Goal: Transaction & Acquisition: Purchase product/service

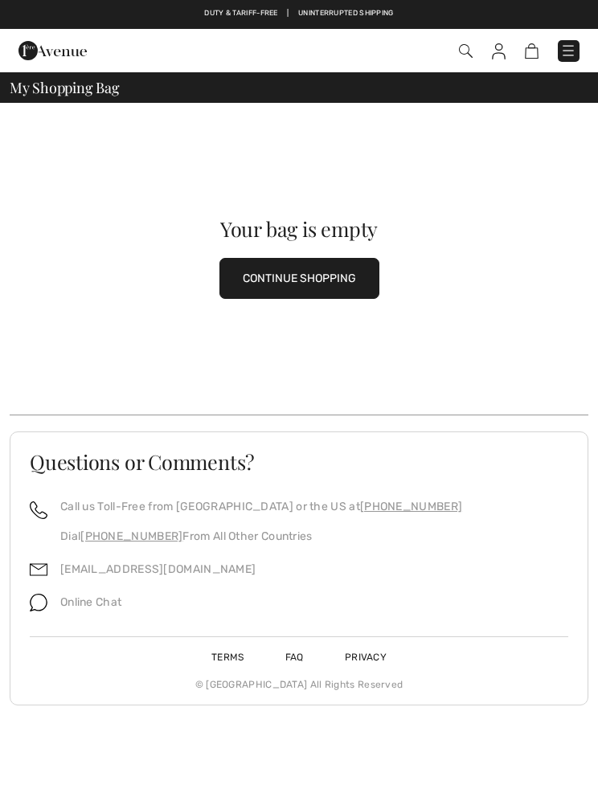
click at [560, 62] on div "Checkout" at bounding box center [420, 51] width 341 height 33
click at [285, 279] on button "CONTINUE SHOPPING" at bounding box center [299, 278] width 160 height 41
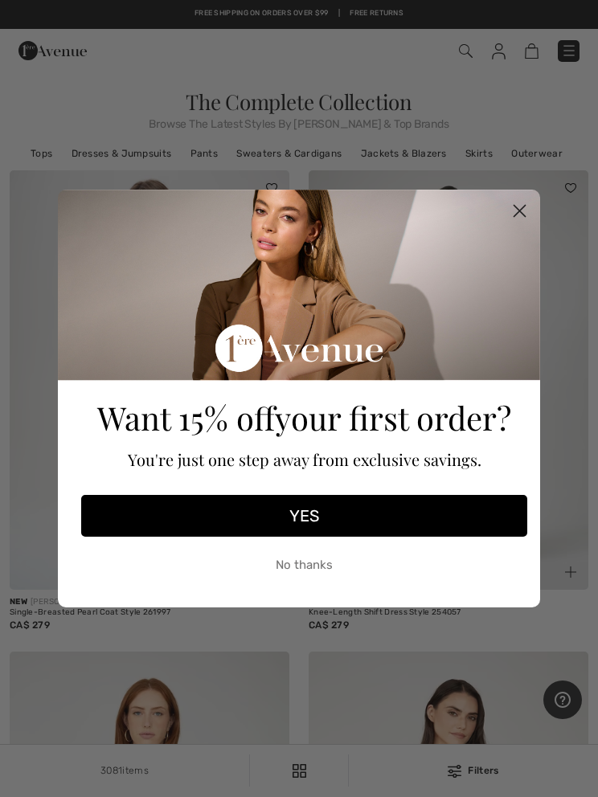
click at [514, 219] on circle "Close dialog" at bounding box center [519, 211] width 27 height 27
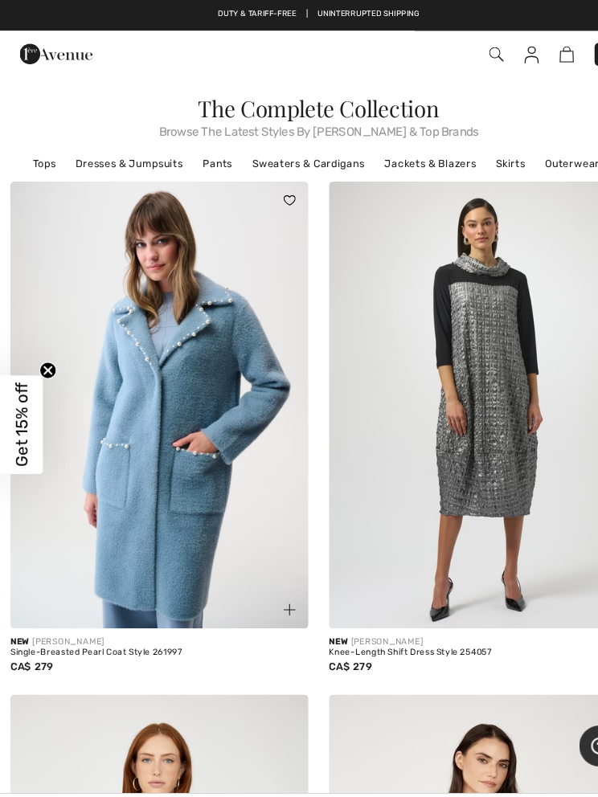
click at [35, 163] on link "Tops" at bounding box center [41, 153] width 38 height 21
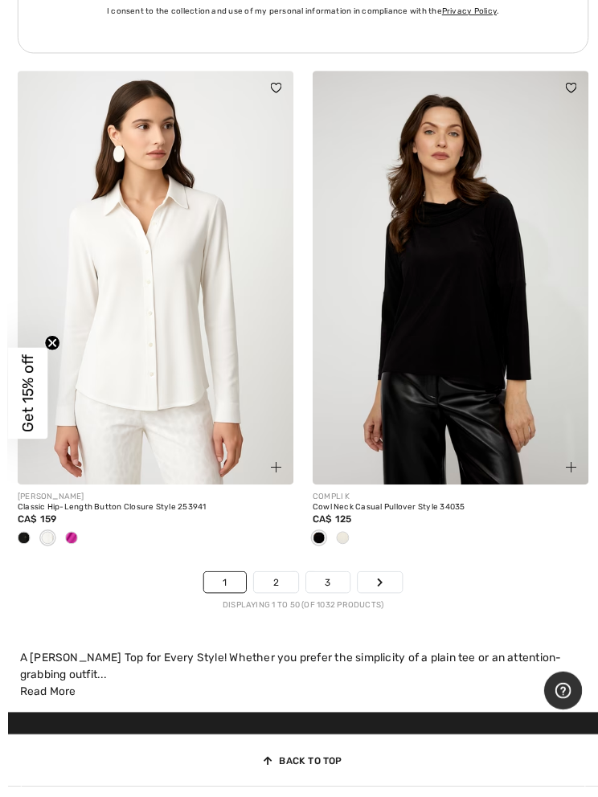
scroll to position [12718, 0]
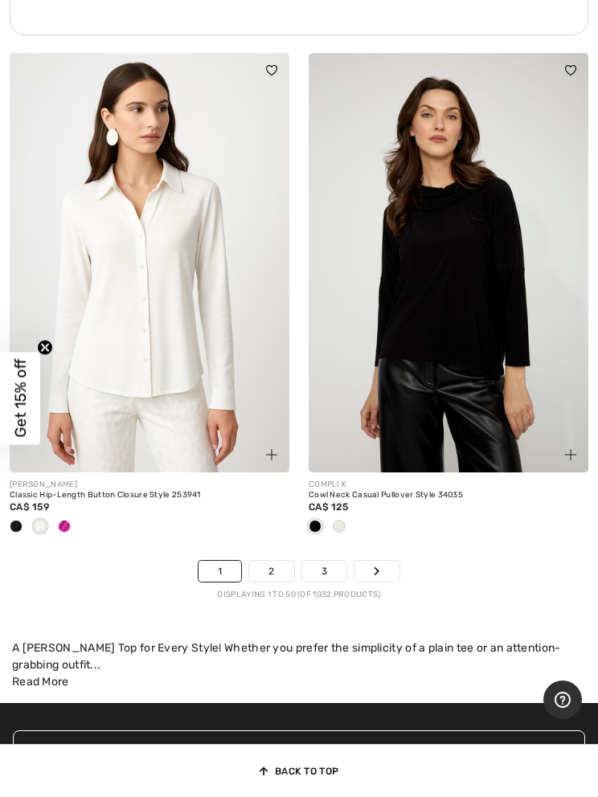
click at [251, 566] on link "2" at bounding box center [271, 571] width 44 height 21
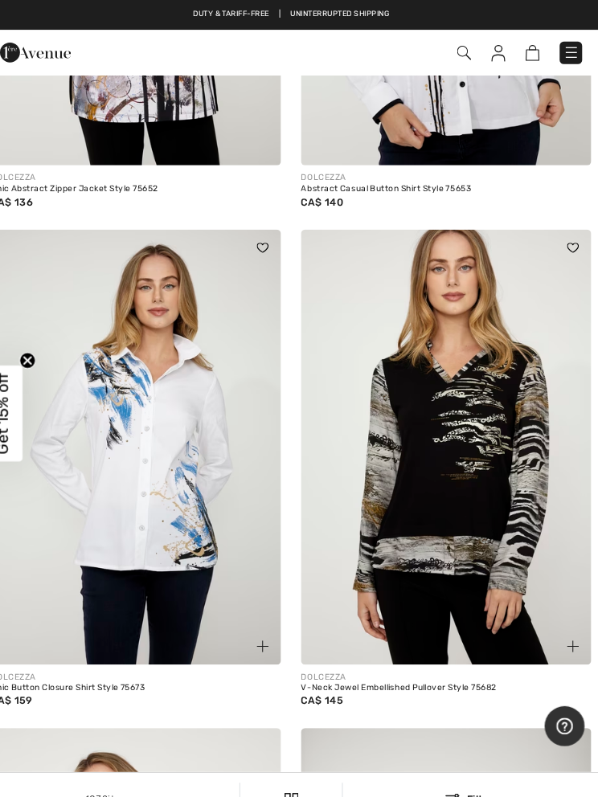
scroll to position [11053, 0]
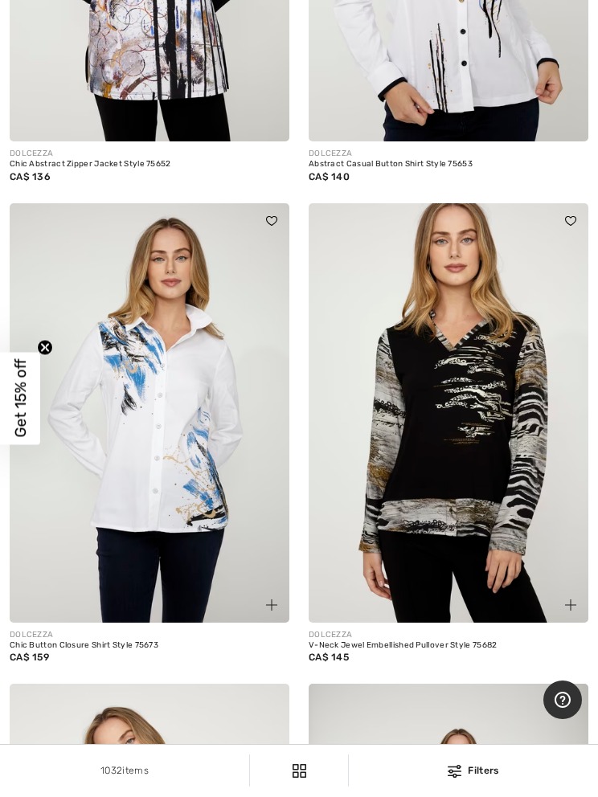
click at [30, 502] on img at bounding box center [150, 412] width 280 height 419
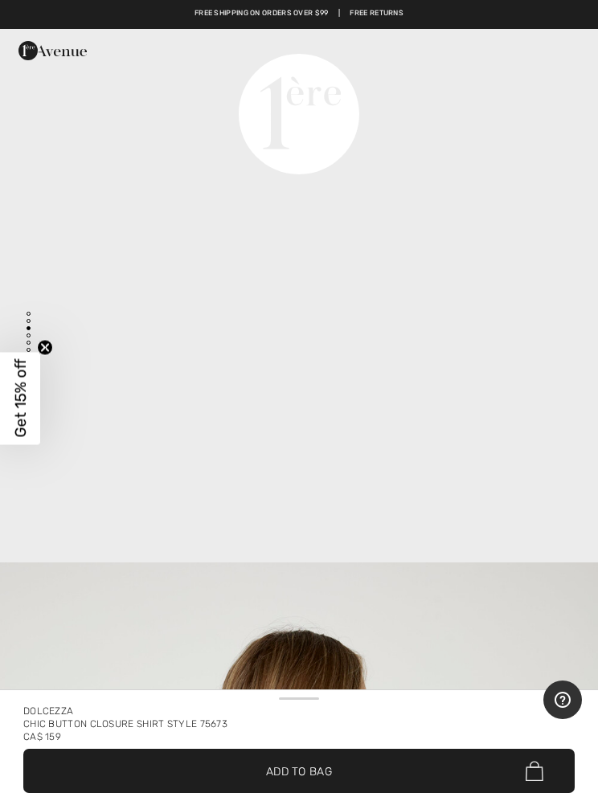
scroll to position [2159, 0]
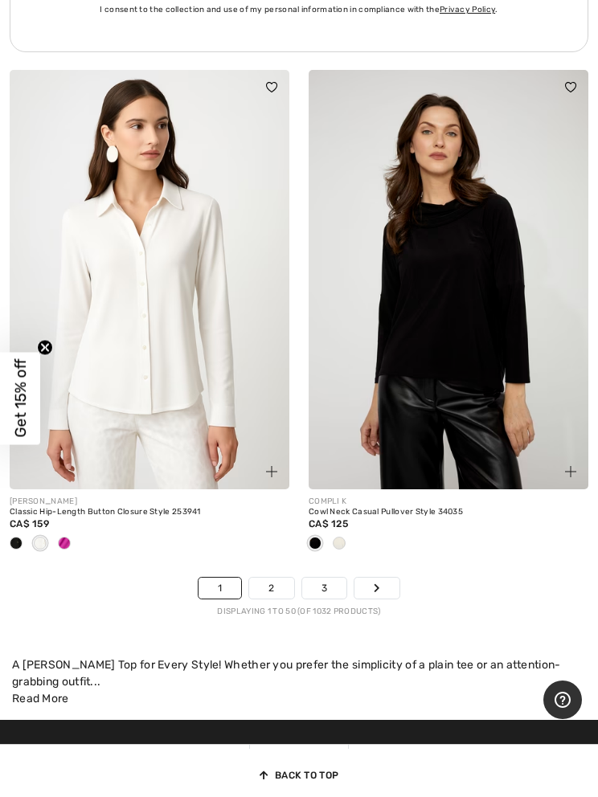
scroll to position [12712, 0]
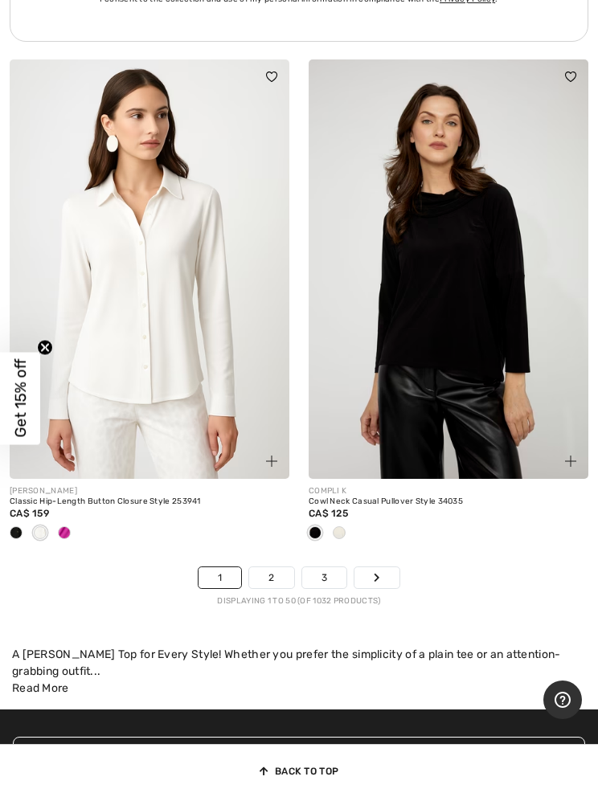
click at [255, 573] on link "2" at bounding box center [271, 577] width 44 height 21
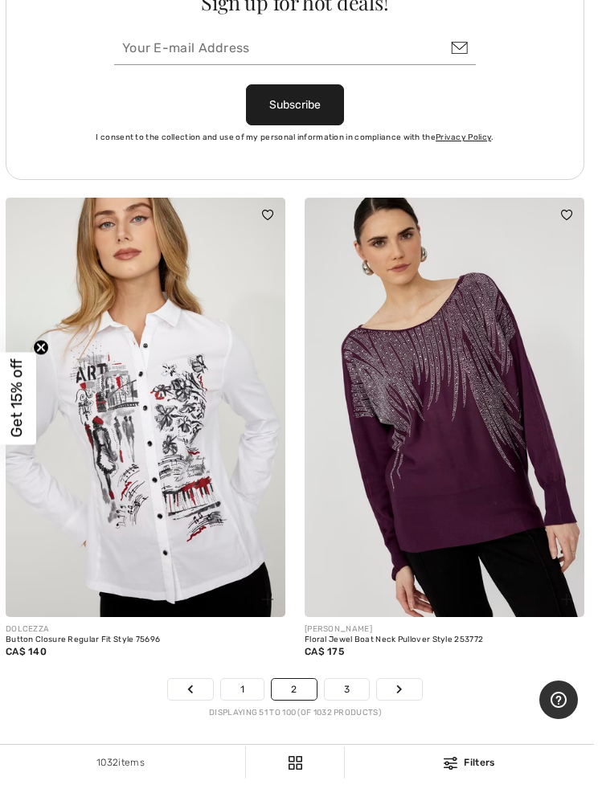
scroll to position [12304, 0]
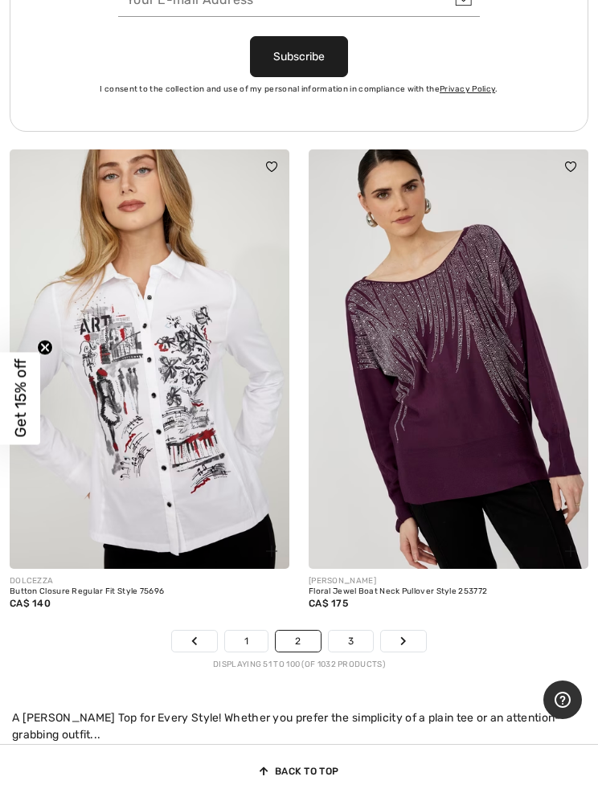
click at [341, 633] on link "3" at bounding box center [351, 641] width 44 height 21
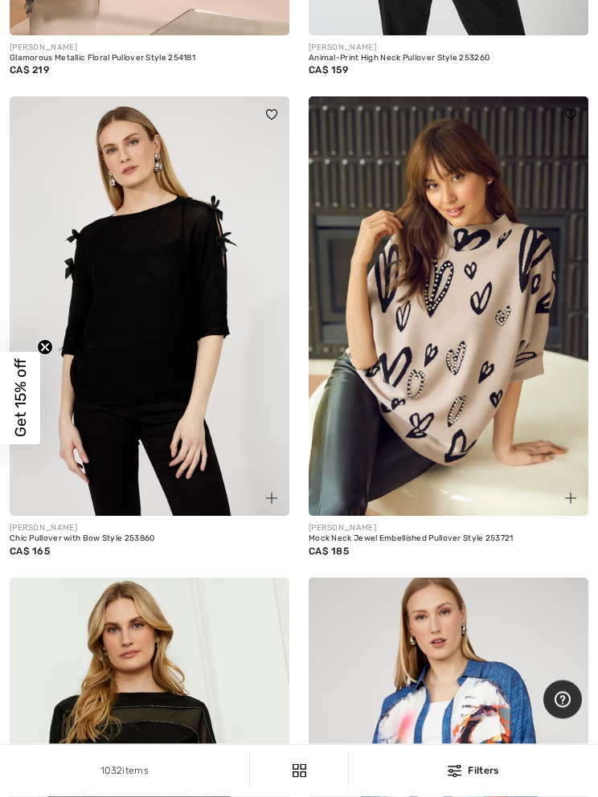
scroll to position [5121, 0]
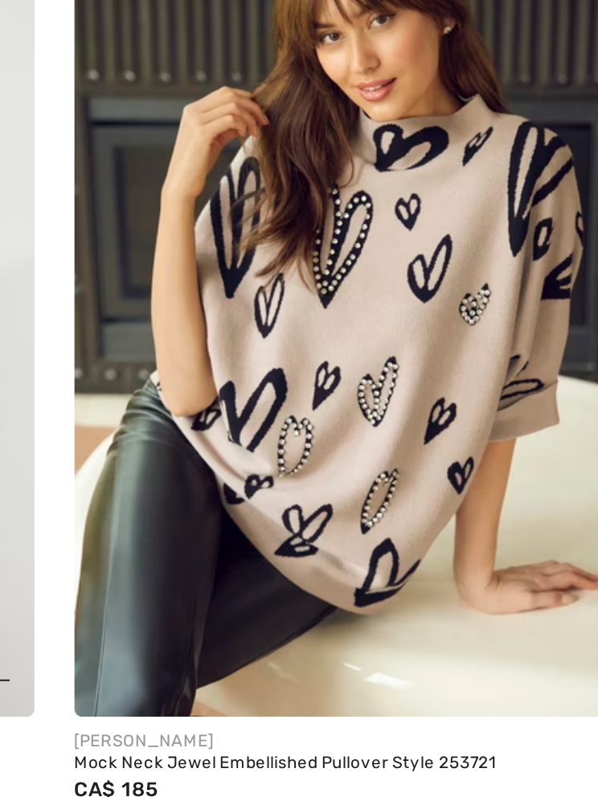
click at [308, 212] on img at bounding box center [448, 286] width 280 height 419
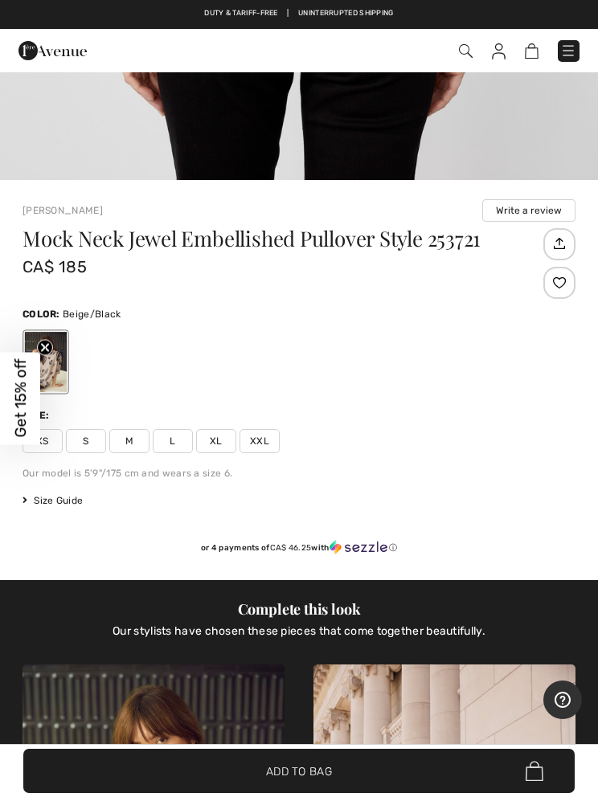
scroll to position [515, 0]
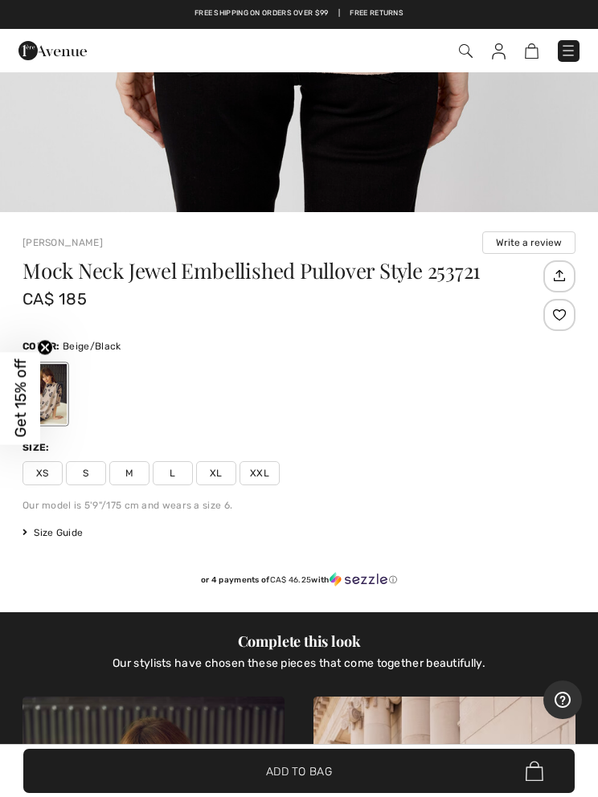
click at [244, 488] on div "Mock Neck Jewel Embellished Pullover Style 253721 CA$ 185 Color: Beige/Black Si…" at bounding box center [298, 436] width 553 height 352
click at [246, 480] on span "XXL" at bounding box center [259, 473] width 40 height 24
click at [204, 481] on span "XL" at bounding box center [216, 473] width 40 height 24
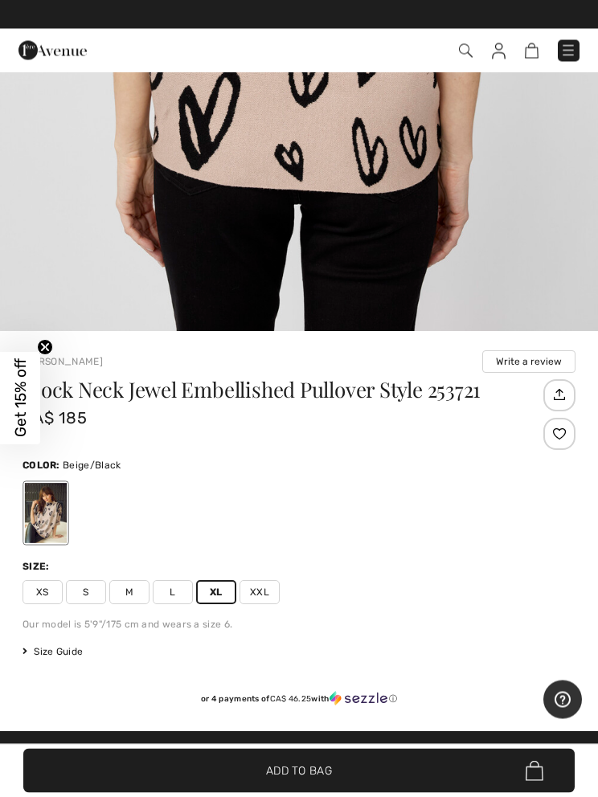
scroll to position [451, 0]
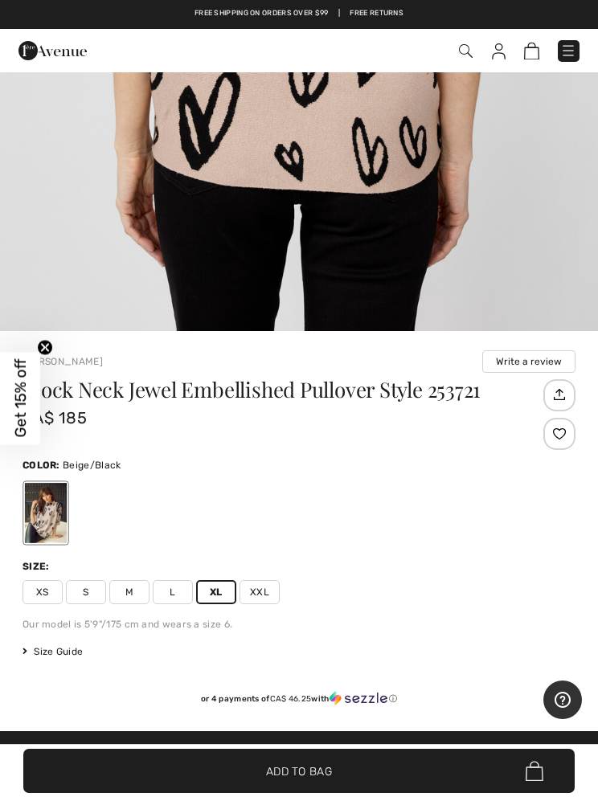
click at [517, 793] on span "✔ Added to Bag Add to Bag" at bounding box center [298, 771] width 551 height 44
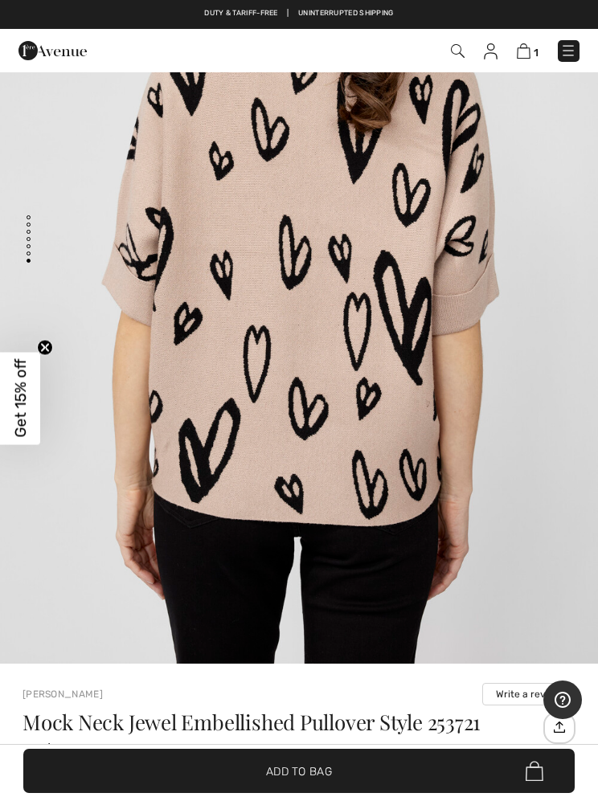
scroll to position [0, 0]
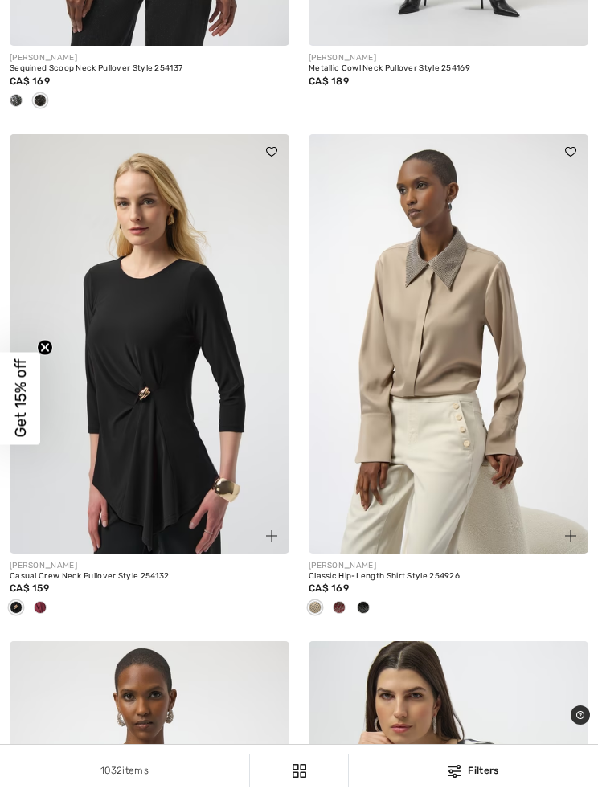
scroll to position [7762, 0]
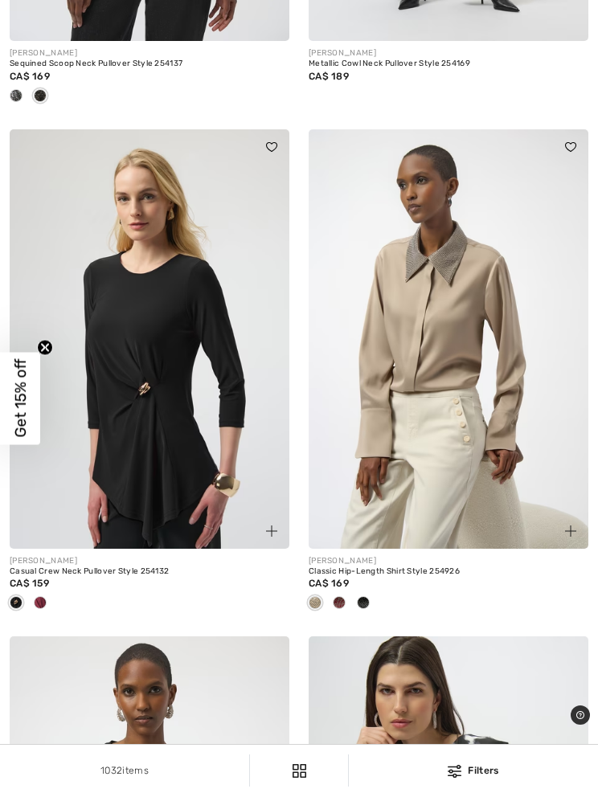
click at [51, 618] on div "JOSEPH RIBKOFF Casual Crew Neck Pullover Style 254132 CA$ 159" at bounding box center [150, 593] width 280 height 88
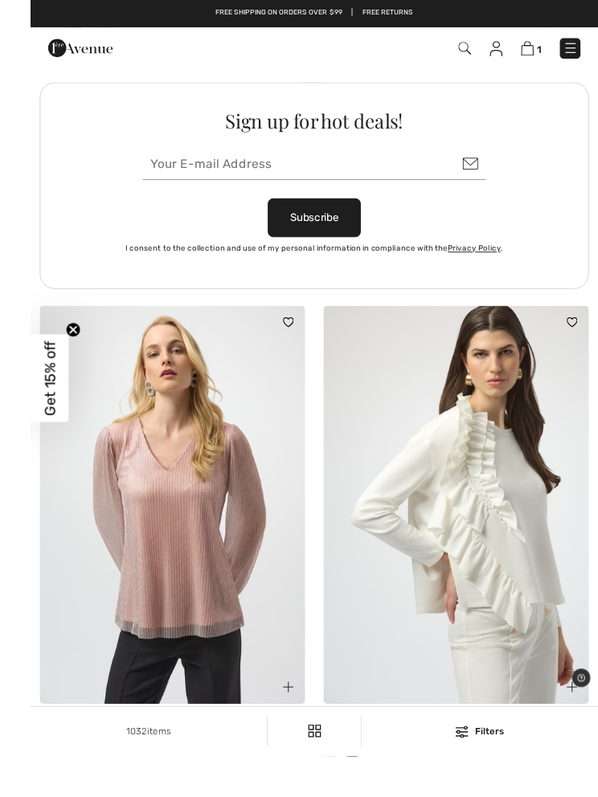
scroll to position [12500, 0]
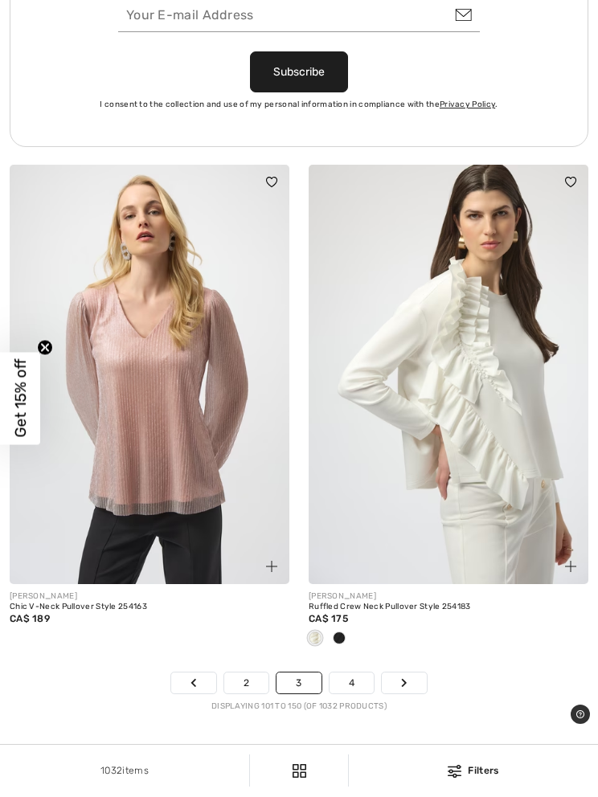
click at [345, 672] on link "4" at bounding box center [351, 682] width 44 height 21
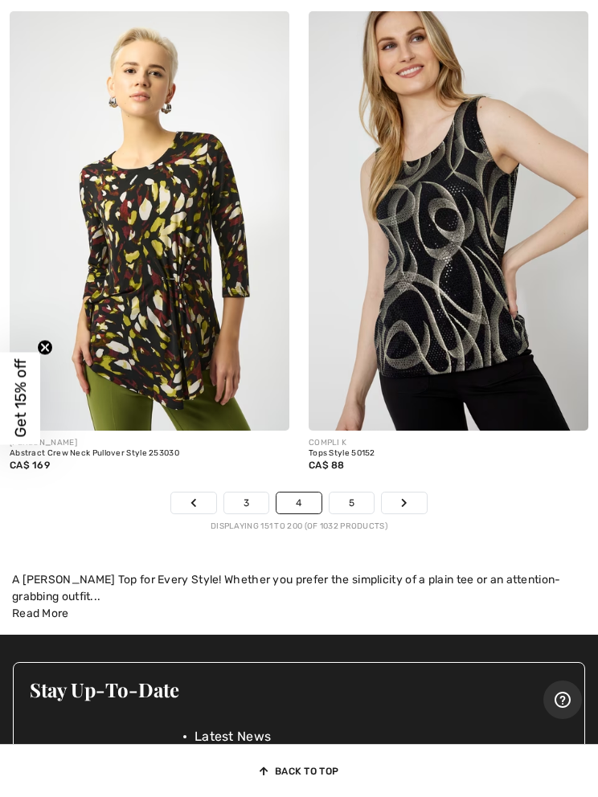
scroll to position [12575, 0]
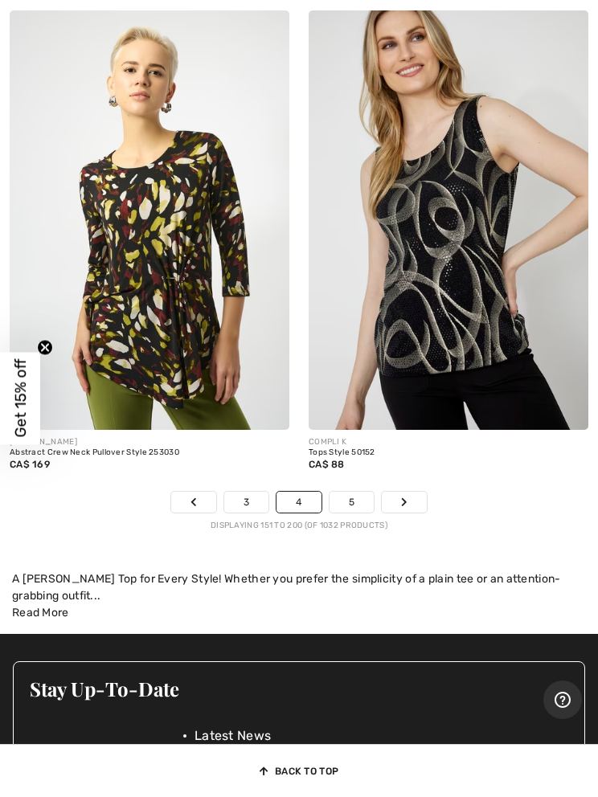
click at [346, 495] on link "5" at bounding box center [351, 502] width 44 height 21
click at [339, 492] on link "5" at bounding box center [351, 502] width 44 height 21
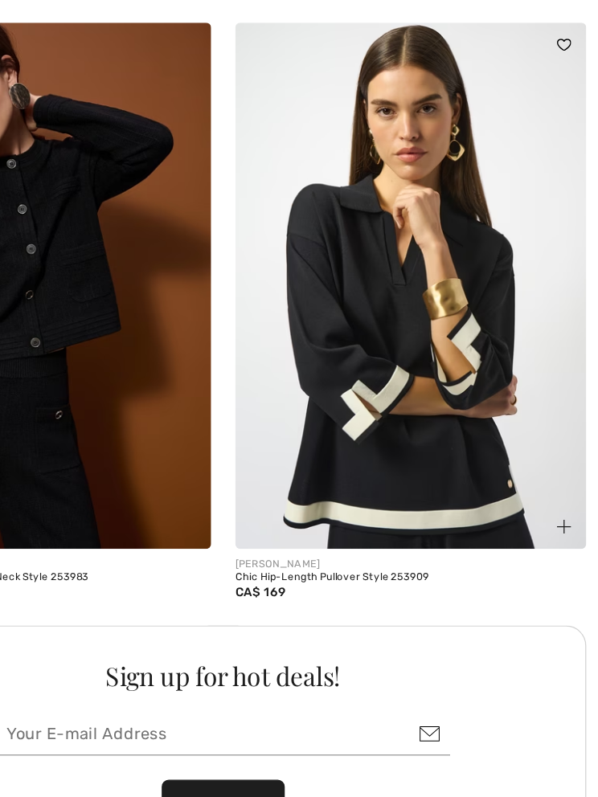
scroll to position [5630, 0]
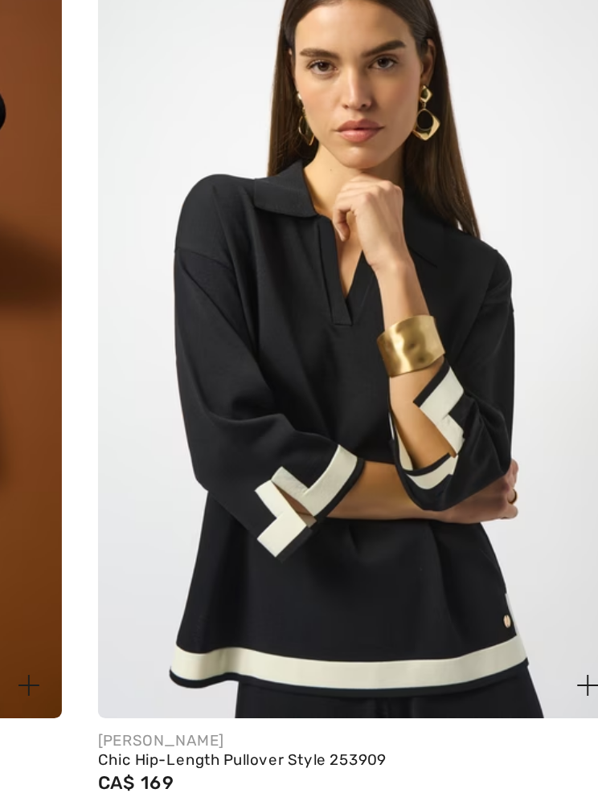
click at [308, 297] on img at bounding box center [448, 259] width 280 height 419
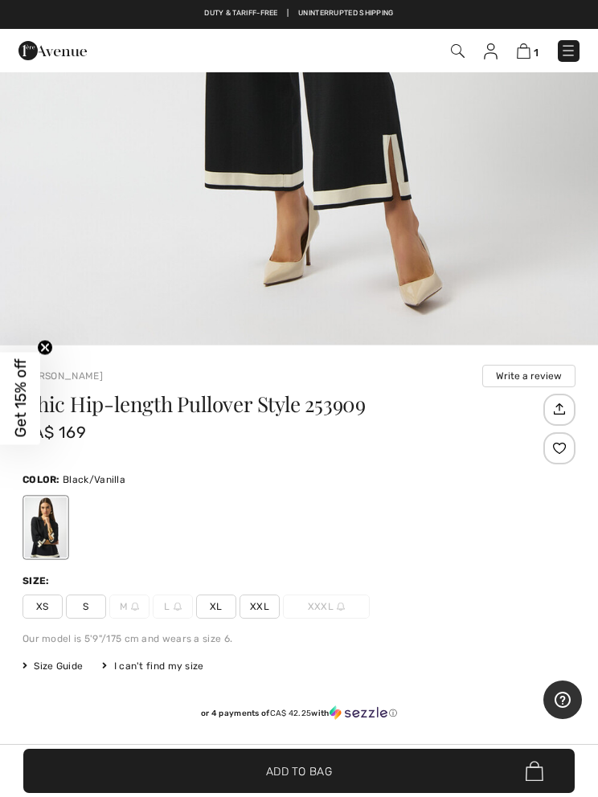
scroll to position [374, 0]
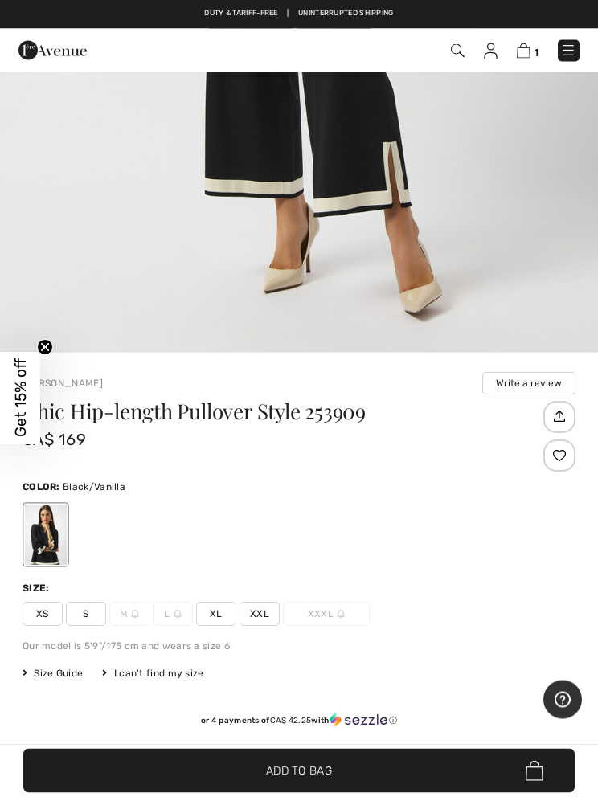
click at [206, 617] on span "XL" at bounding box center [216, 614] width 40 height 24
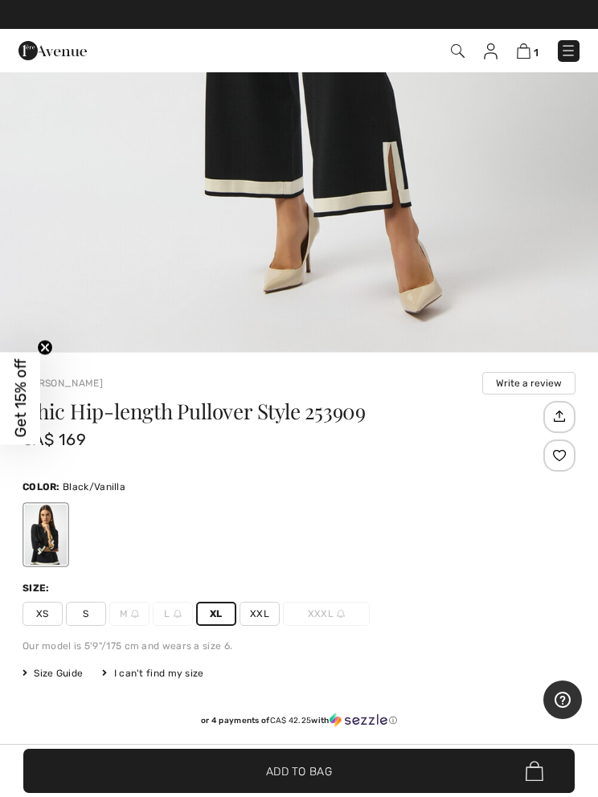
click at [311, 779] on span "Add to Bag" at bounding box center [299, 770] width 66 height 17
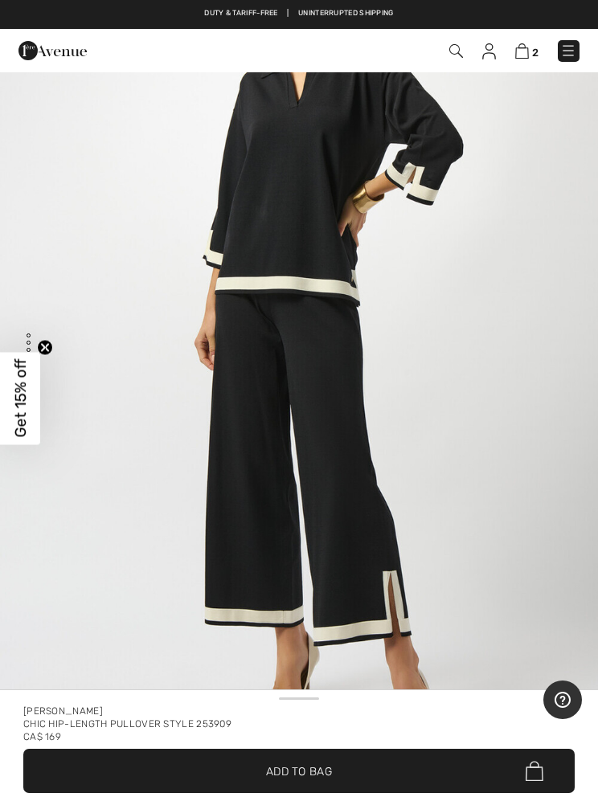
scroll to position [7487, 0]
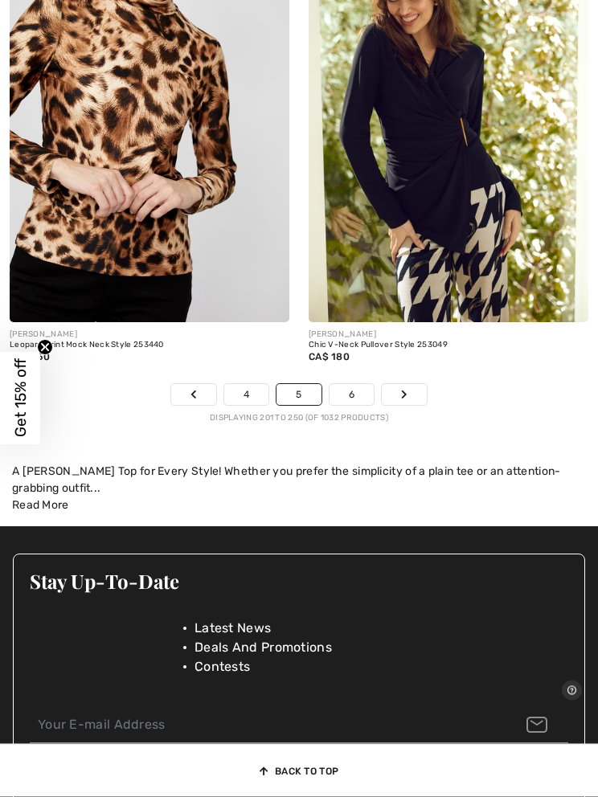
scroll to position [12826, 0]
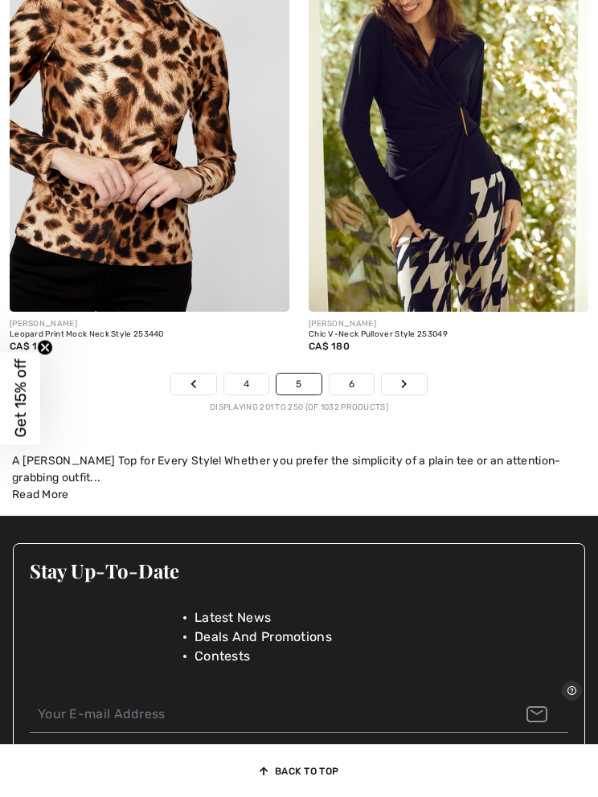
click at [339, 374] on link "6" at bounding box center [351, 384] width 44 height 21
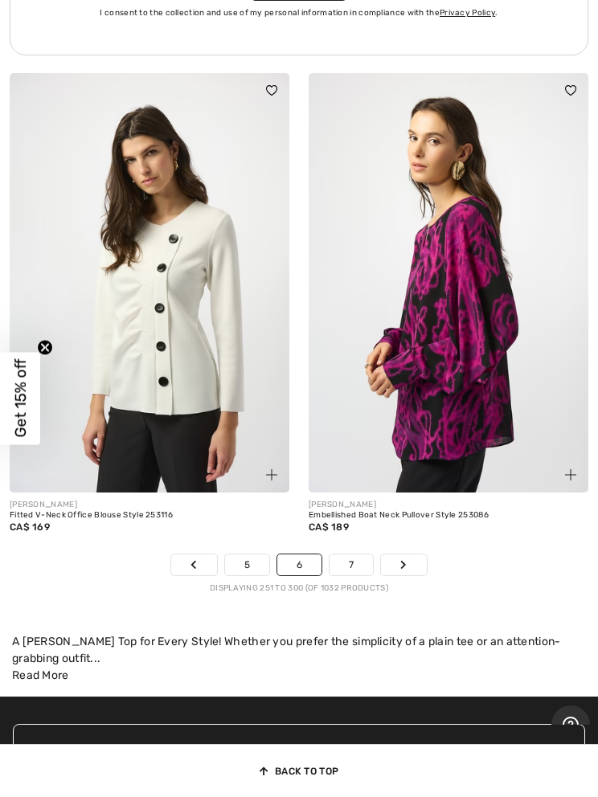
scroll to position [12461, 0]
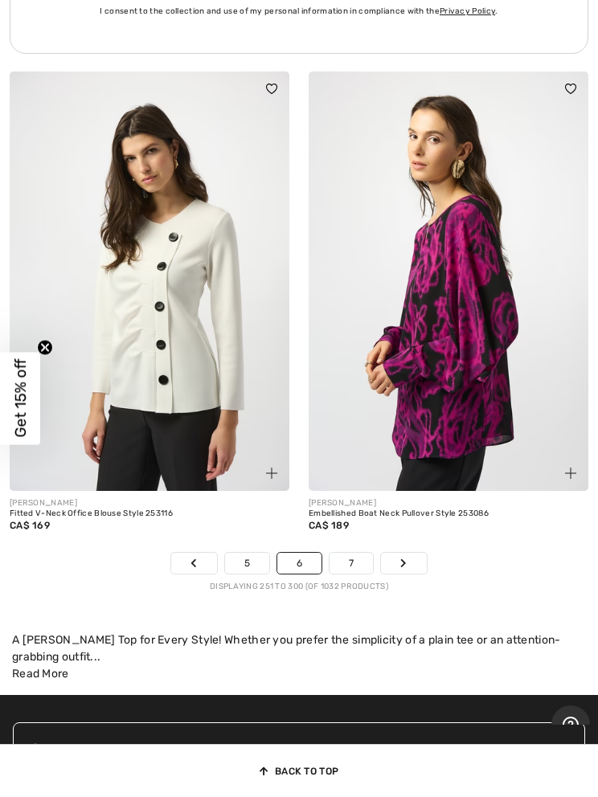
click at [341, 556] on link "7" at bounding box center [350, 563] width 43 height 21
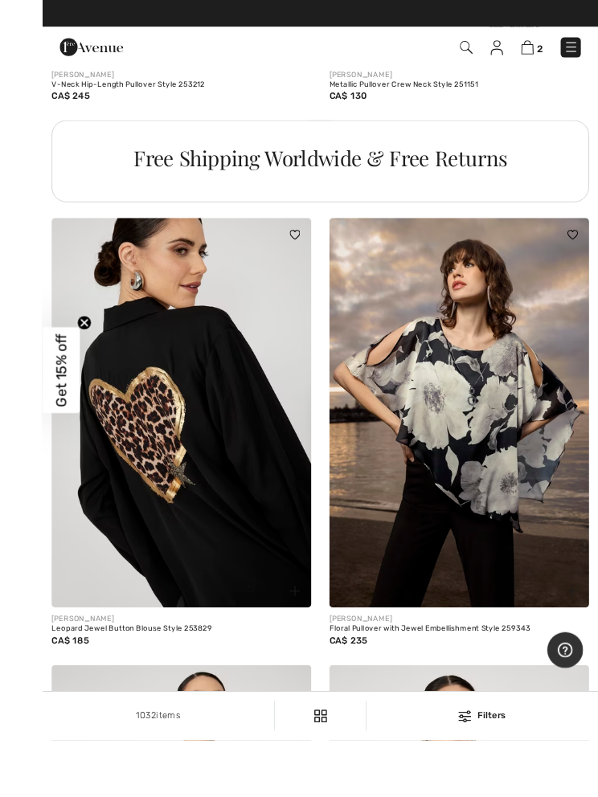
scroll to position [3053, 0]
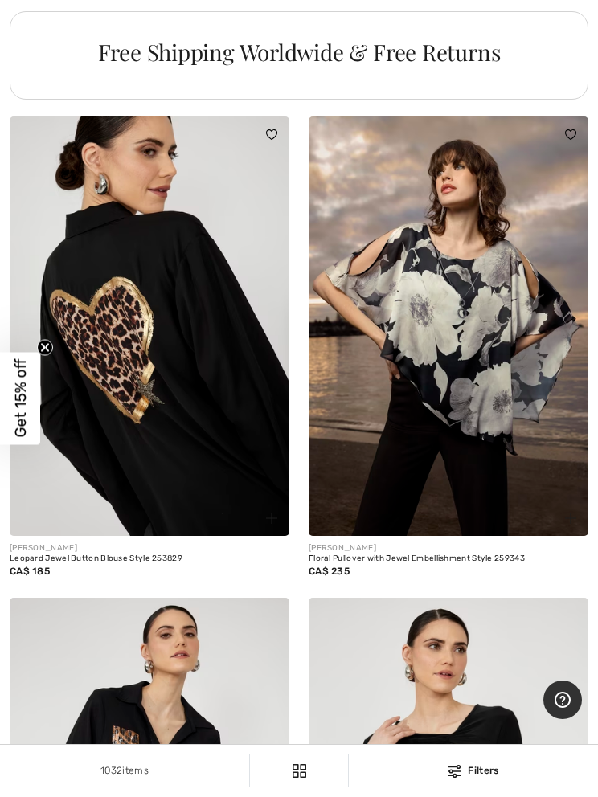
click at [150, 425] on img at bounding box center [150, 325] width 280 height 419
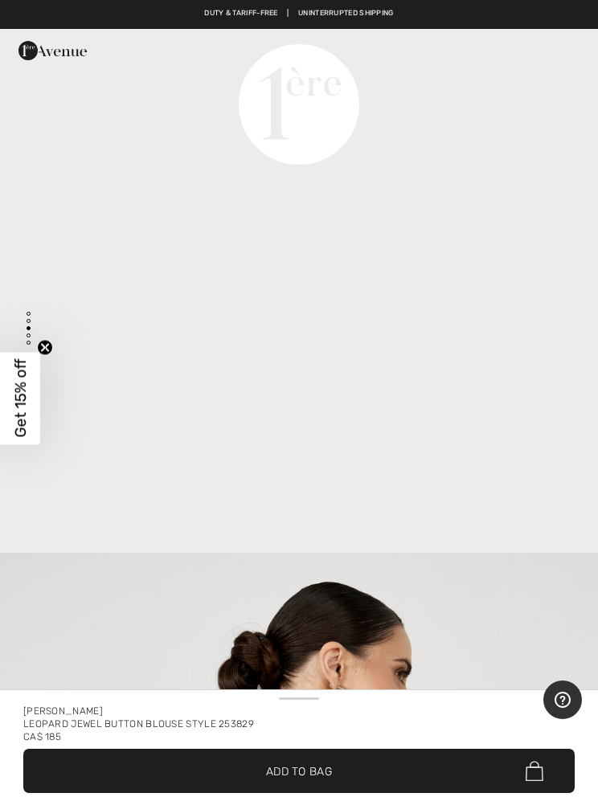
scroll to position [2167, 0]
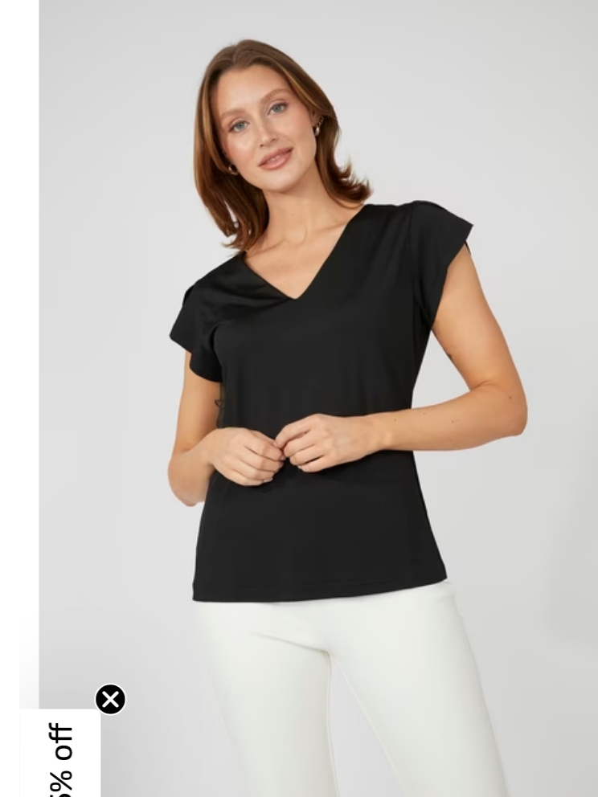
scroll to position [4160, 0]
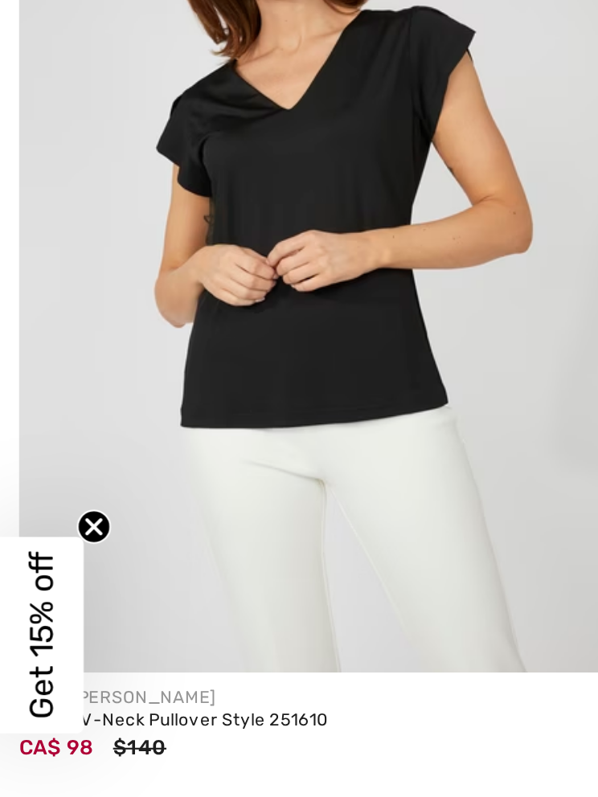
click at [35, 248] on img at bounding box center [150, 206] width 280 height 419
click at [35, 214] on img at bounding box center [150, 206] width 280 height 419
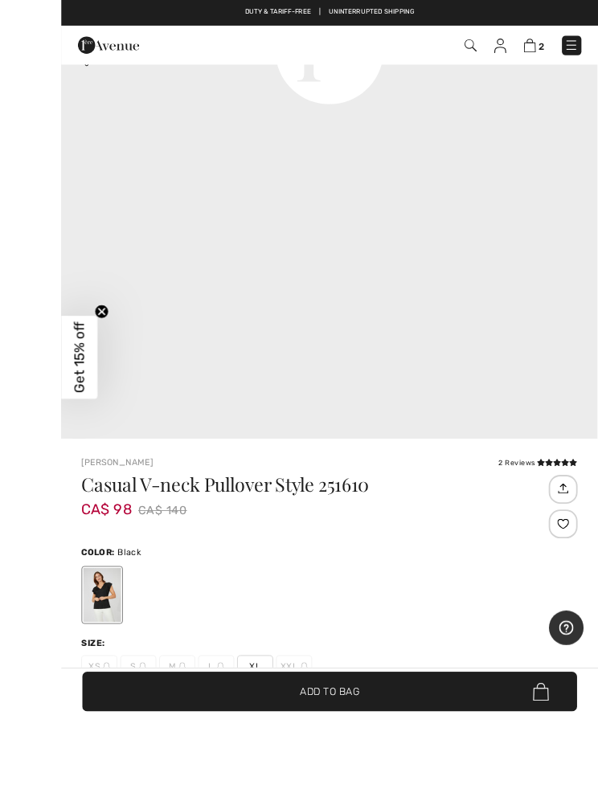
scroll to position [442, 0]
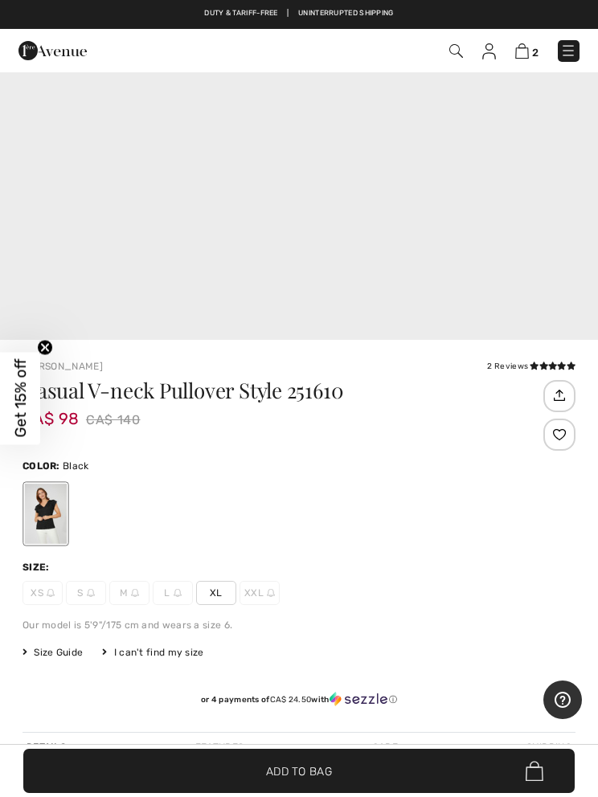
click at [206, 593] on span "XL" at bounding box center [216, 593] width 40 height 24
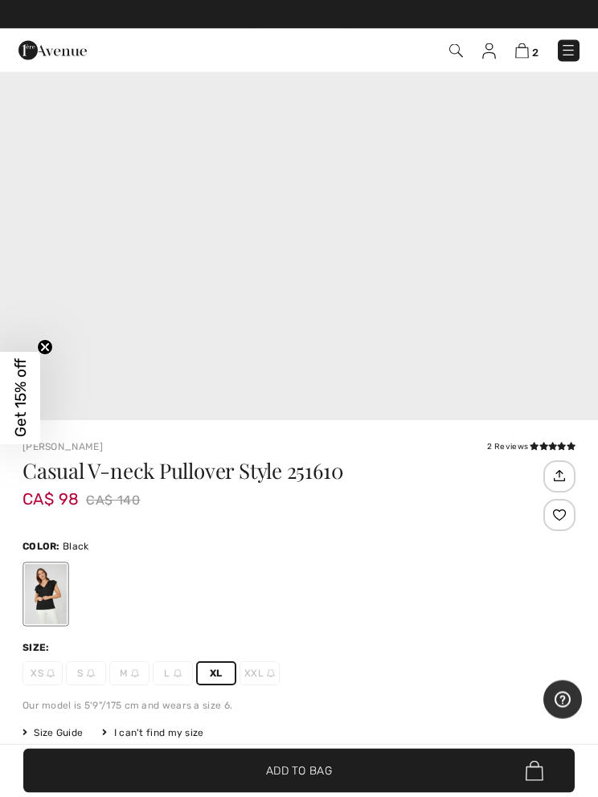
scroll to position [361, 0]
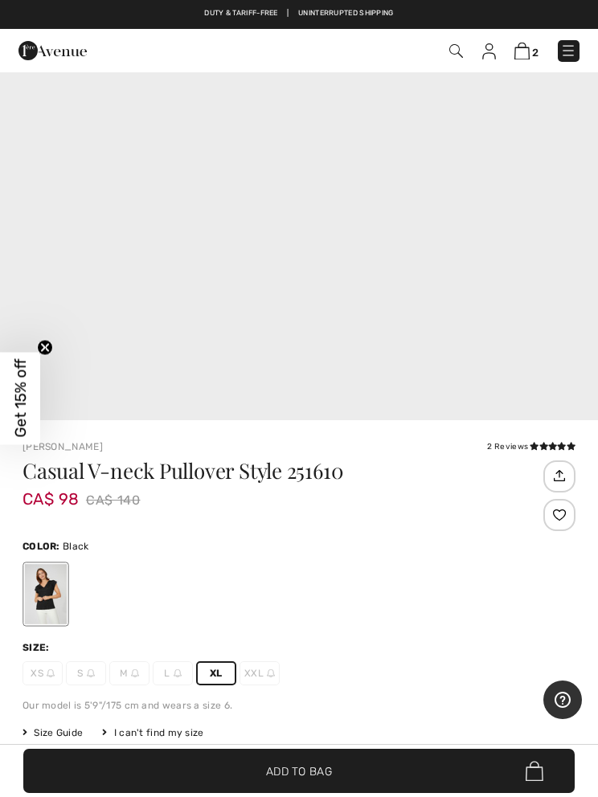
click at [293, 779] on span "Add to Bag" at bounding box center [299, 770] width 66 height 17
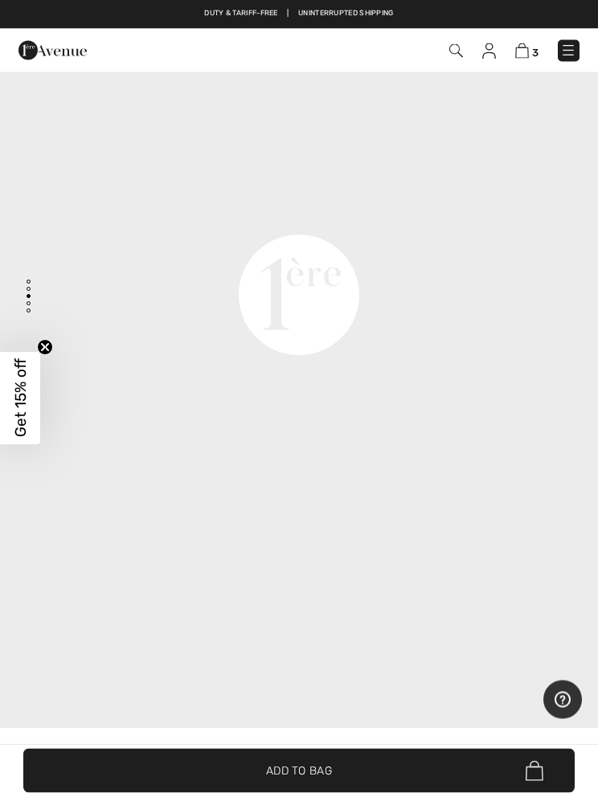
scroll to position [54, 0]
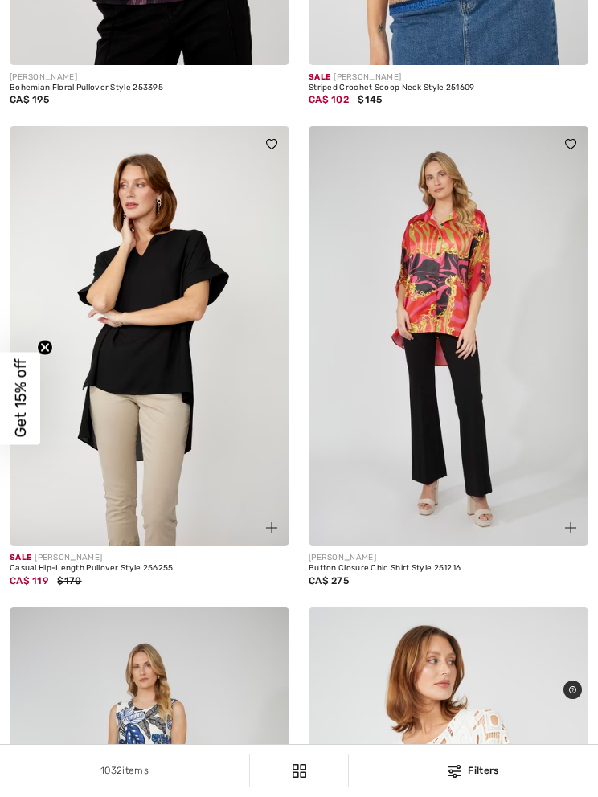
scroll to position [5009, 0]
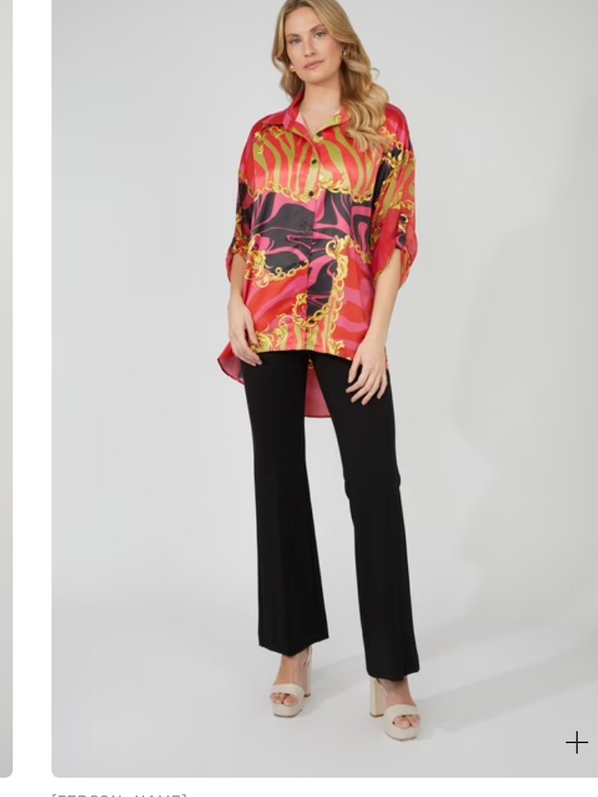
click at [10, 113] on img at bounding box center [150, 319] width 280 height 419
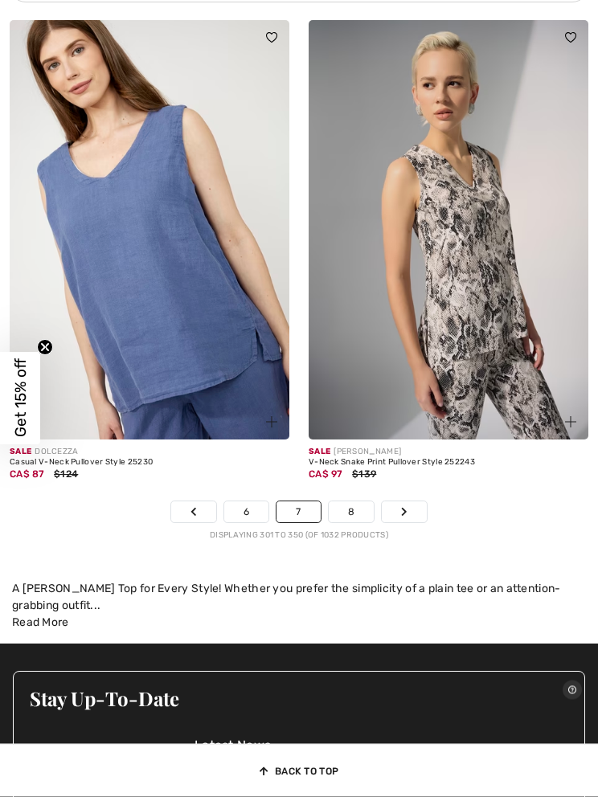
scroll to position [12513, 0]
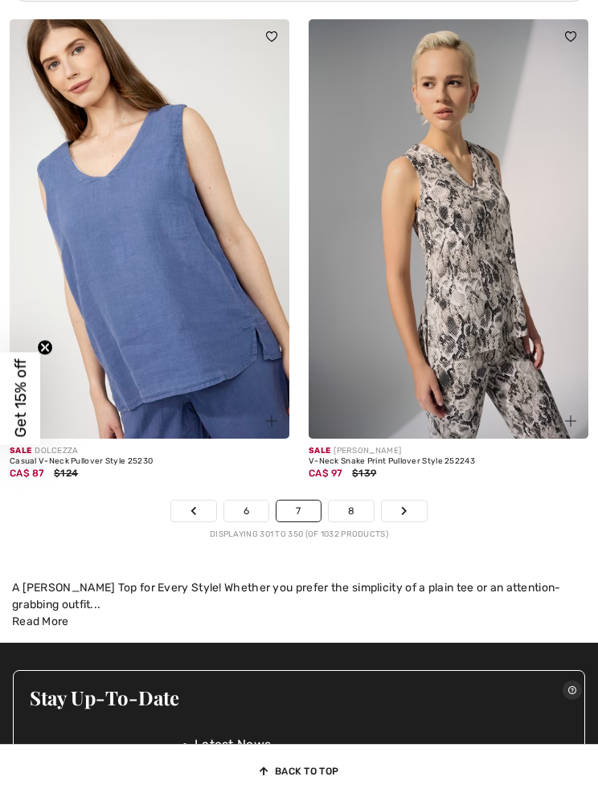
click at [342, 507] on link "8" at bounding box center [351, 510] width 45 height 21
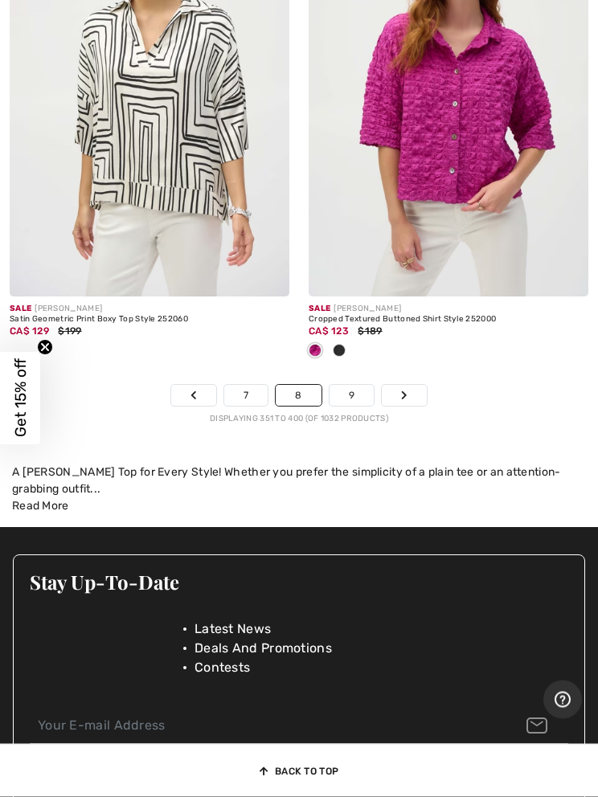
scroll to position [12762, 0]
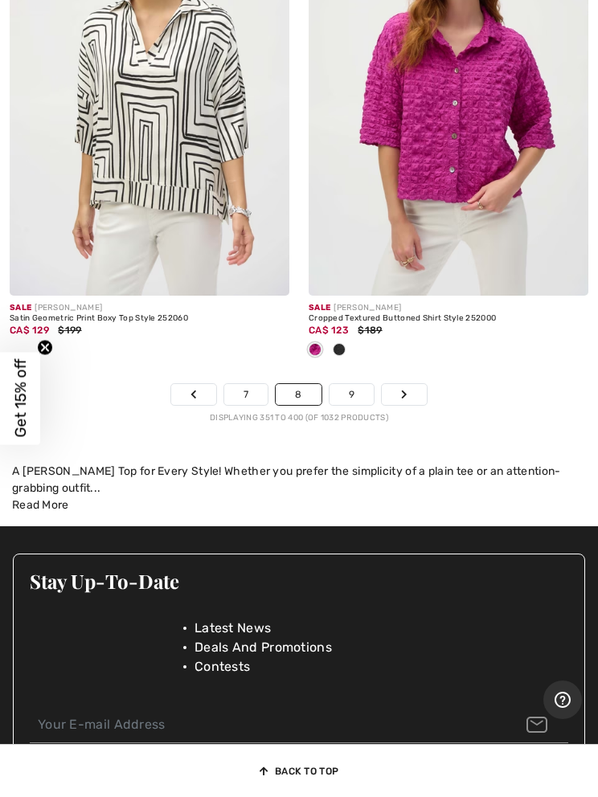
click at [345, 387] on link "9" at bounding box center [351, 394] width 44 height 21
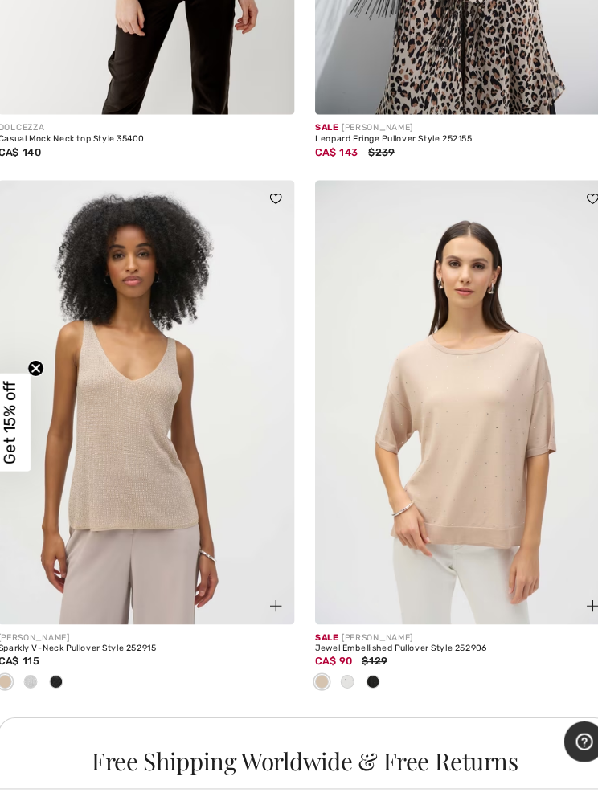
scroll to position [8715, 0]
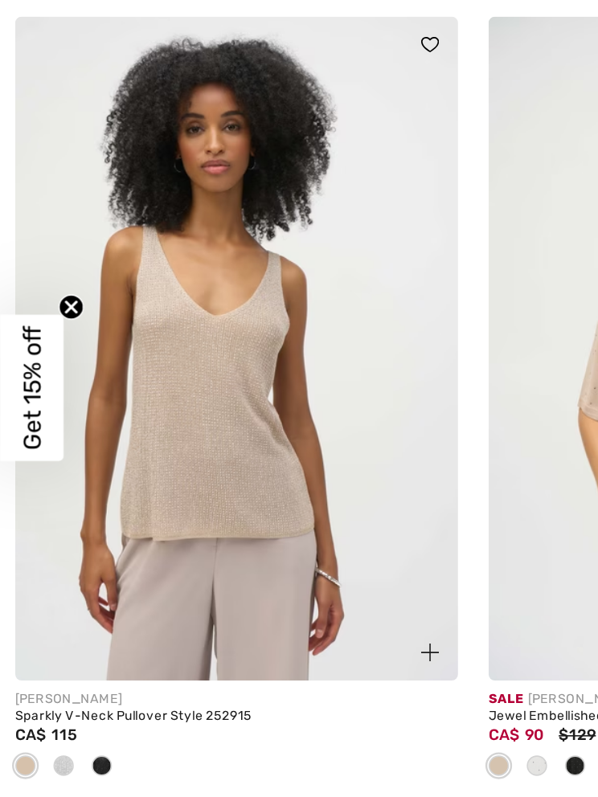
click at [124, 290] on img at bounding box center [150, 373] width 280 height 419
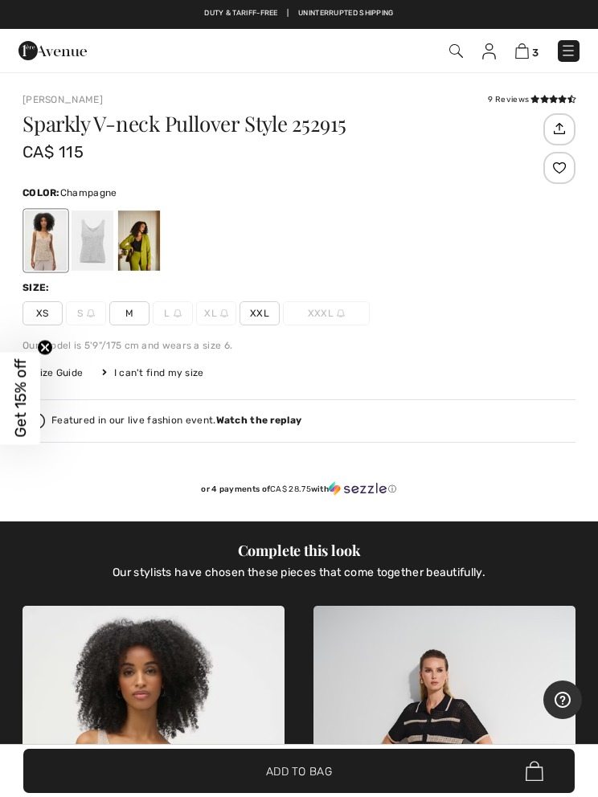
scroll to position [653, 0]
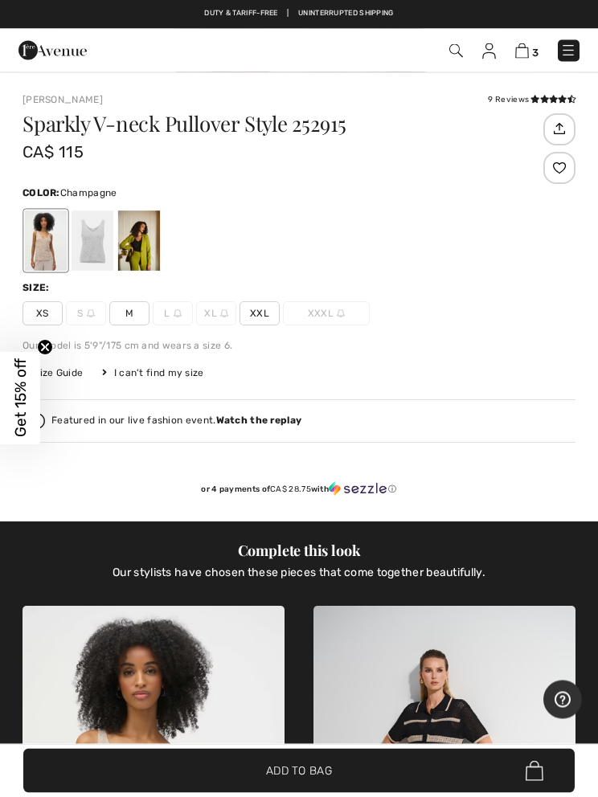
click at [253, 325] on div "Sparkly V-neck Pullover Style 252915 CA$ 115 Color: Champagne Size: XS S M L XL…" at bounding box center [298, 318] width 553 height 408
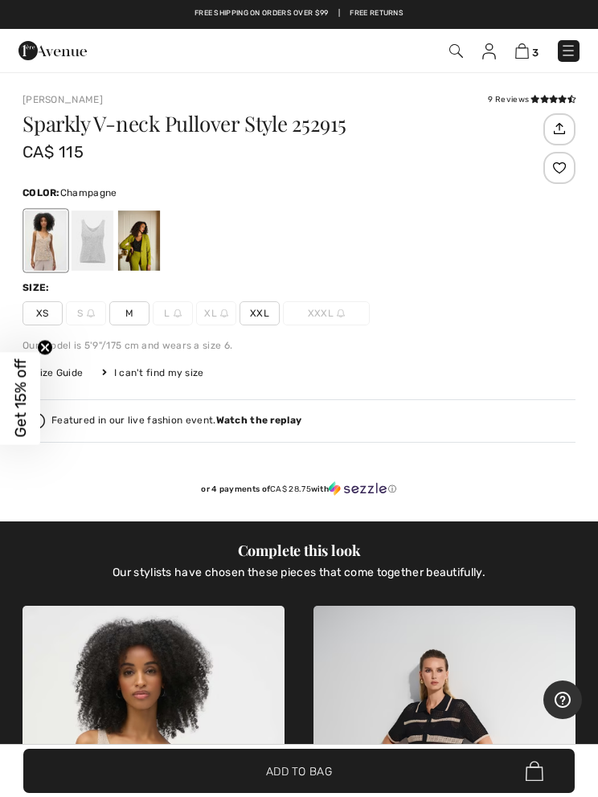
click at [254, 321] on span "XXL" at bounding box center [259, 313] width 40 height 24
click at [325, 779] on span "Add to Bag" at bounding box center [299, 770] width 66 height 17
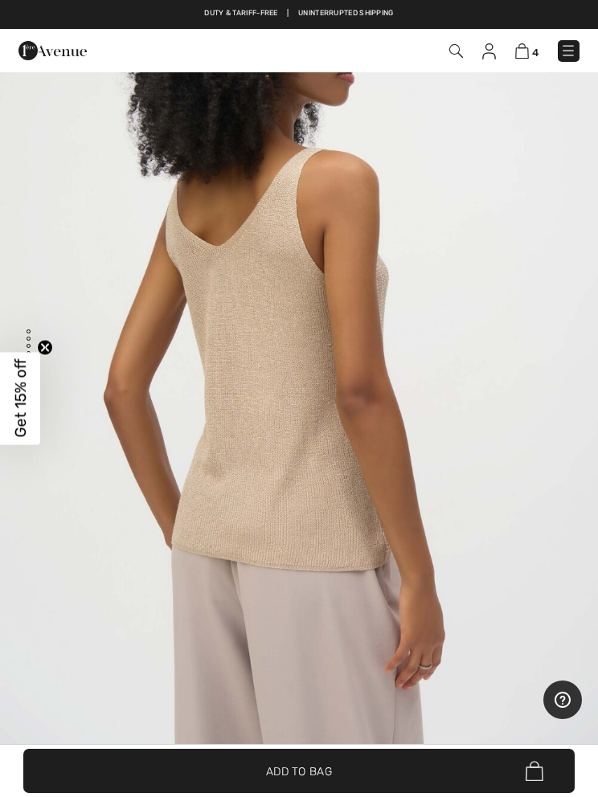
scroll to position [0, 0]
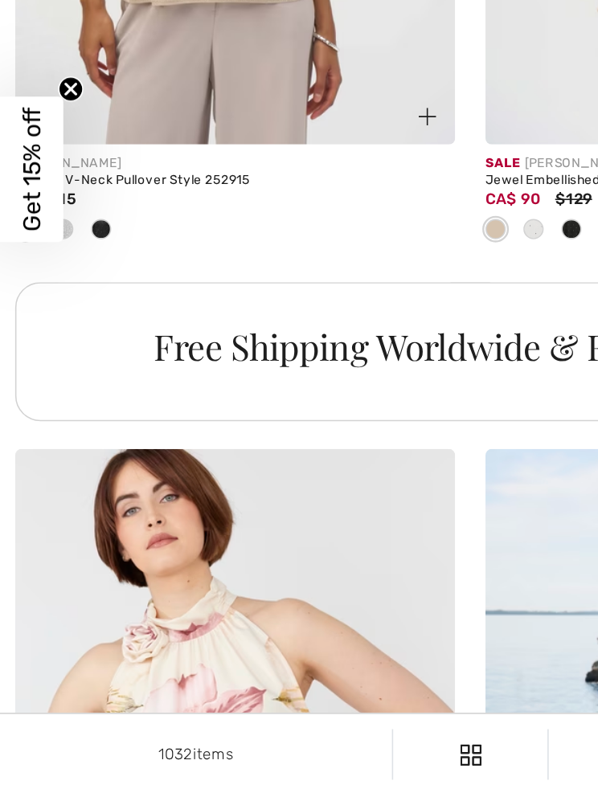
scroll to position [8624, 0]
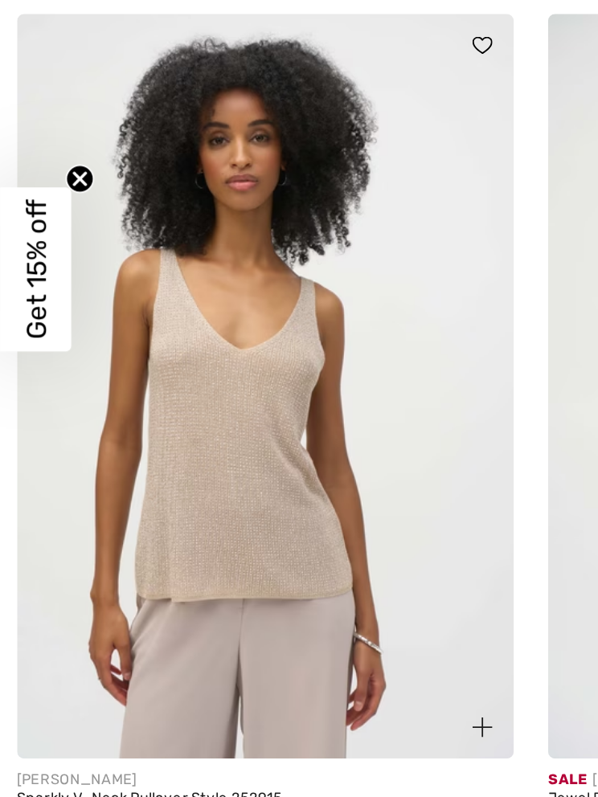
click at [42, 340] on circle "Close teaser" at bounding box center [45, 347] width 15 height 15
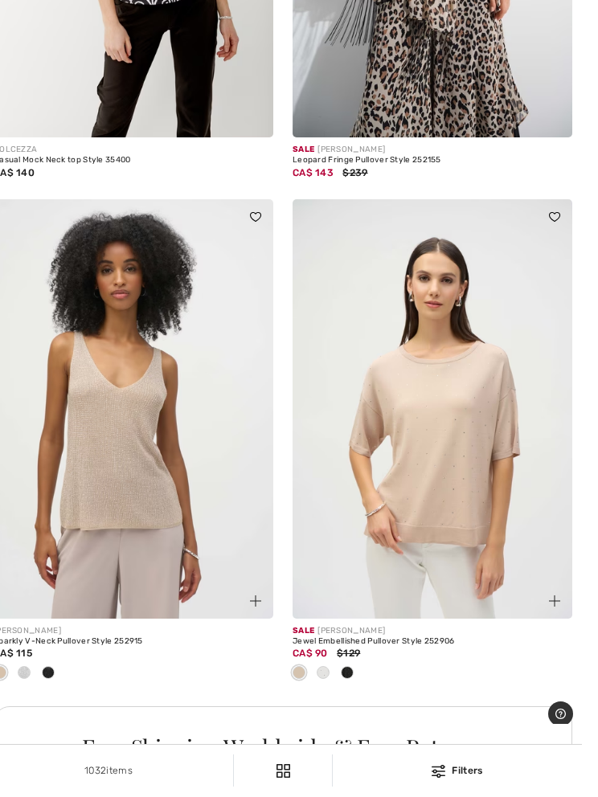
scroll to position [8694, 0]
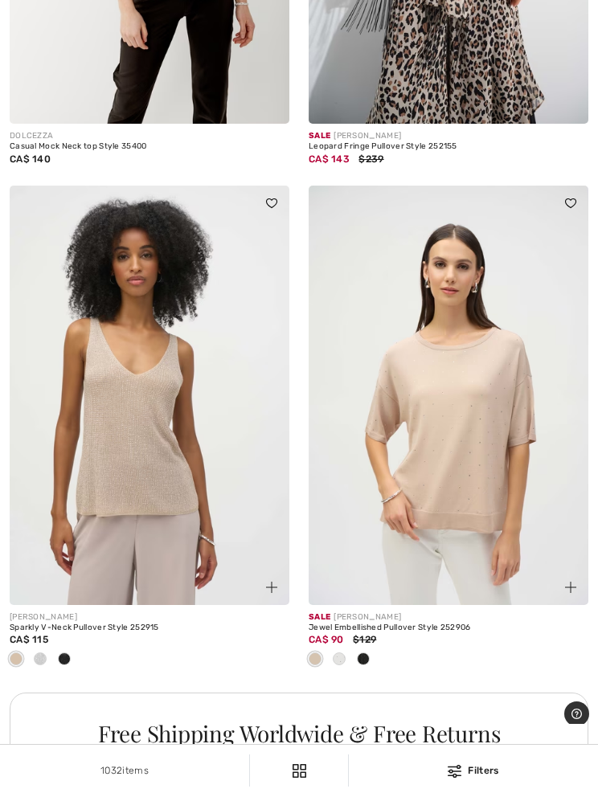
click at [62, 667] on div "[PERSON_NAME] Sparkly V-Neck Pullover Style 252915 CA$ 115" at bounding box center [150, 649] width 280 height 88
click at [49, 661] on div at bounding box center [40, 660] width 24 height 27
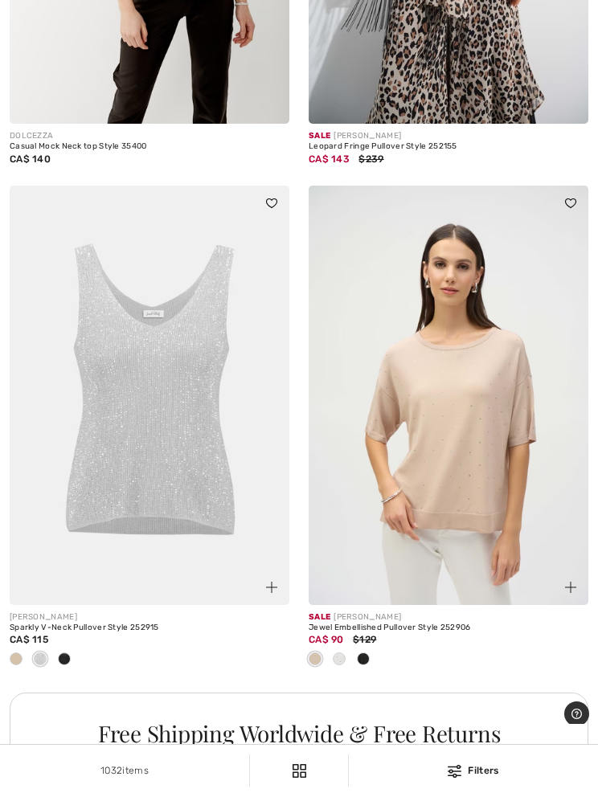
click at [50, 660] on div at bounding box center [40, 660] width 24 height 27
click at [49, 663] on div at bounding box center [40, 660] width 24 height 27
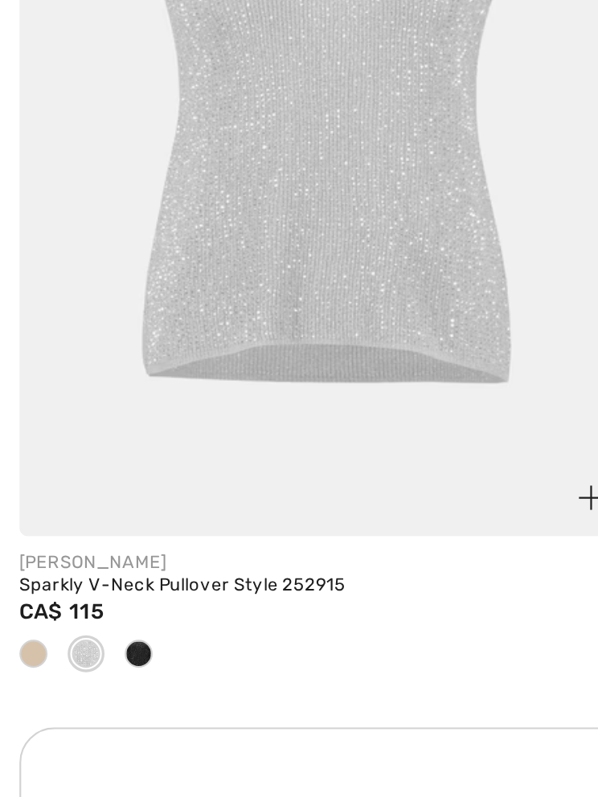
click at [61, 605] on span at bounding box center [64, 611] width 13 height 13
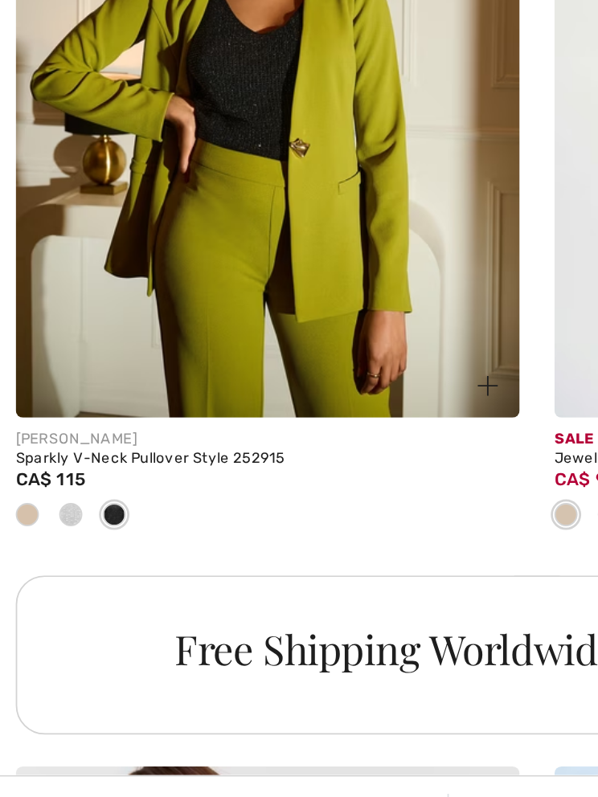
scroll to position [8759, 0]
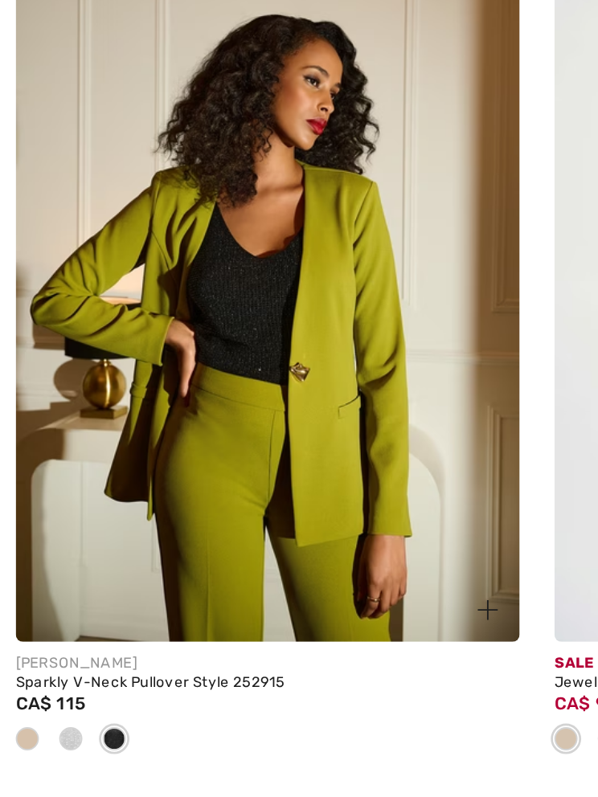
click at [130, 247] on img at bounding box center [150, 329] width 280 height 419
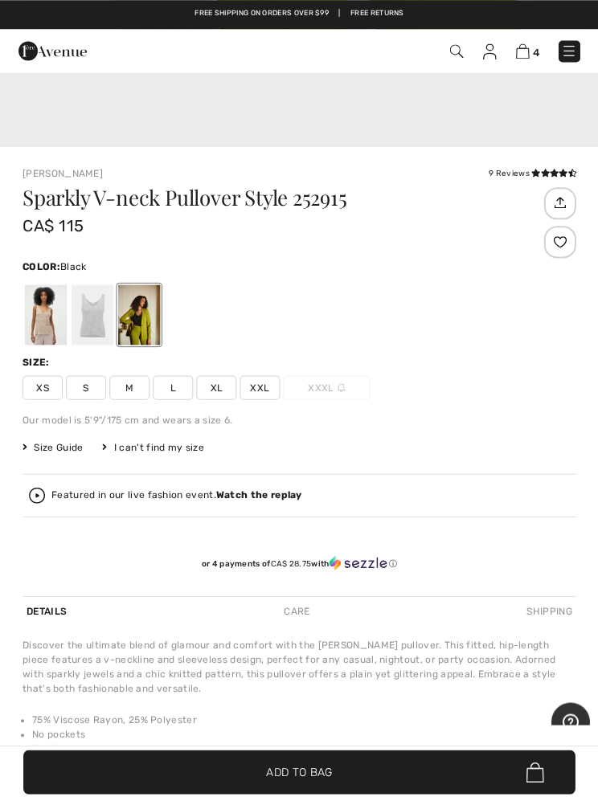
scroll to position [574, 0]
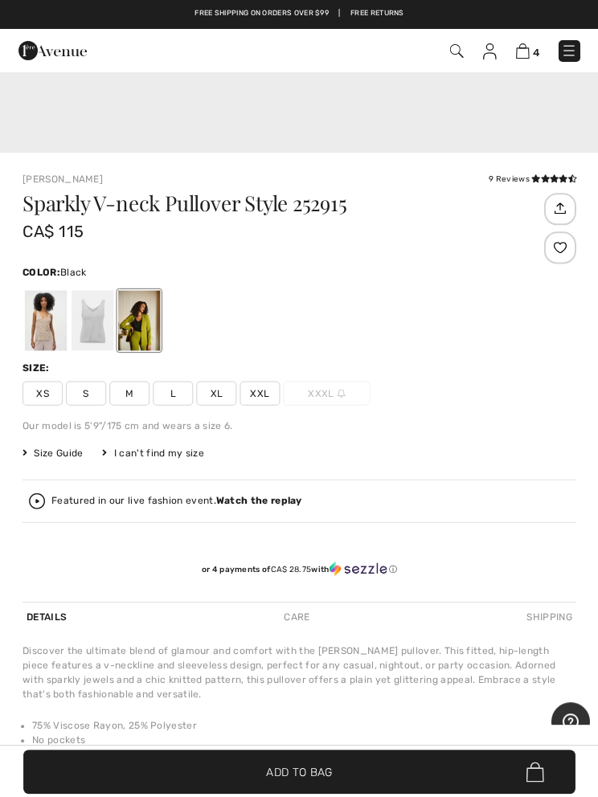
click at [209, 402] on span "XL" at bounding box center [216, 393] width 40 height 24
click at [303, 779] on span "Add to Bag" at bounding box center [299, 770] width 66 height 17
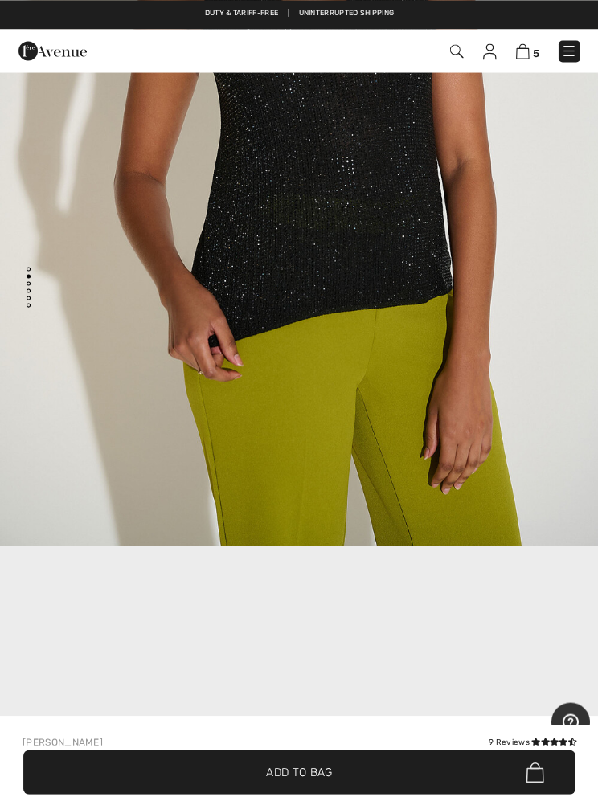
scroll to position [58, 0]
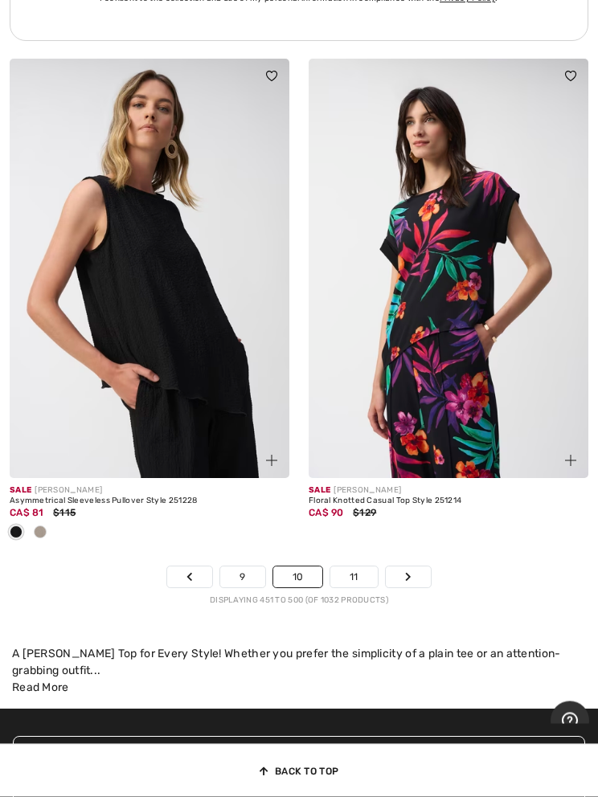
scroll to position [12633, 0]
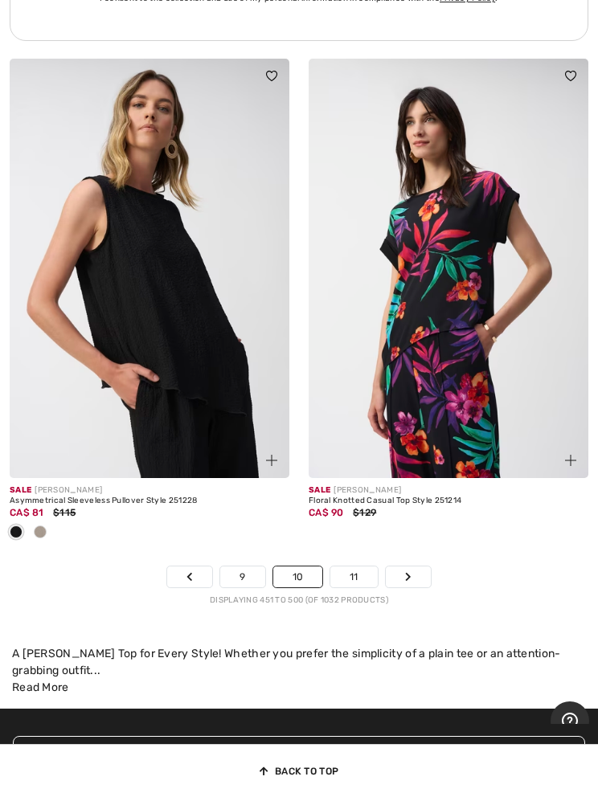
click at [348, 566] on link "11" at bounding box center [353, 576] width 47 height 21
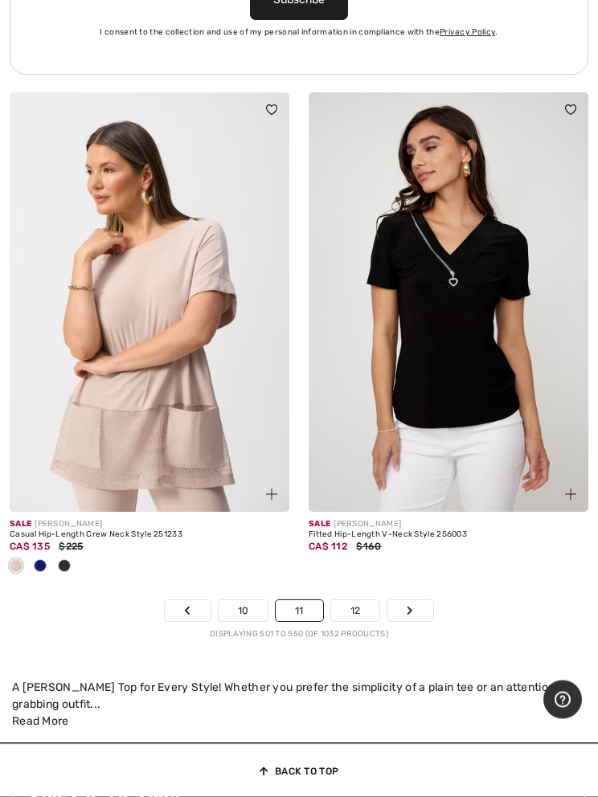
scroll to position [12599, 0]
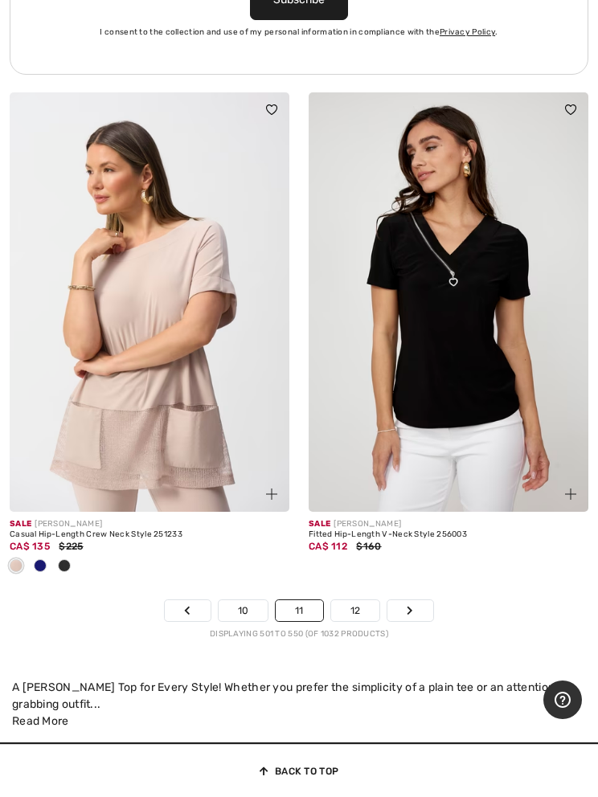
click at [346, 602] on link "12" at bounding box center [355, 610] width 49 height 21
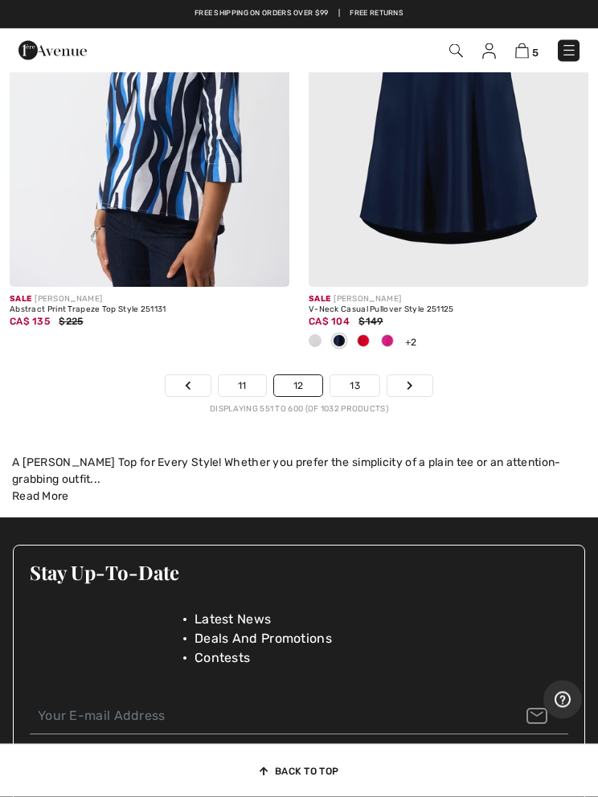
scroll to position [12958, 0]
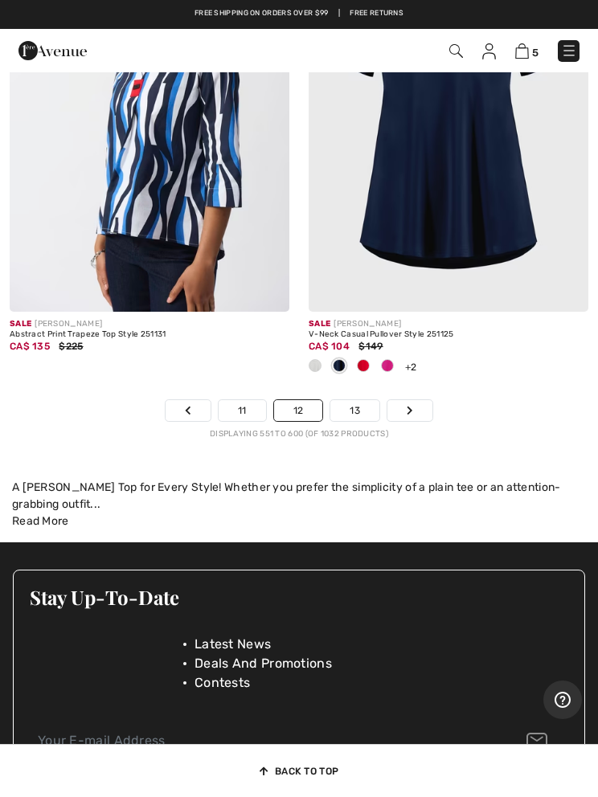
click at [350, 401] on link "13" at bounding box center [354, 410] width 49 height 21
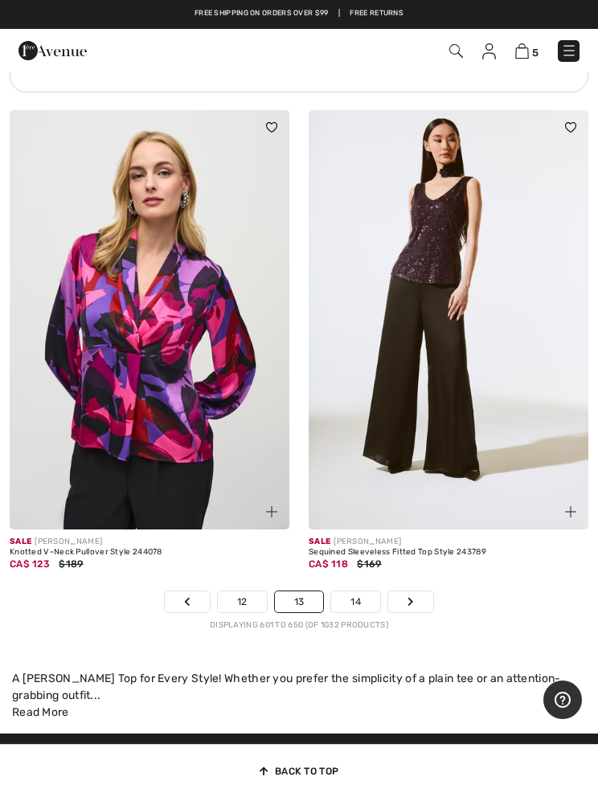
scroll to position [12607, 0]
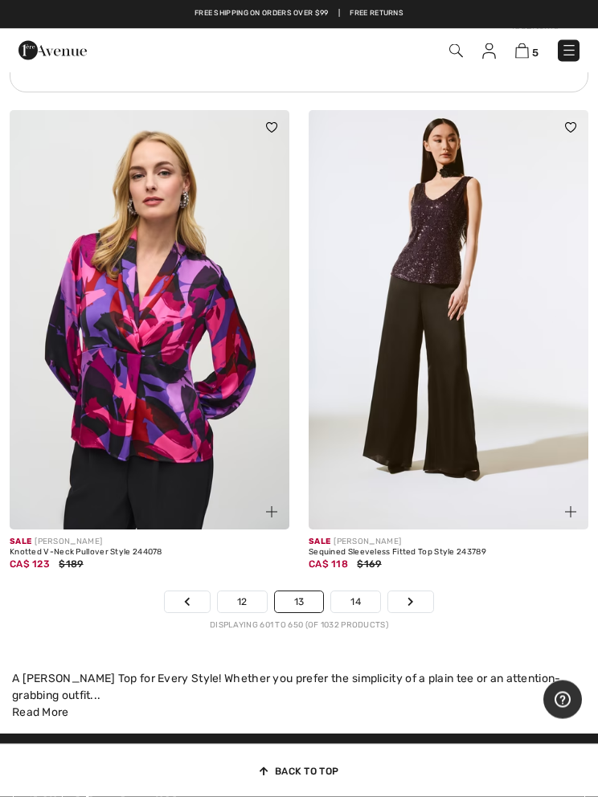
click at [348, 600] on link "14" at bounding box center [355, 602] width 49 height 21
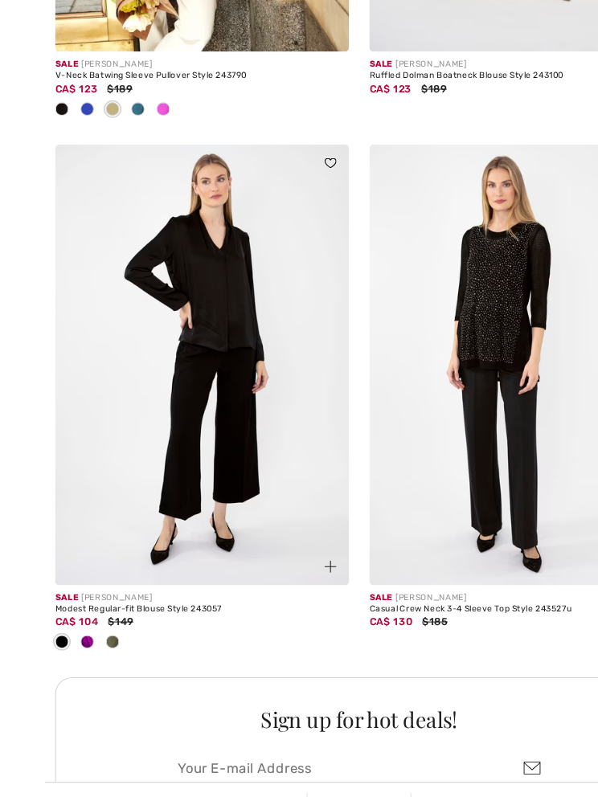
scroll to position [5603, 0]
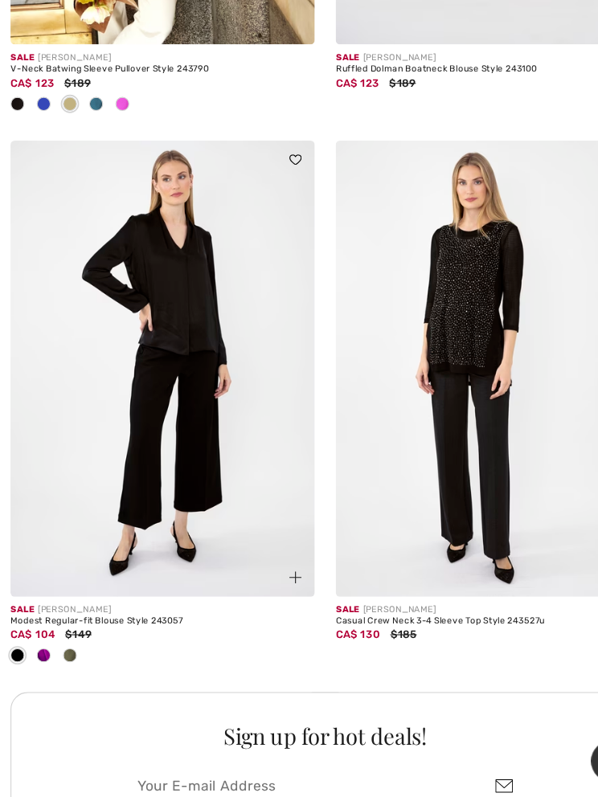
click at [32, 602] on div at bounding box center [40, 603] width 24 height 27
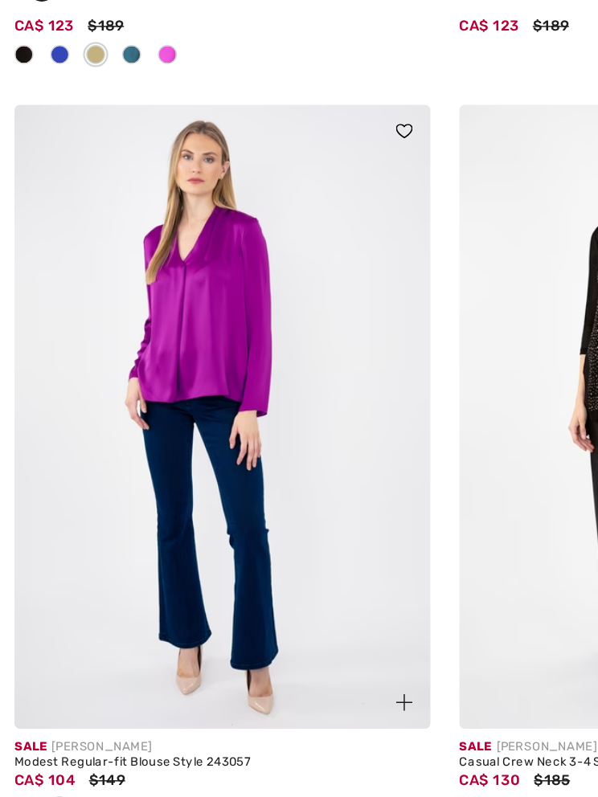
click at [133, 238] on img at bounding box center [150, 338] width 280 height 419
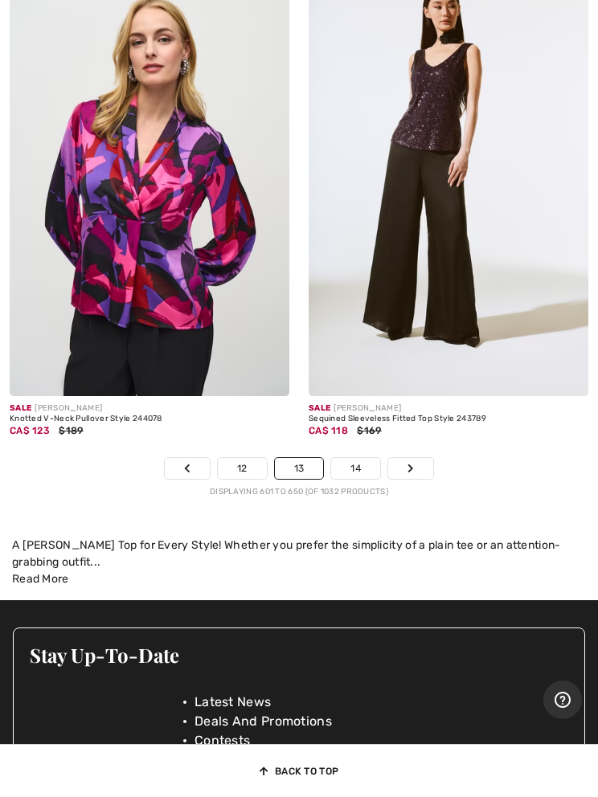
scroll to position [12740, 0]
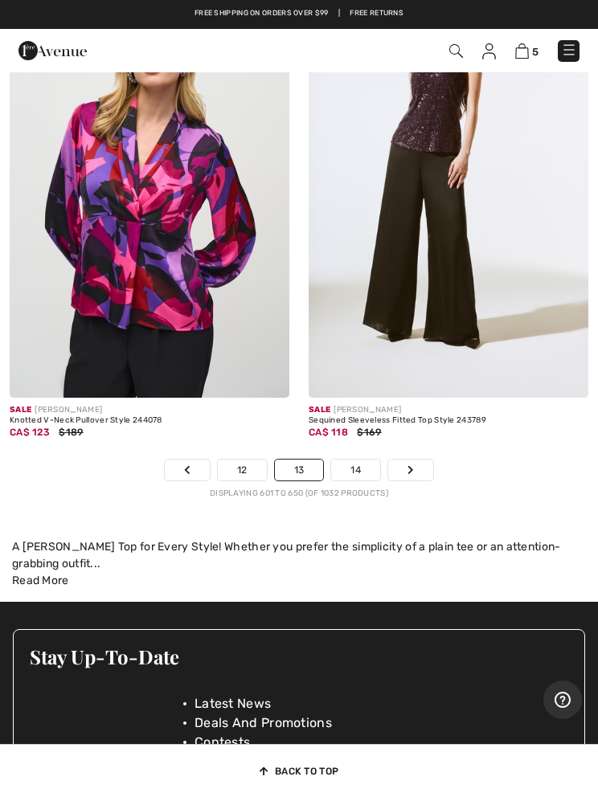
click at [344, 467] on link "14" at bounding box center [355, 469] width 49 height 21
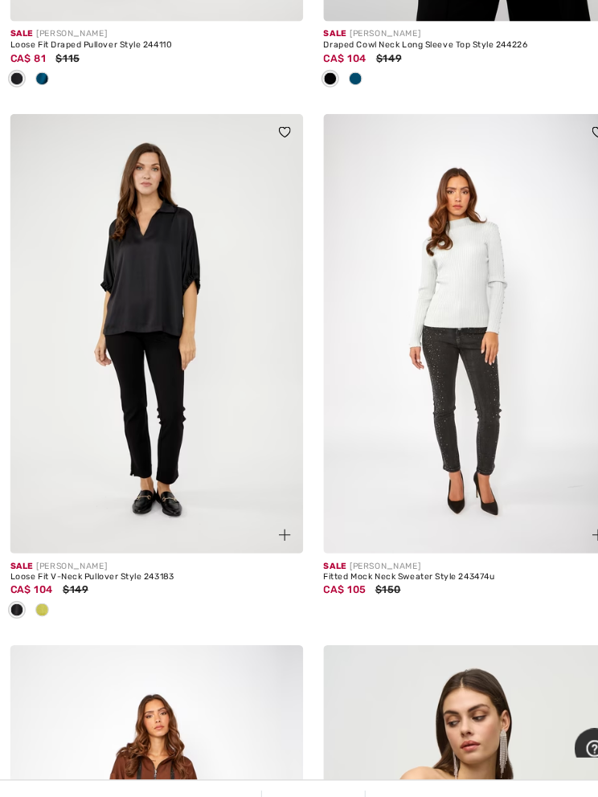
scroll to position [1572, 0]
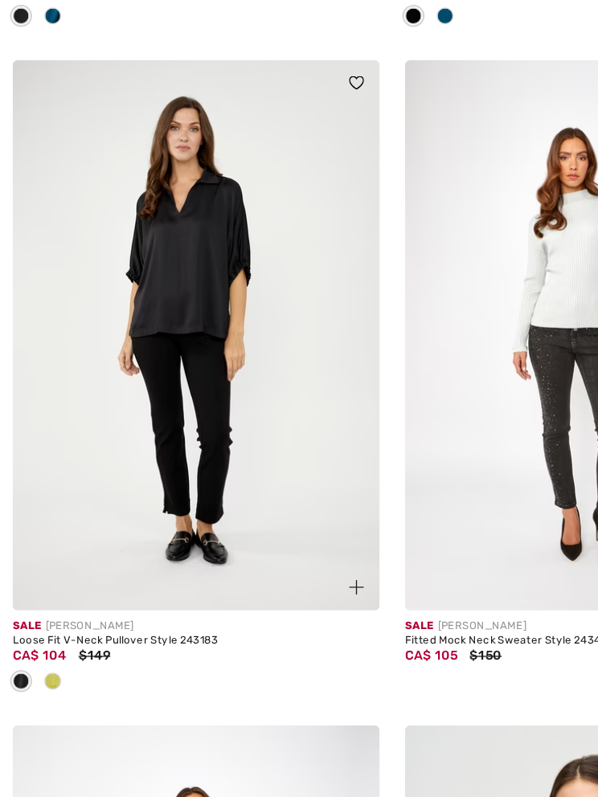
click at [29, 564] on div at bounding box center [40, 577] width 24 height 27
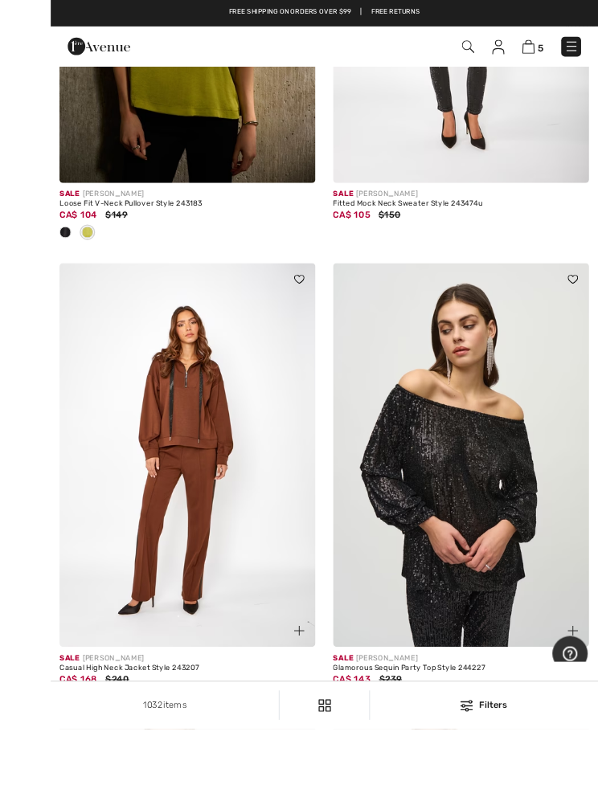
scroll to position [2029, 0]
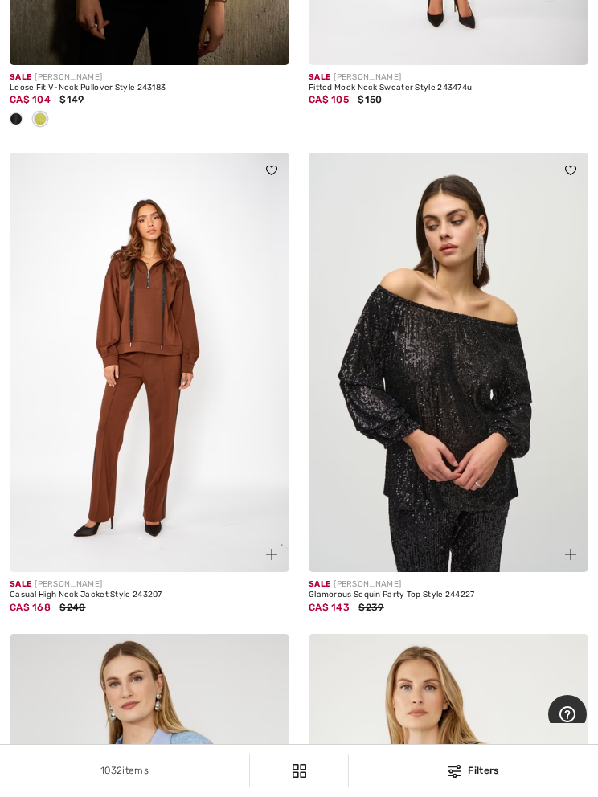
click at [142, 374] on img at bounding box center [150, 362] width 280 height 419
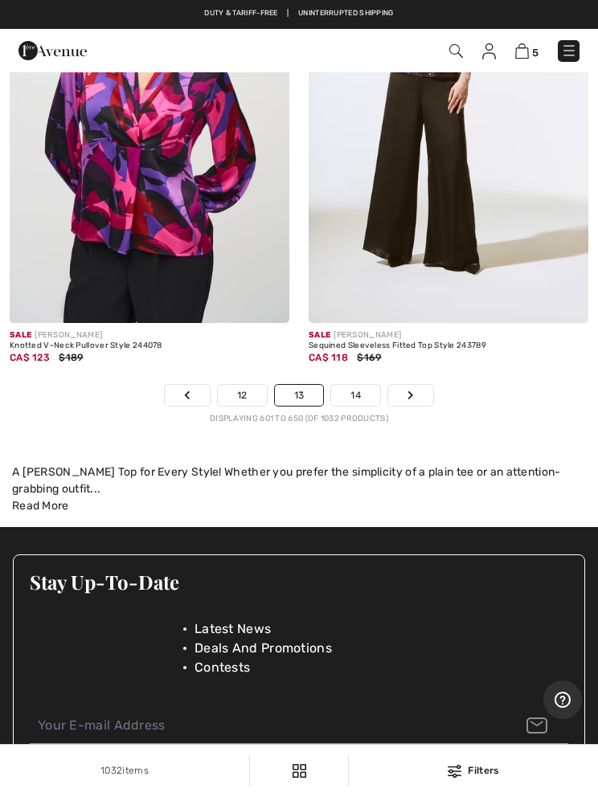
click at [346, 392] on link "14" at bounding box center [355, 395] width 49 height 21
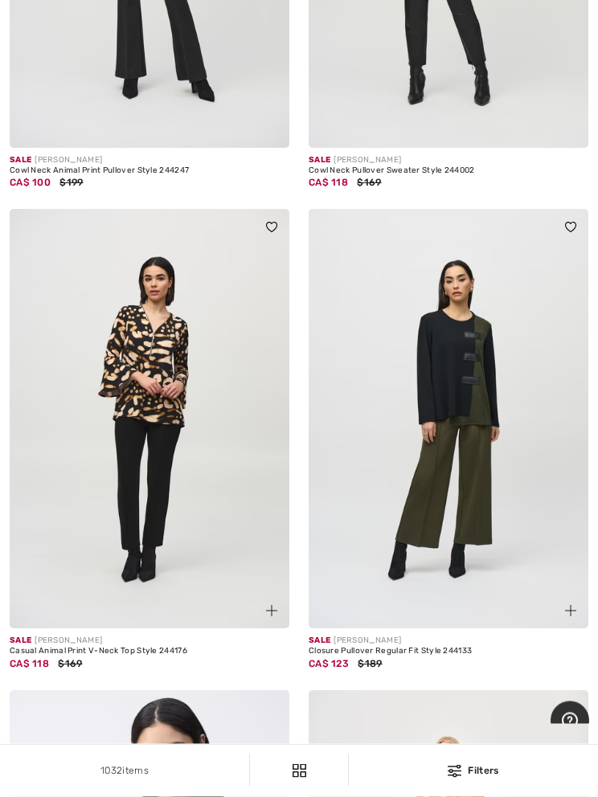
scroll to position [4044, 0]
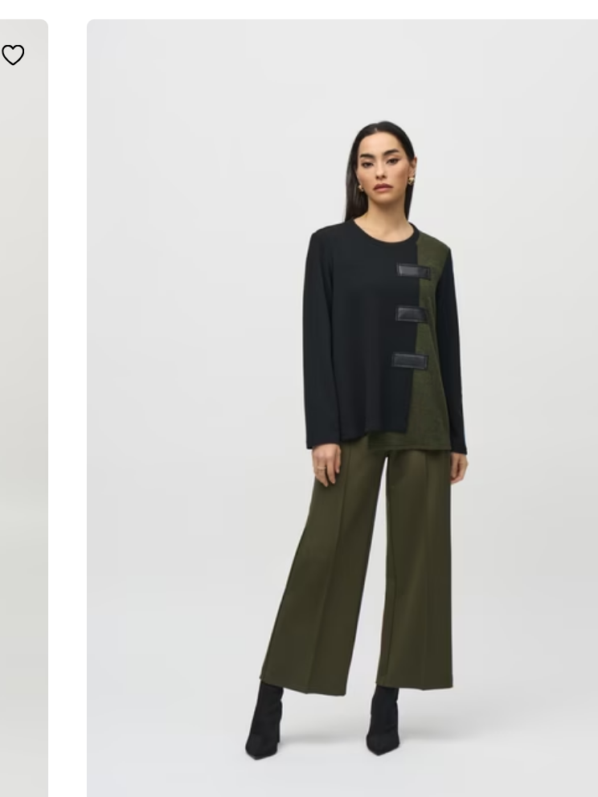
click at [308, 202] on img at bounding box center [448, 402] width 280 height 419
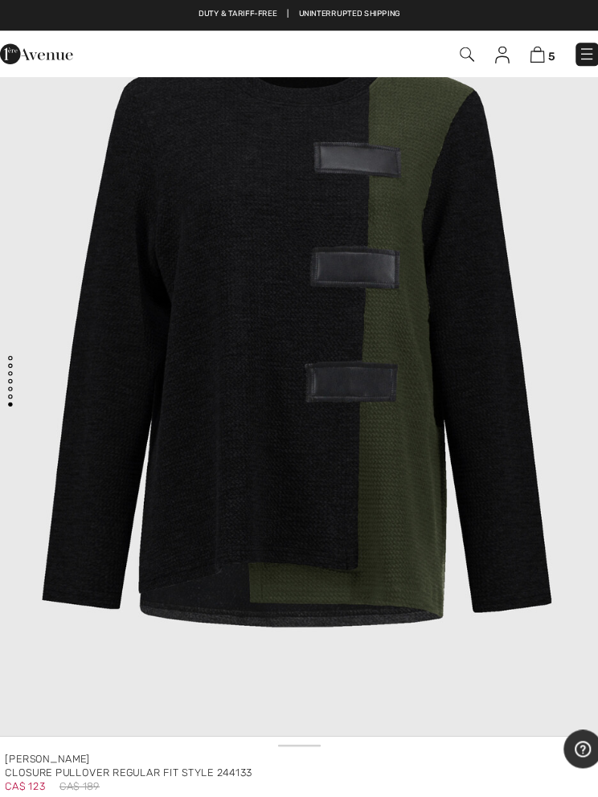
scroll to position [5694, 0]
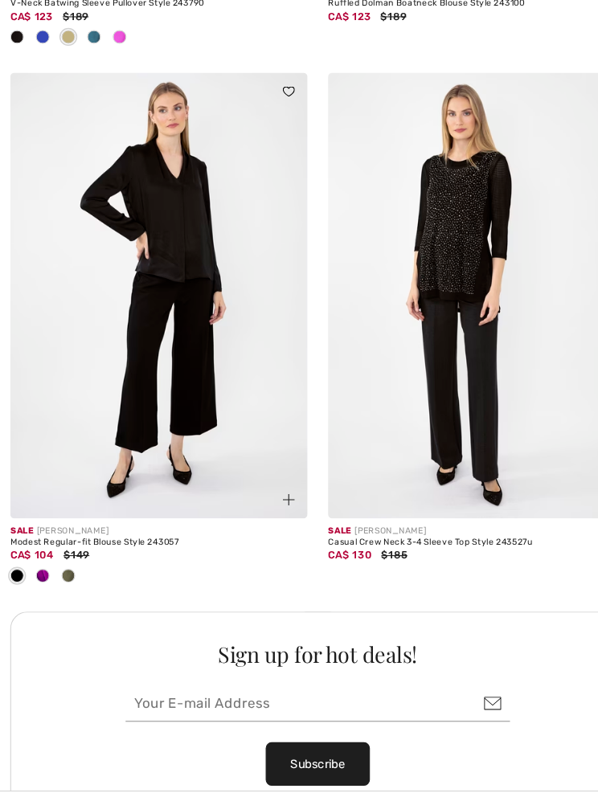
scroll to position [5665, 0]
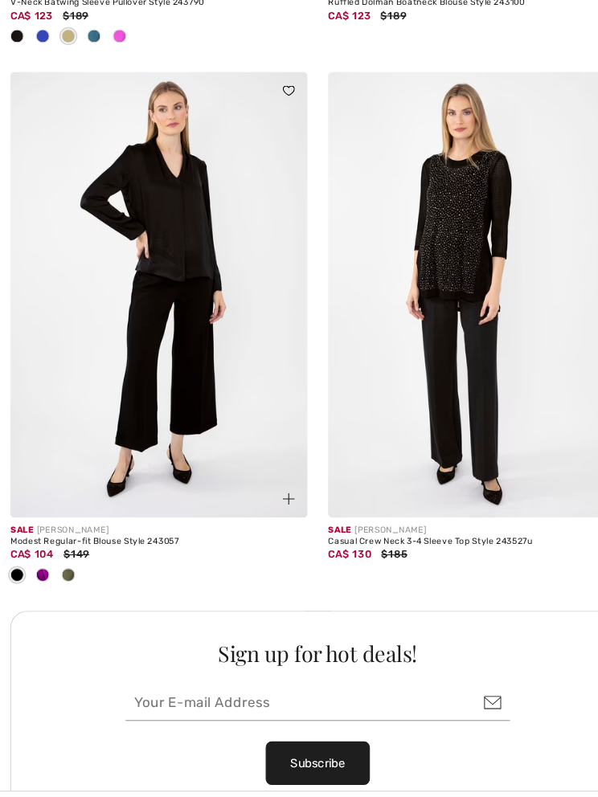
click at [28, 538] on div at bounding box center [40, 542] width 24 height 27
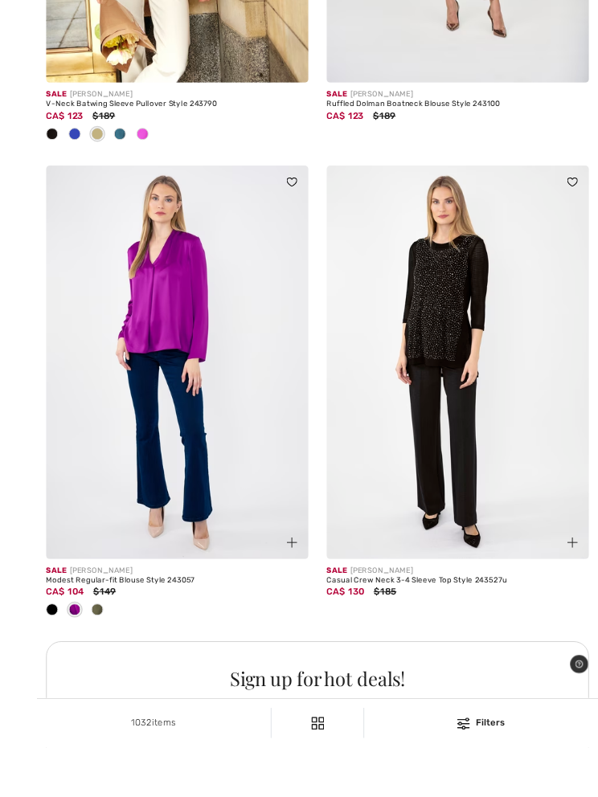
scroll to position [5603, 0]
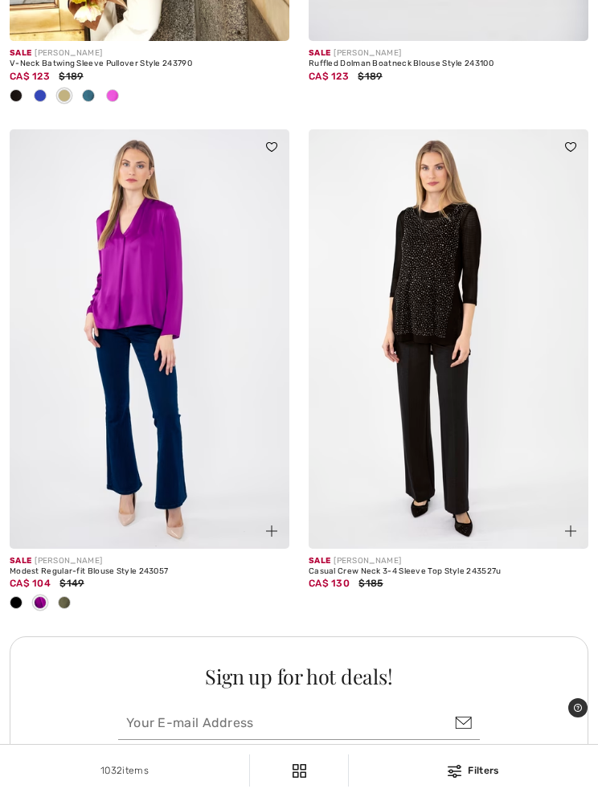
click at [50, 602] on div at bounding box center [40, 603] width 24 height 27
click at [51, 602] on div at bounding box center [40, 603] width 24 height 27
click at [53, 606] on div at bounding box center [64, 603] width 24 height 27
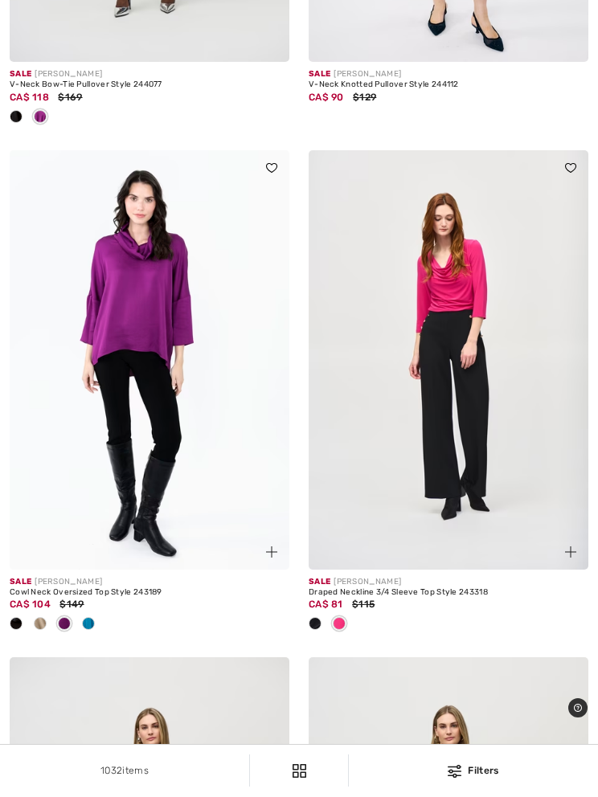
scroll to position [6851, 0]
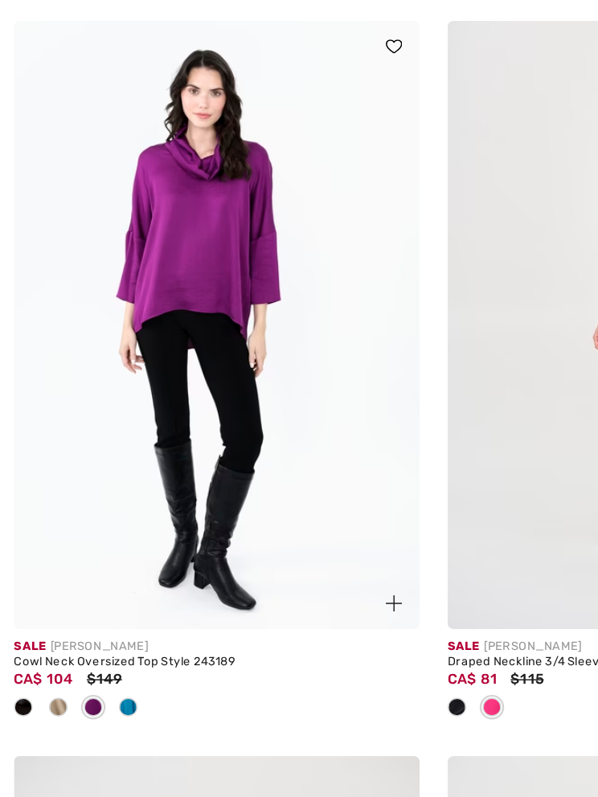
click at [80, 593] on div at bounding box center [88, 606] width 24 height 27
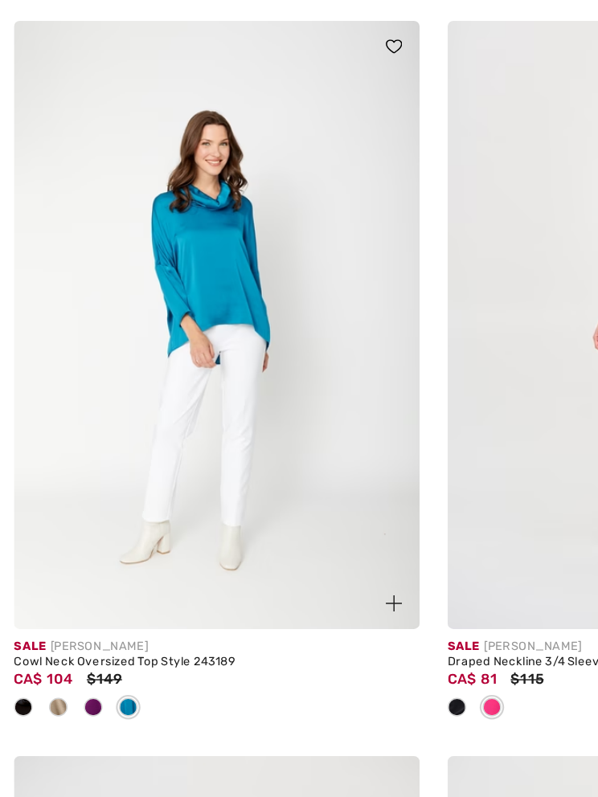
click at [51, 593] on div at bounding box center [40, 606] width 24 height 27
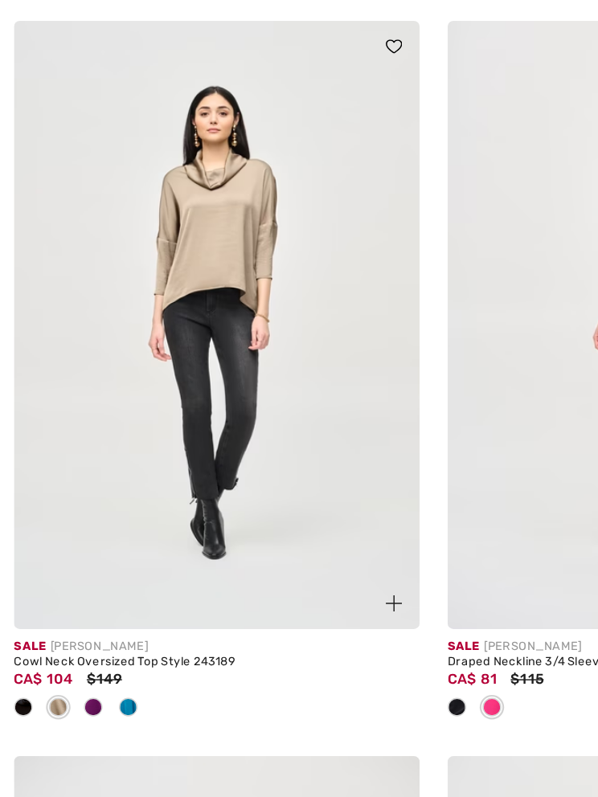
click at [31, 593] on div at bounding box center [40, 606] width 24 height 27
click at [28, 593] on div at bounding box center [40, 606] width 24 height 27
click at [56, 593] on div at bounding box center [64, 606] width 24 height 27
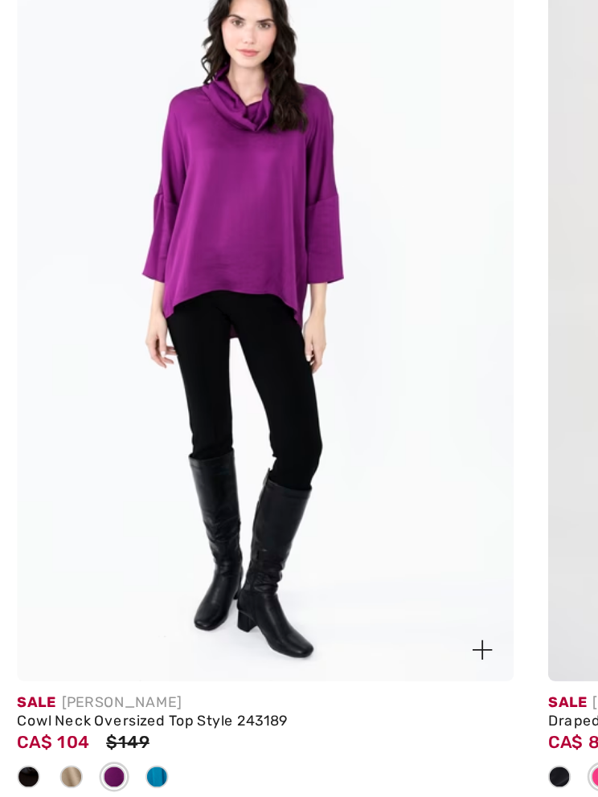
click at [266, 528] on img at bounding box center [271, 533] width 11 height 11
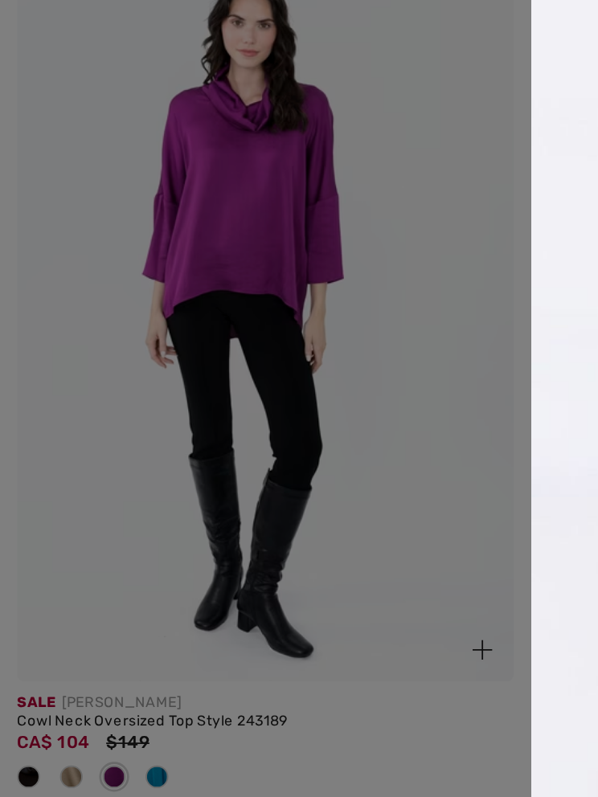
click at [116, 232] on div at bounding box center [299, 398] width 598 height 797
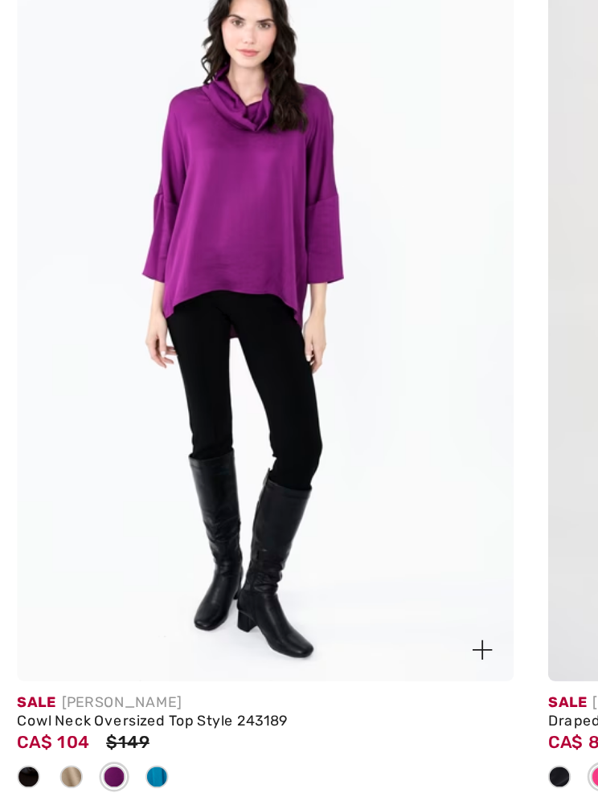
click at [129, 219] on img at bounding box center [150, 341] width 280 height 419
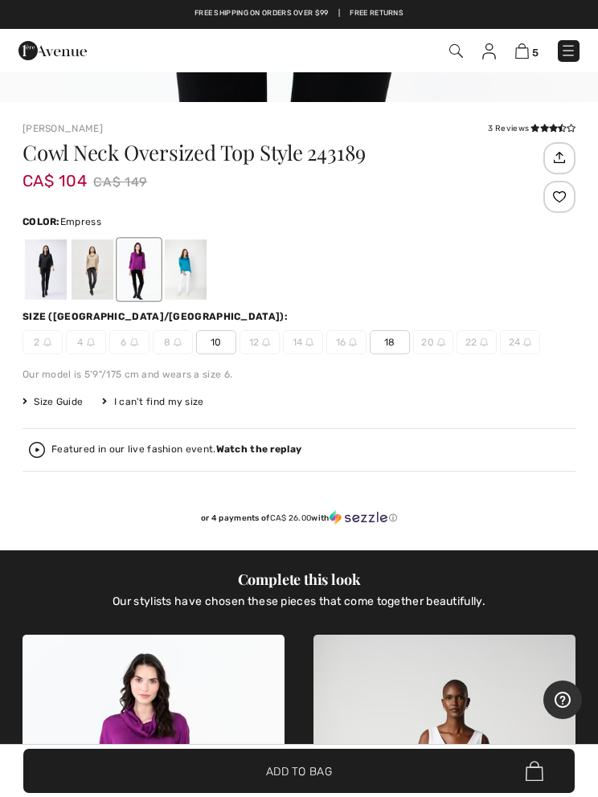
scroll to position [624, 0]
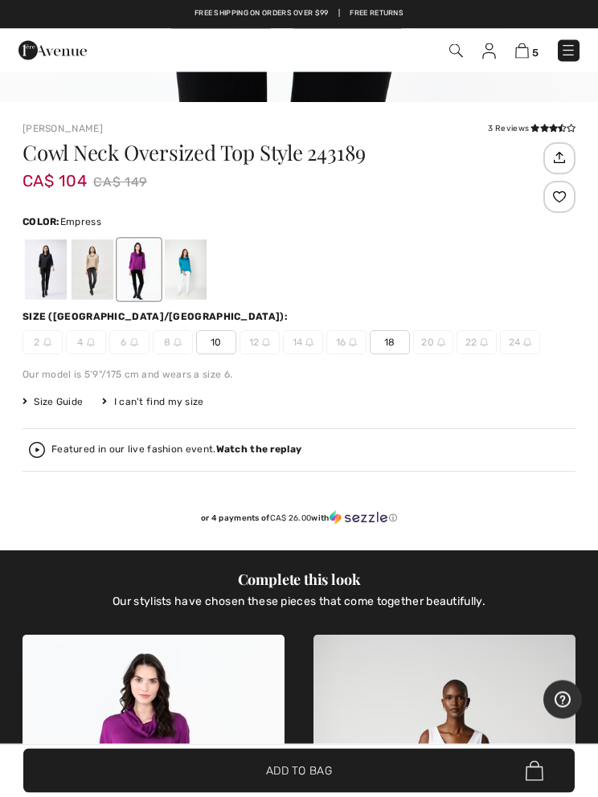
click at [379, 346] on span "18" at bounding box center [390, 343] width 40 height 24
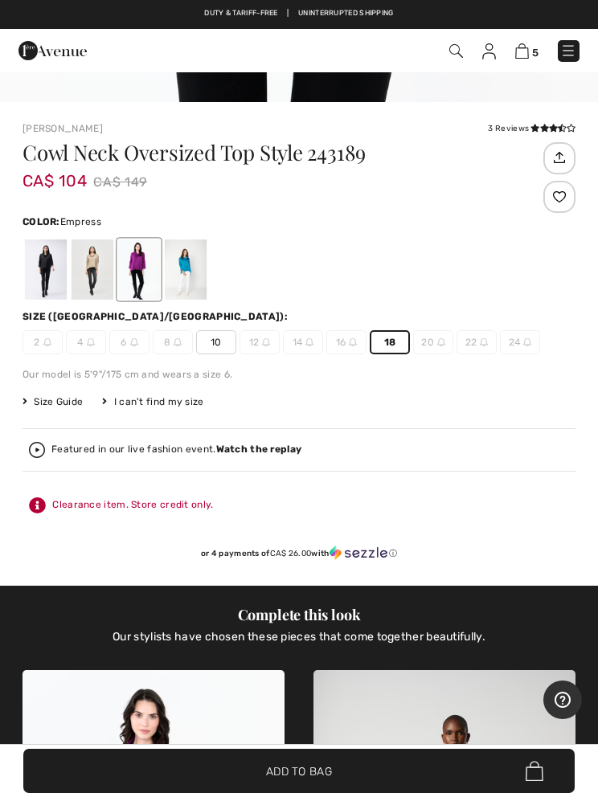
click at [76, 282] on div at bounding box center [92, 269] width 42 height 60
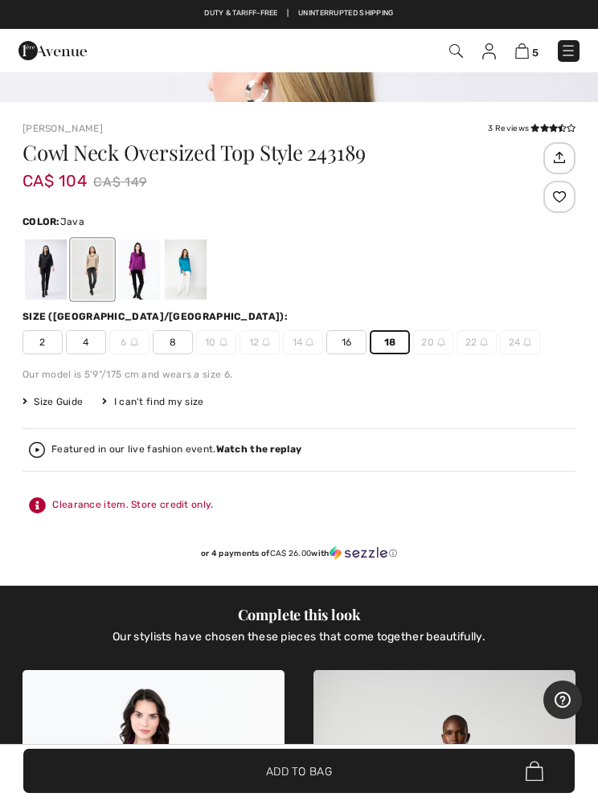
click at [339, 353] on span "16" at bounding box center [346, 342] width 40 height 24
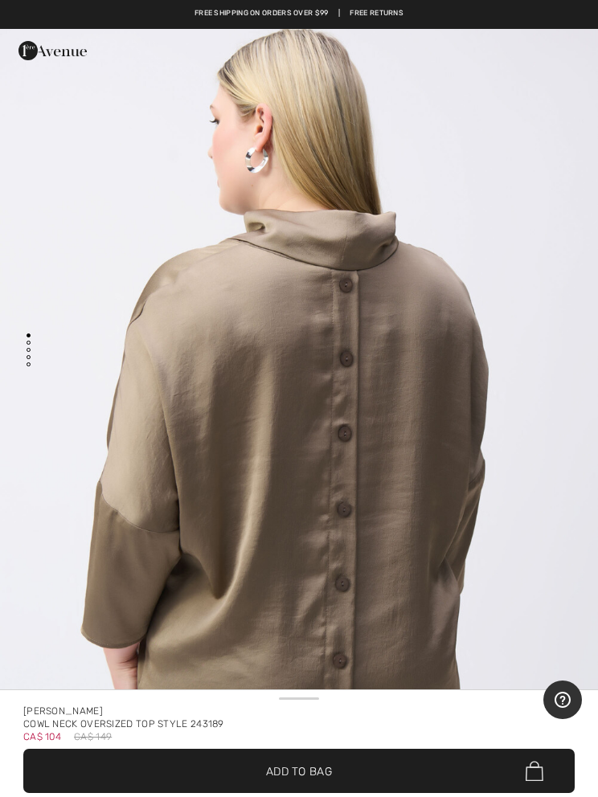
scroll to position [4485, 0]
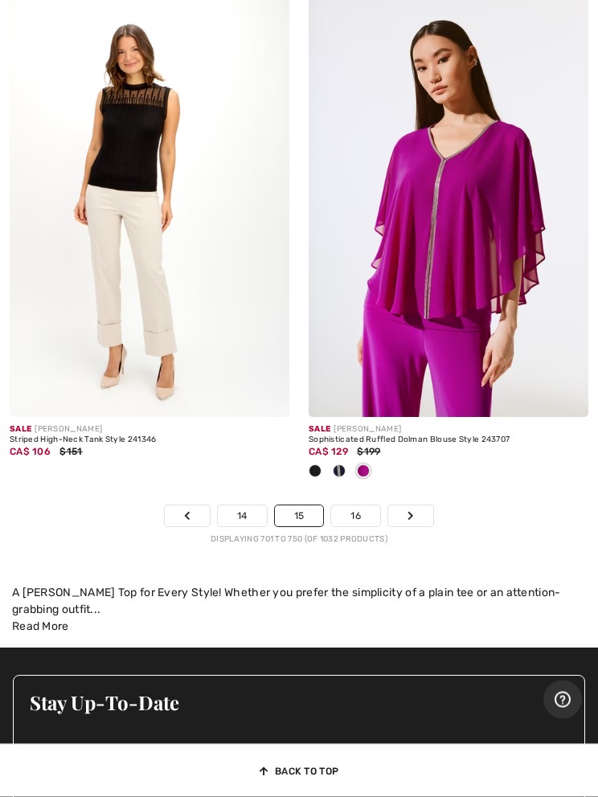
scroll to position [12537, 0]
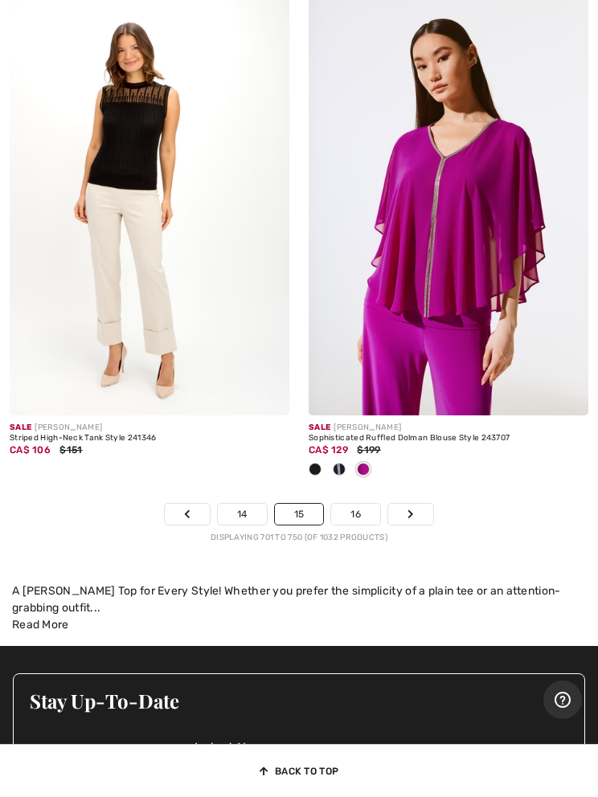
click at [351, 506] on link "16" at bounding box center [355, 514] width 49 height 21
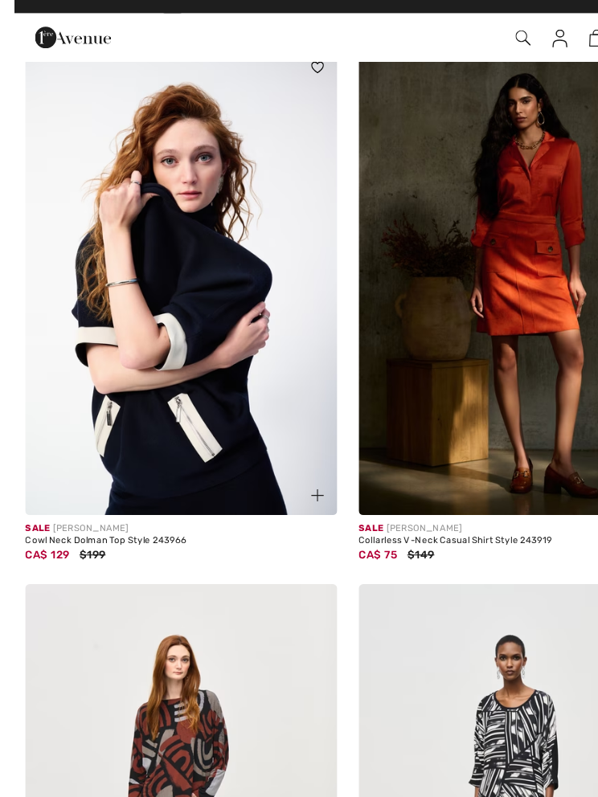
scroll to position [3193, 0]
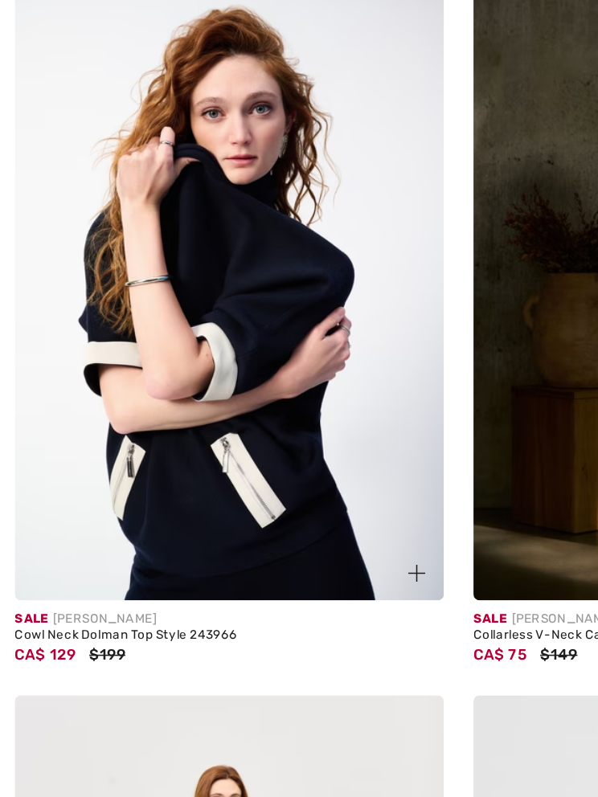
click at [137, 252] on img at bounding box center [150, 264] width 280 height 419
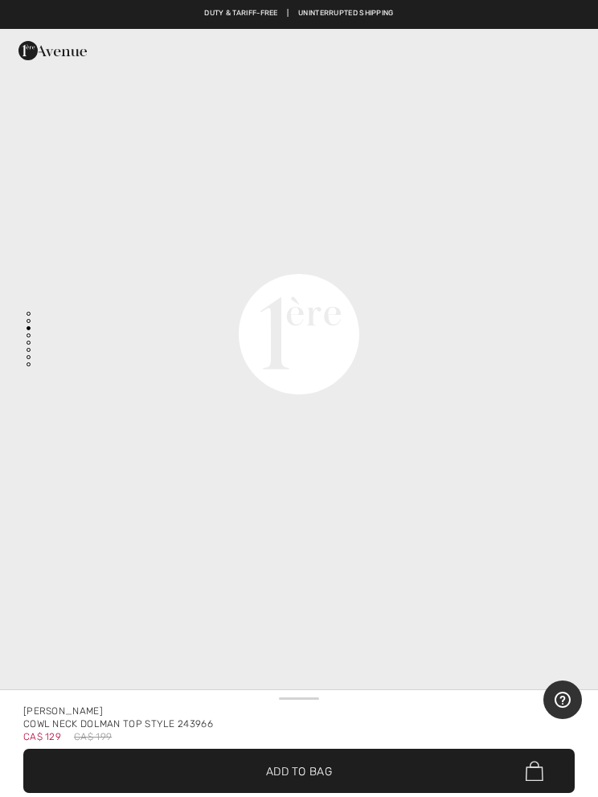
scroll to position [1934, 0]
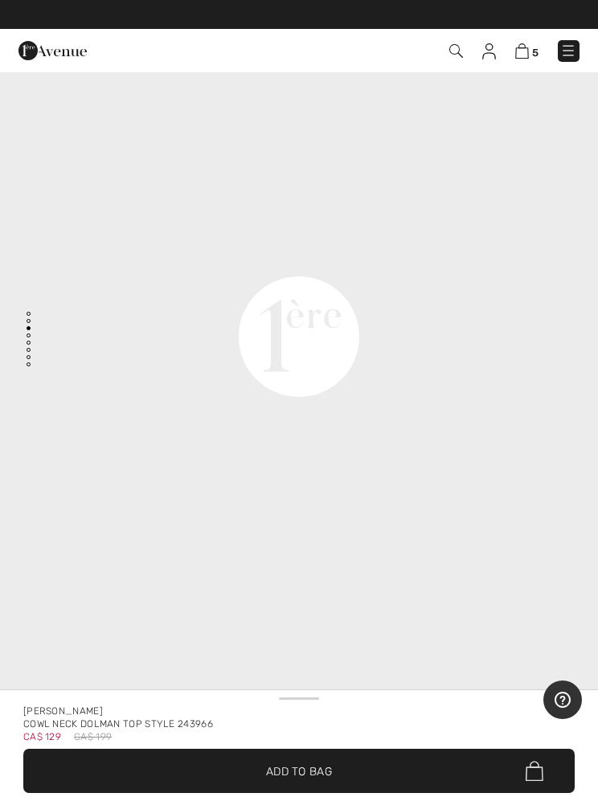
click at [143, 187] on video "Your browser does not support the video tag." at bounding box center [299, 37] width 598 height 299
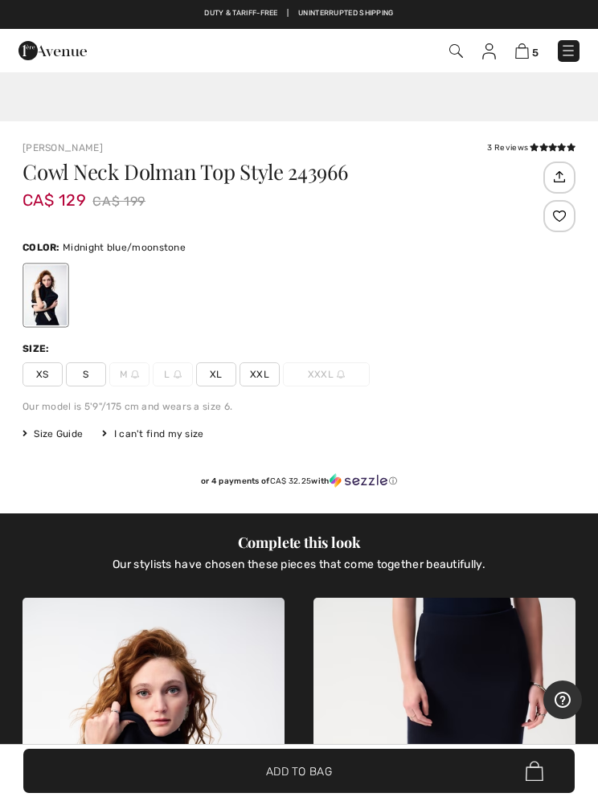
scroll to position [605, 0]
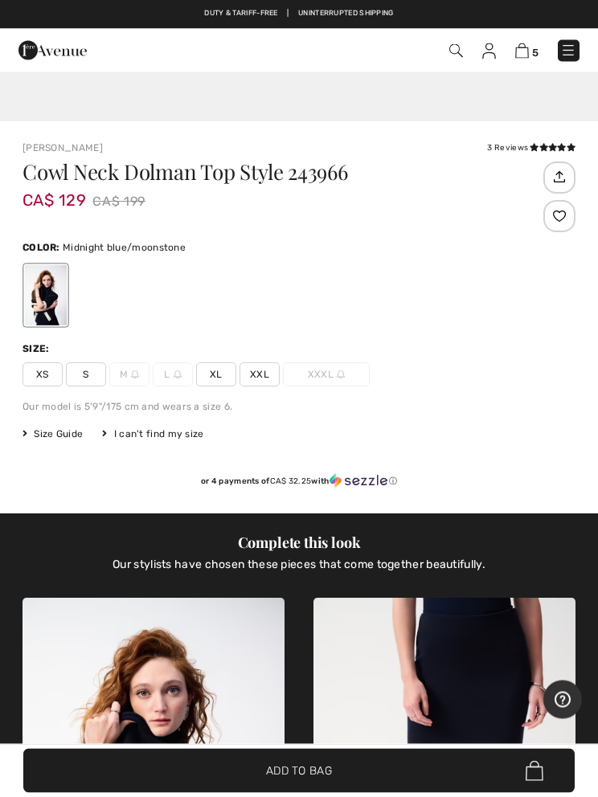
click at [242, 386] on div "Cowl Neck Dolman Top Style 243966 CA$ 129 CA$ 199 Color: Midnight blue/moonston…" at bounding box center [298, 338] width 553 height 352
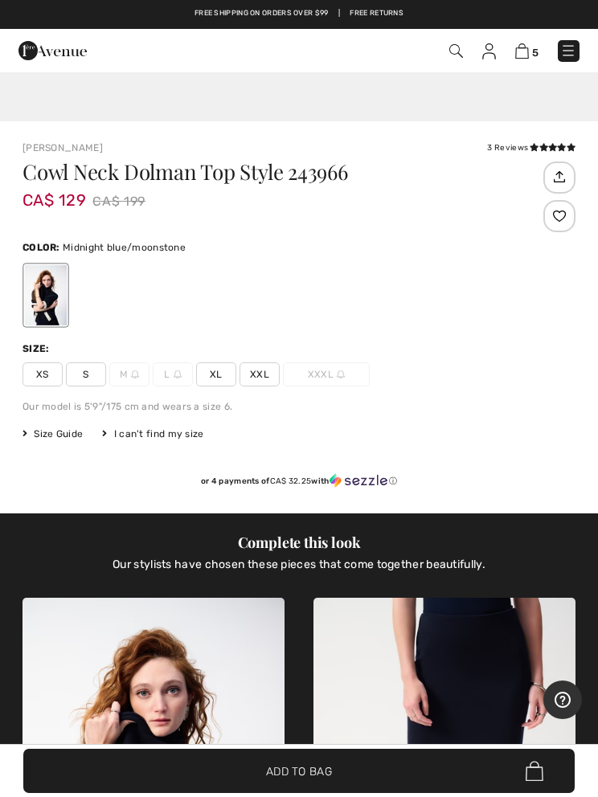
click at [244, 385] on span "XXL" at bounding box center [259, 374] width 40 height 24
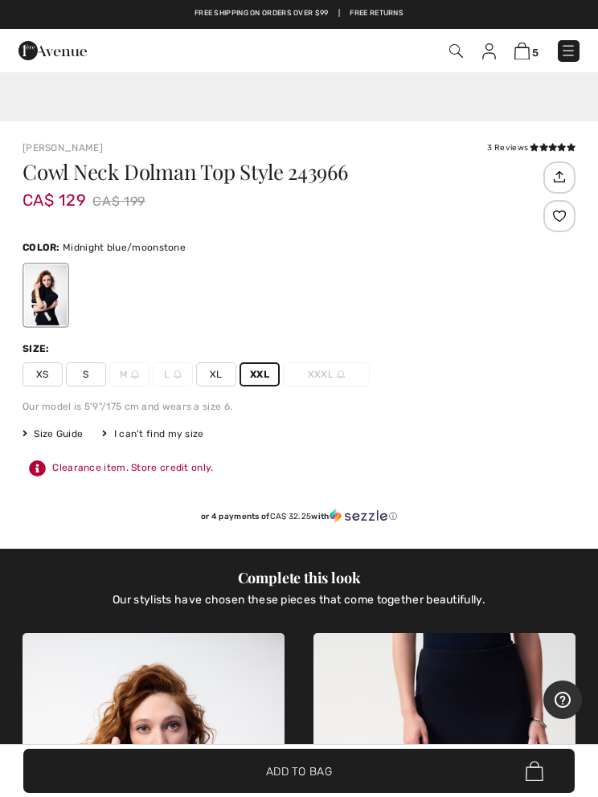
click at [281, 793] on span "✔ Added to Bag Add to Bag" at bounding box center [298, 771] width 551 height 44
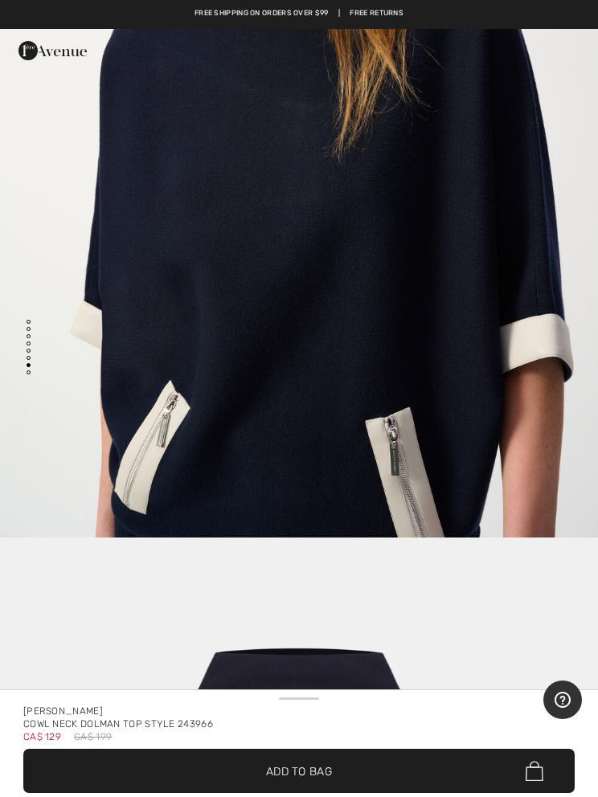
scroll to position [5768, 0]
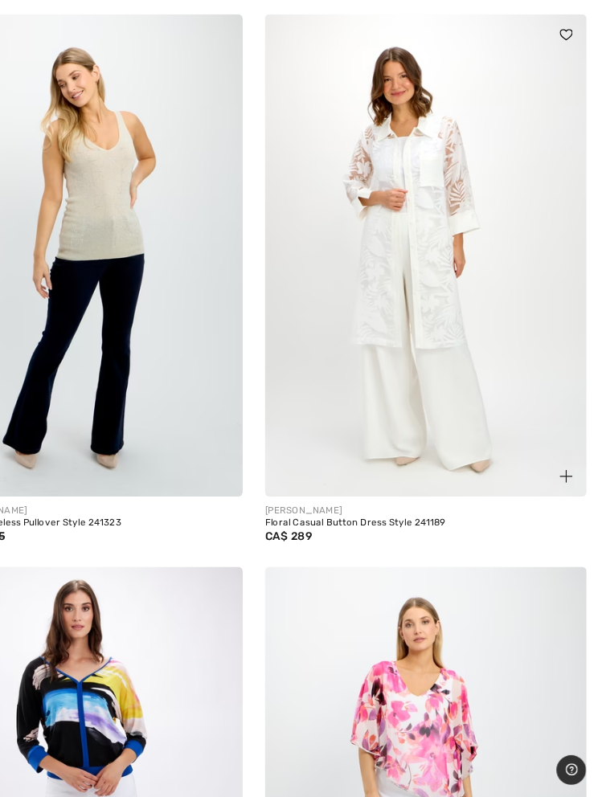
scroll to position [10454, 0]
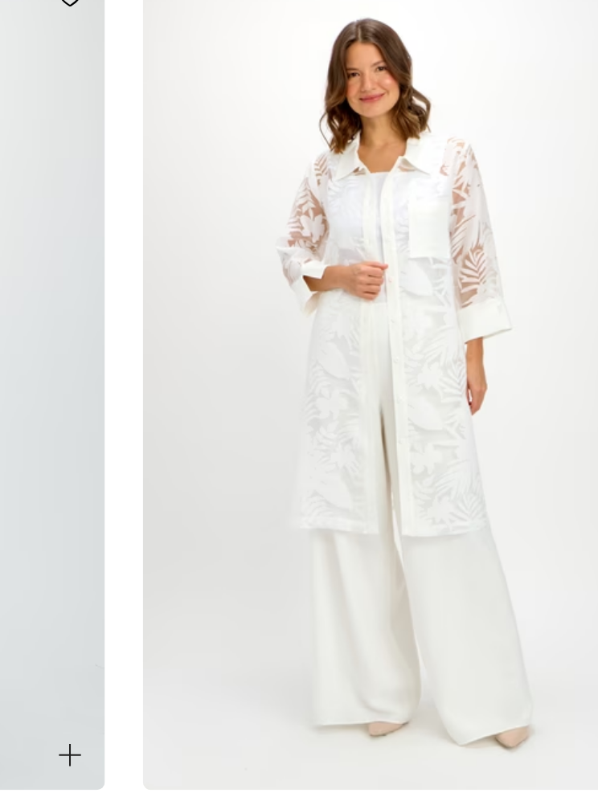
click at [308, 125] on img at bounding box center [448, 261] width 280 height 419
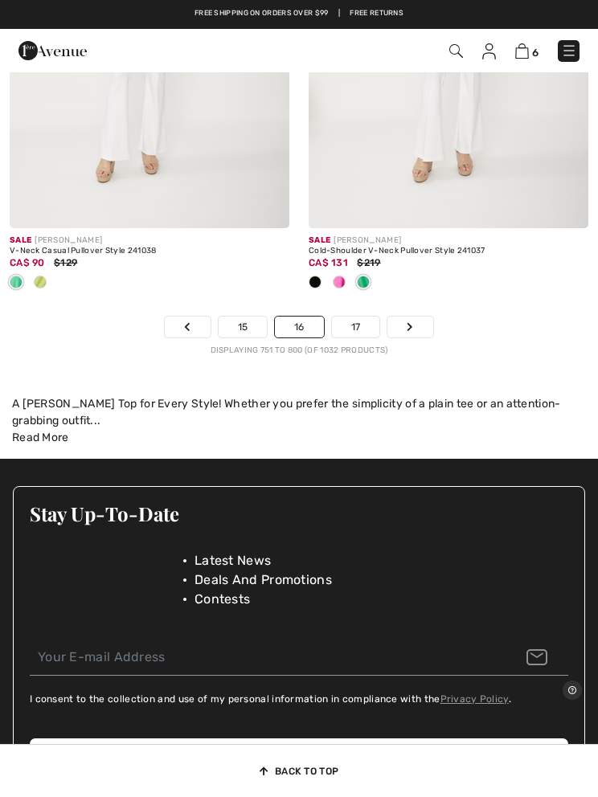
scroll to position [12909, 0]
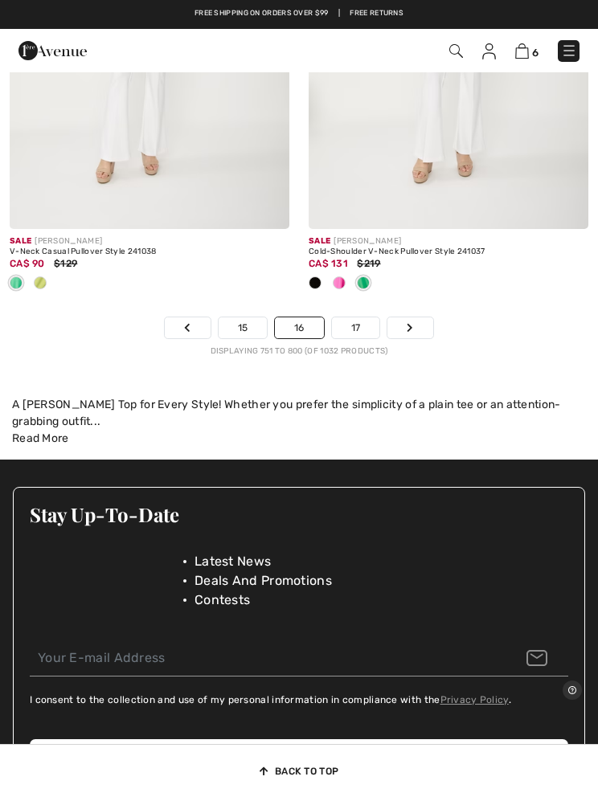
click at [346, 323] on link "17" at bounding box center [356, 327] width 48 height 21
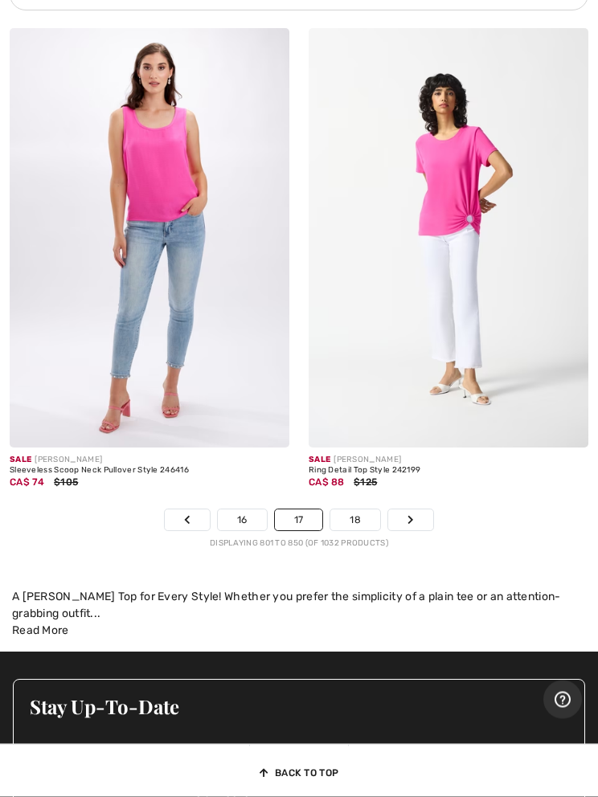
scroll to position [12776, 0]
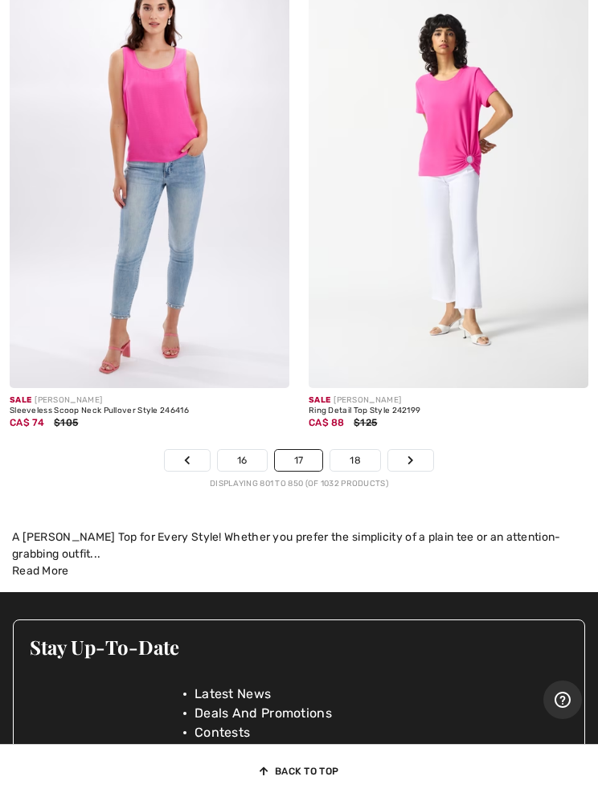
click at [341, 455] on link "18" at bounding box center [355, 460] width 50 height 21
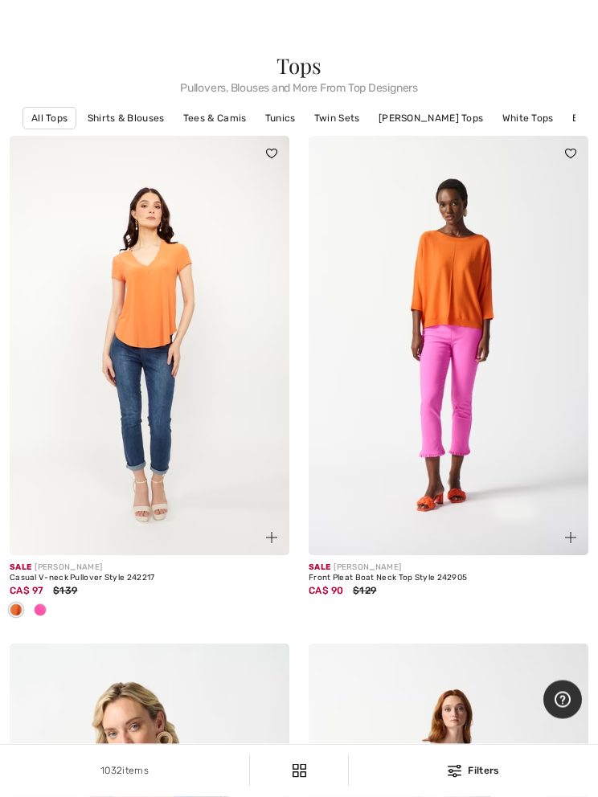
scroll to position [19, 0]
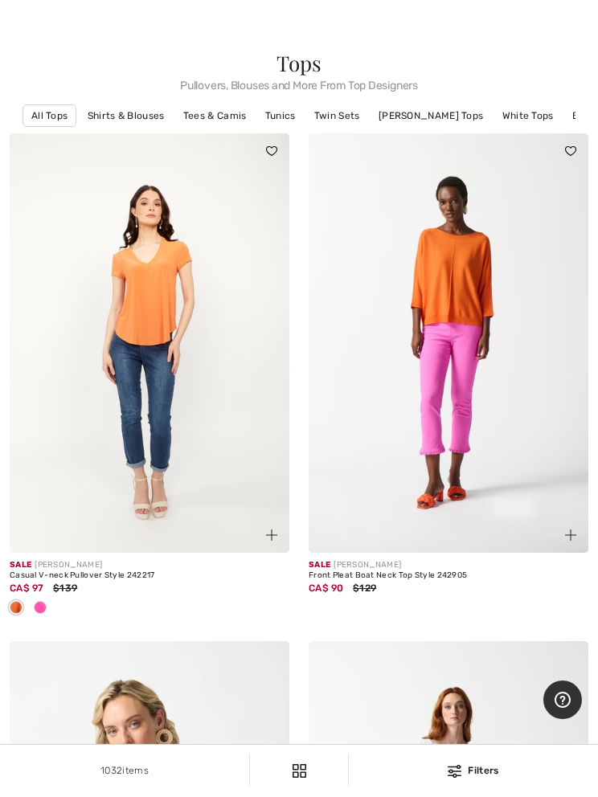
click at [32, 611] on div at bounding box center [40, 608] width 24 height 27
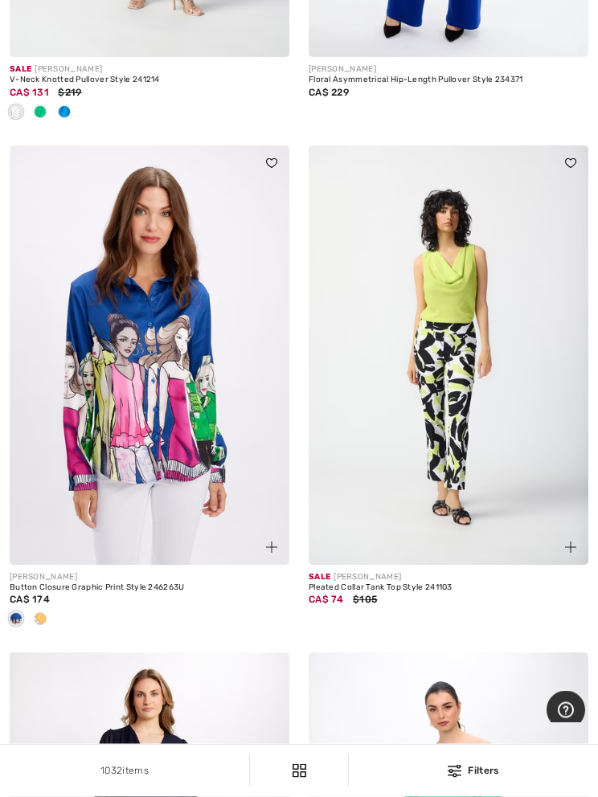
scroll to position [7825, 0]
click at [29, 611] on div at bounding box center [40, 620] width 24 height 27
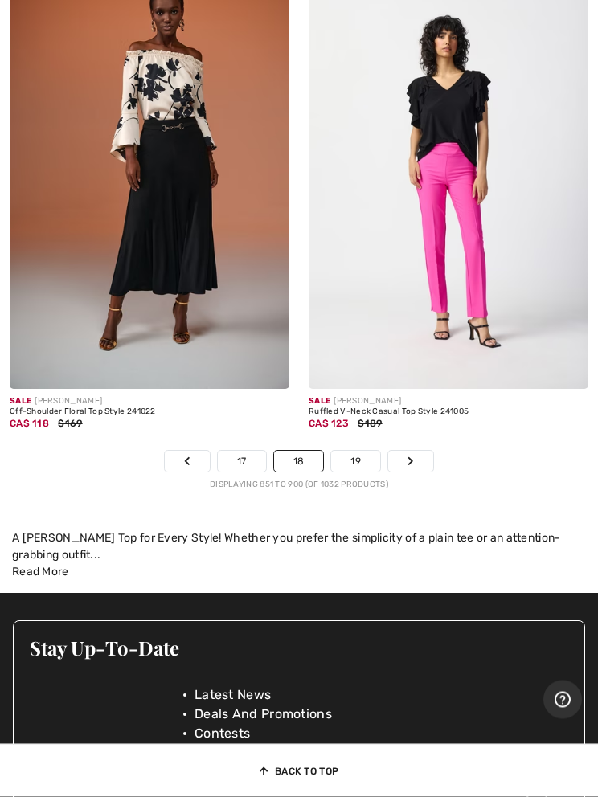
scroll to position [12855, 0]
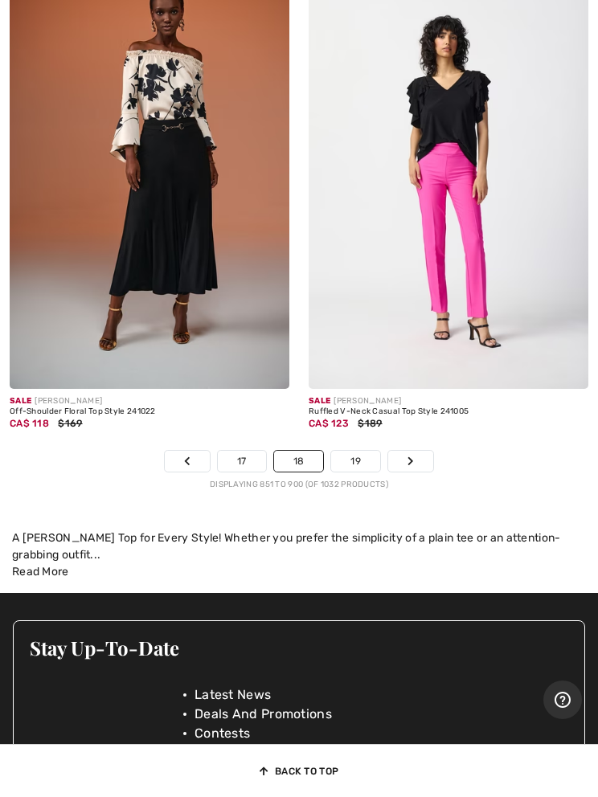
click at [346, 451] on link "19" at bounding box center [355, 461] width 49 height 21
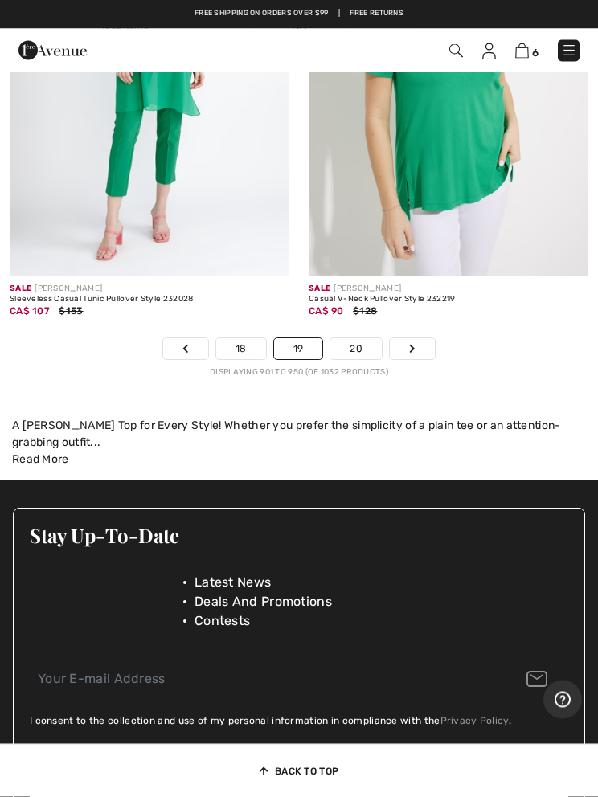
scroll to position [12808, 0]
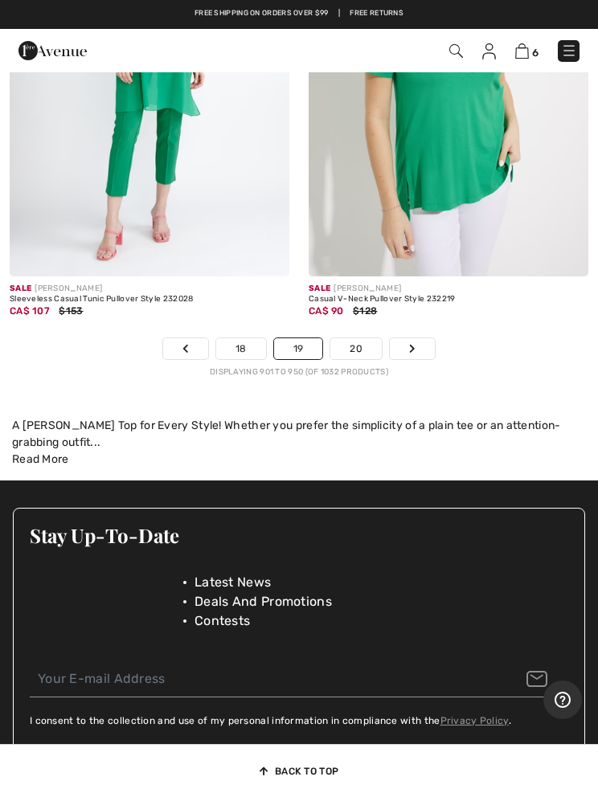
click at [352, 345] on link "20" at bounding box center [355, 348] width 51 height 21
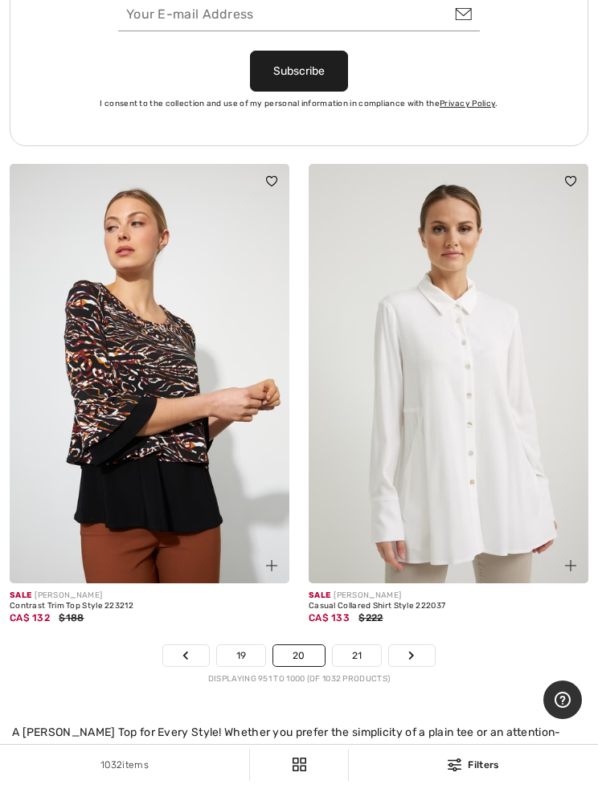
scroll to position [12476, 0]
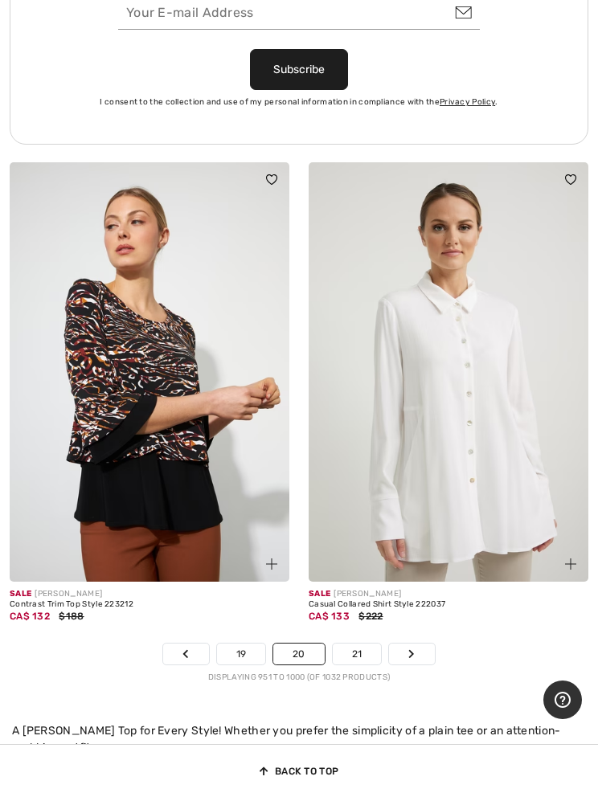
click at [341, 643] on link "21" at bounding box center [357, 653] width 49 height 21
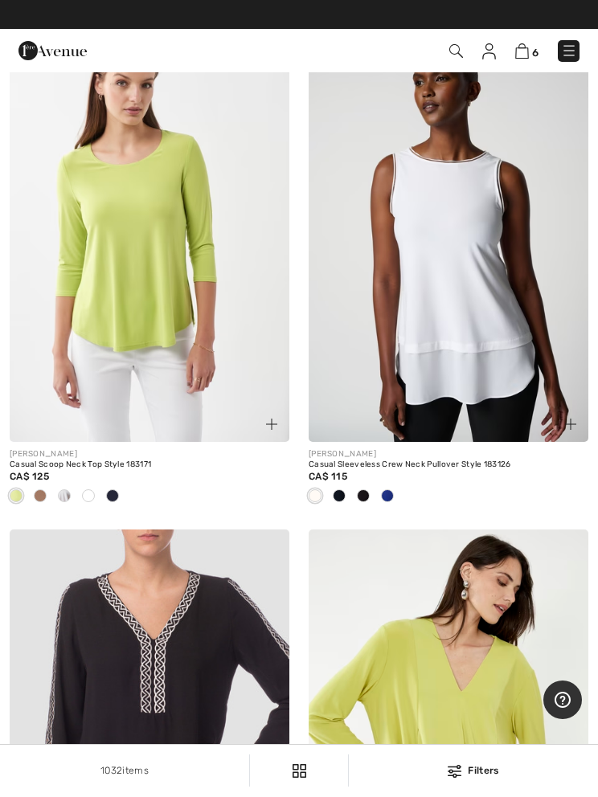
scroll to position [6774, 0]
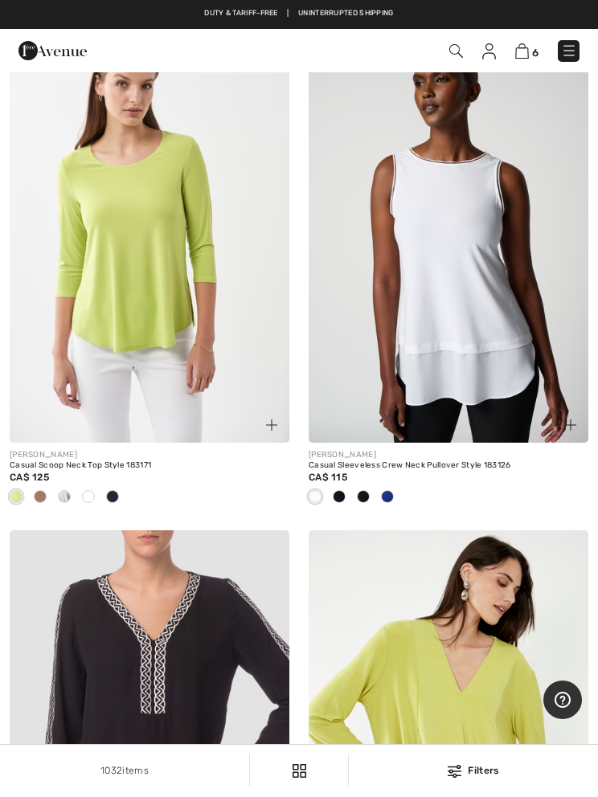
click at [567, 52] on img at bounding box center [569, 51] width 16 height 16
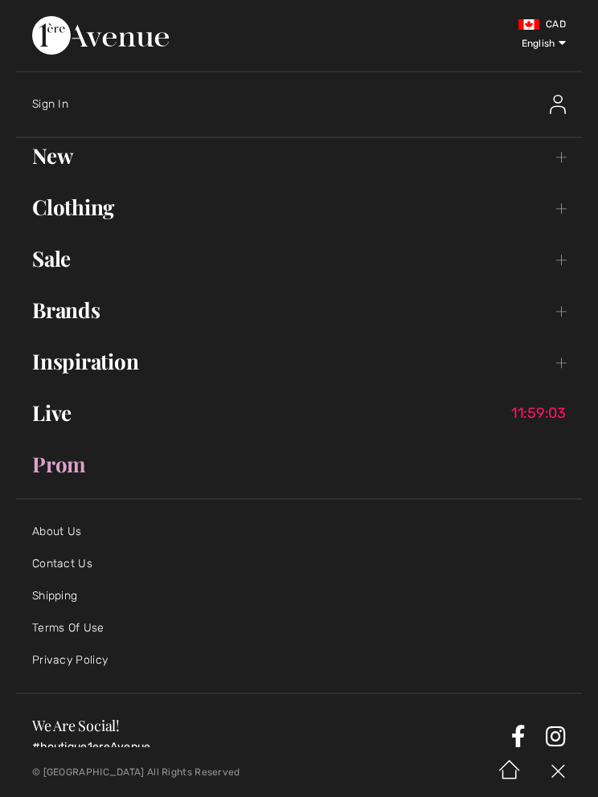
click at [68, 210] on link "Clothing Toggle submenu" at bounding box center [299, 207] width 566 height 35
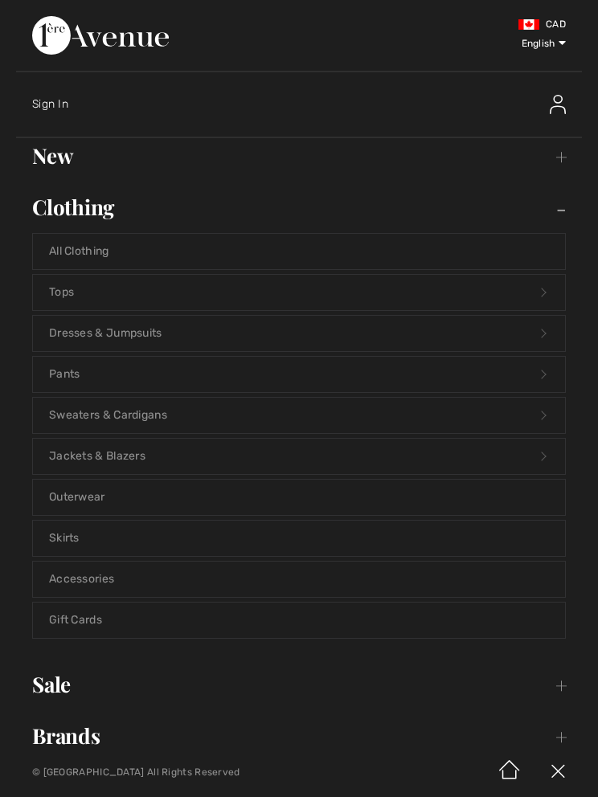
scroll to position [6773, 0]
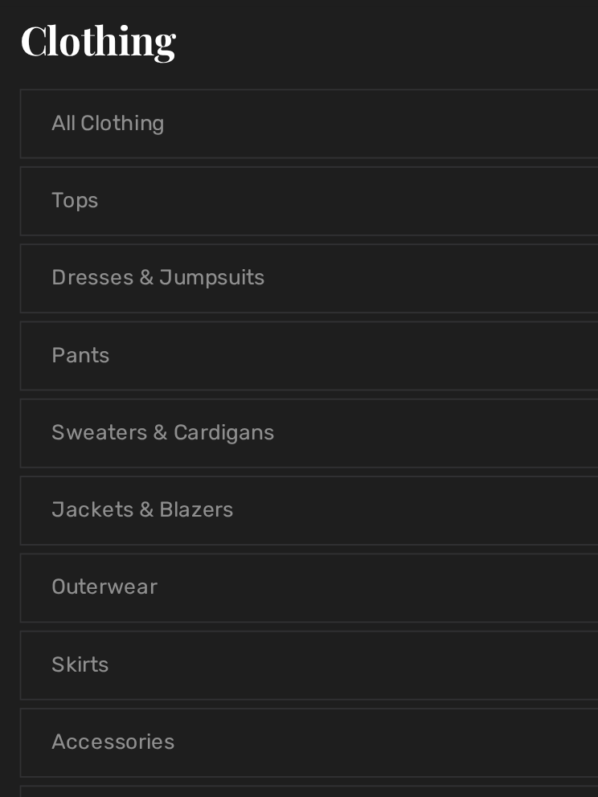
click at [52, 398] on link "Sweaters & Cardigans Open submenu" at bounding box center [299, 415] width 532 height 35
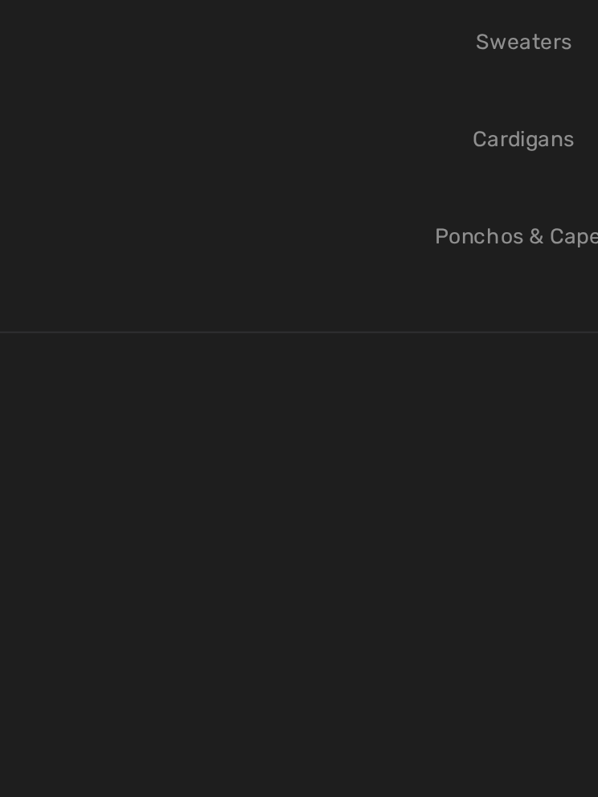
click at [272, 191] on link "Sweaters" at bounding box center [299, 208] width 532 height 35
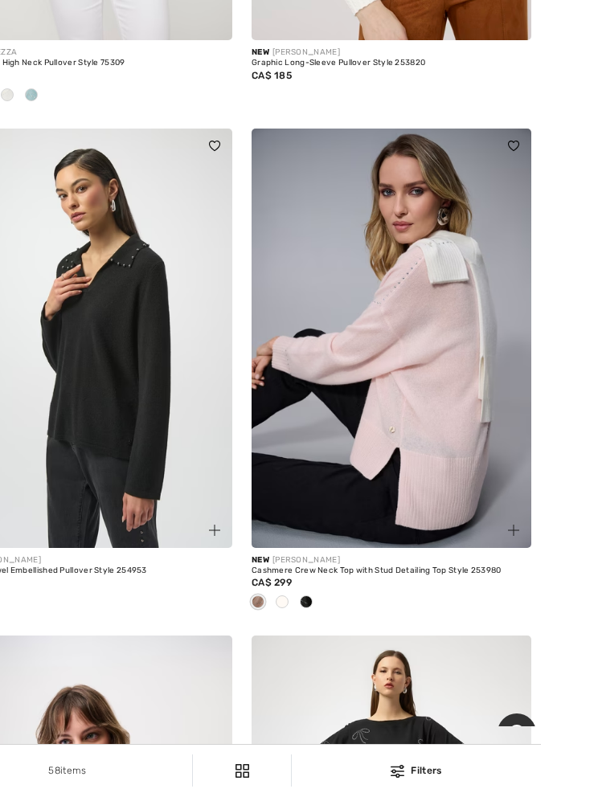
scroll to position [1551, 0]
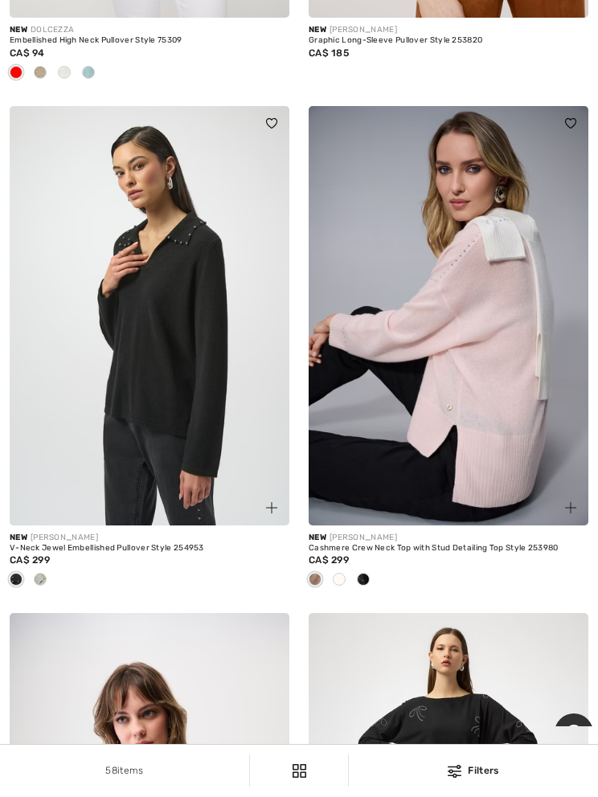
click at [427, 364] on img at bounding box center [448, 315] width 280 height 419
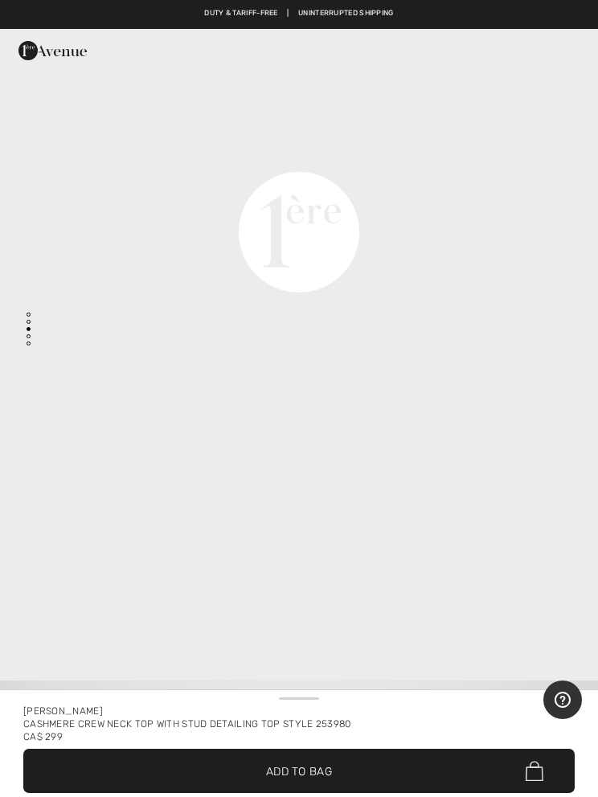
scroll to position [2043, 0]
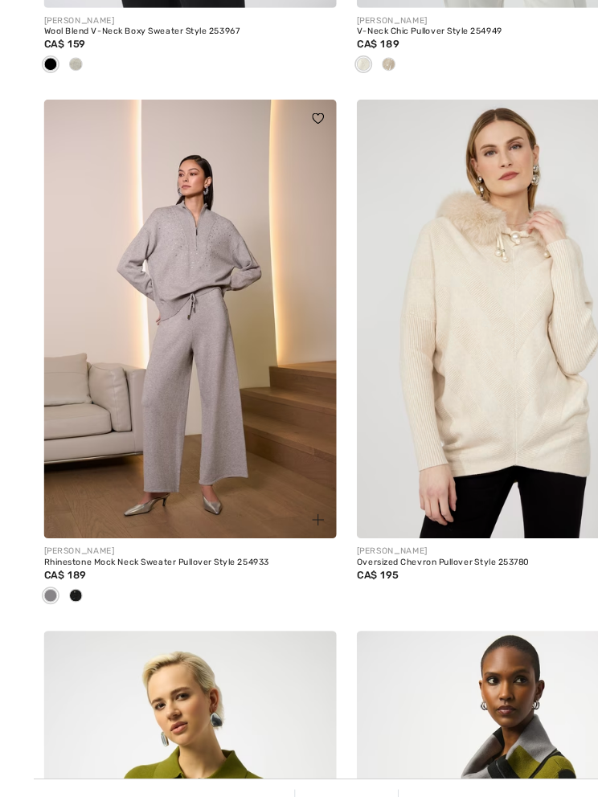
scroll to position [5120, 0]
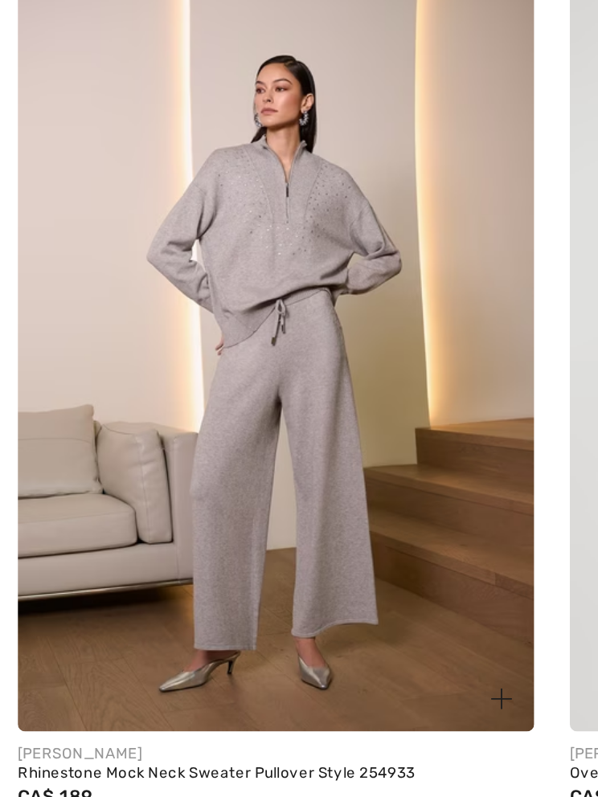
click at [140, 243] on img at bounding box center [150, 296] width 280 height 419
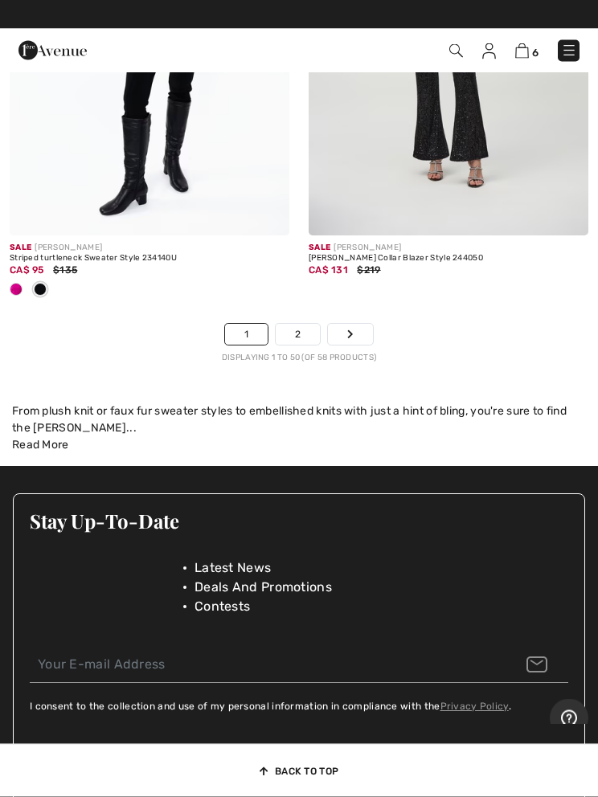
scroll to position [12911, 0]
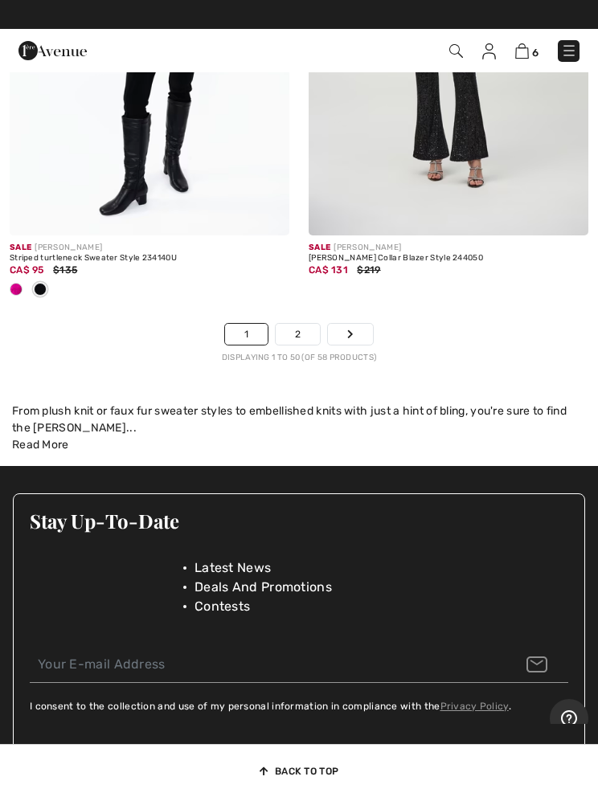
click at [291, 329] on link "2" at bounding box center [298, 334] width 44 height 21
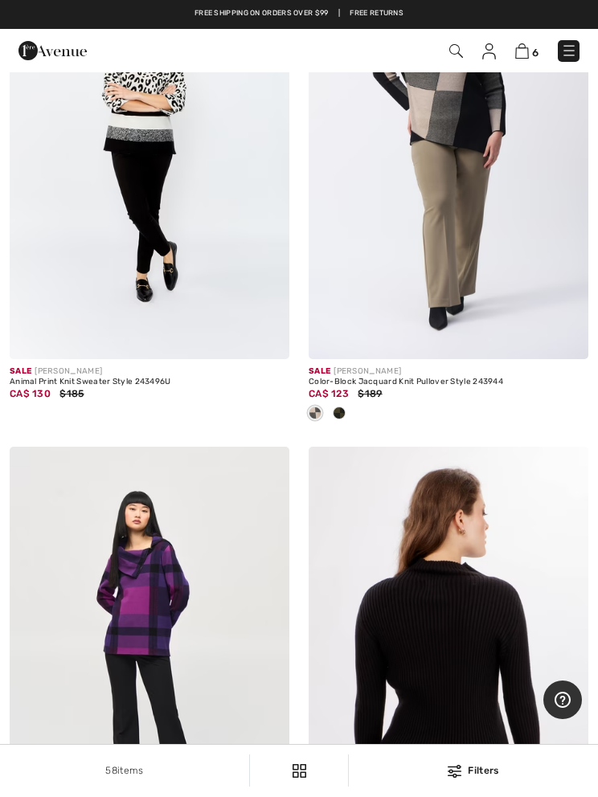
scroll to position [675, 0]
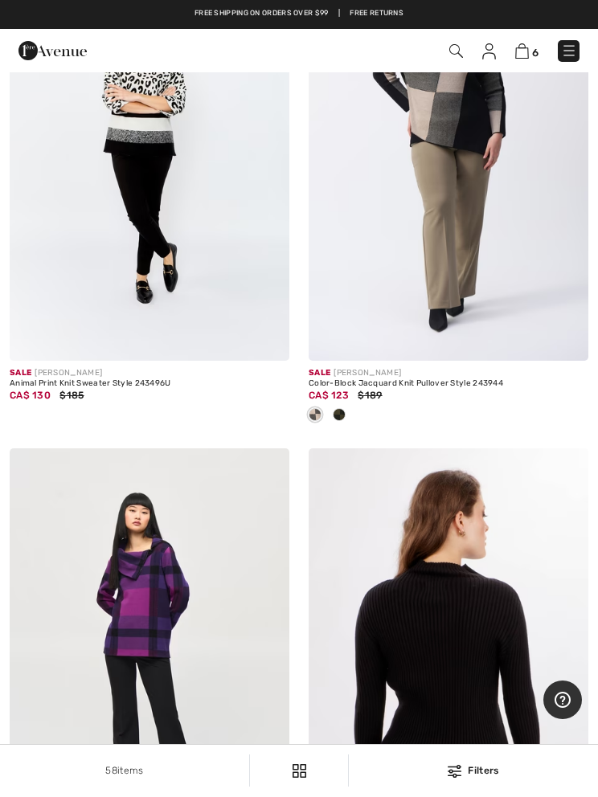
click at [558, 59] on link at bounding box center [569, 51] width 22 height 22
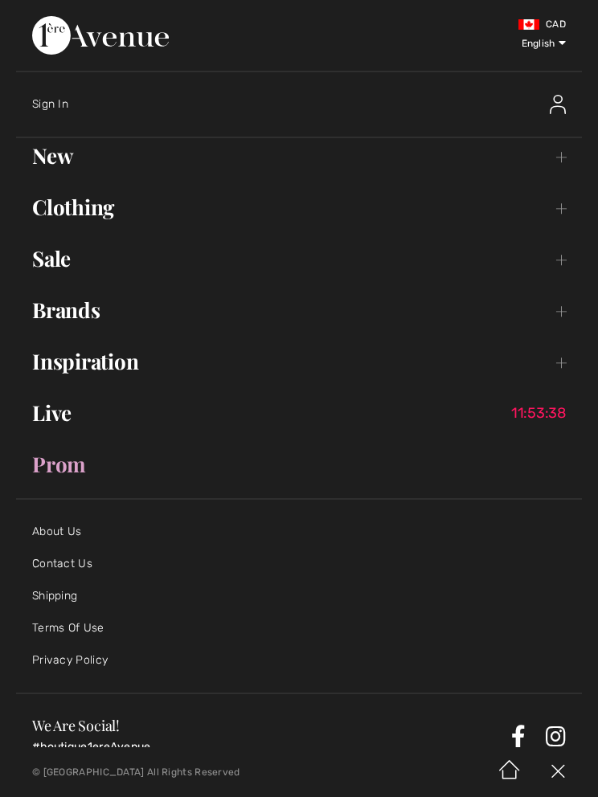
click at [59, 214] on link "Clothing Toggle submenu" at bounding box center [299, 207] width 566 height 35
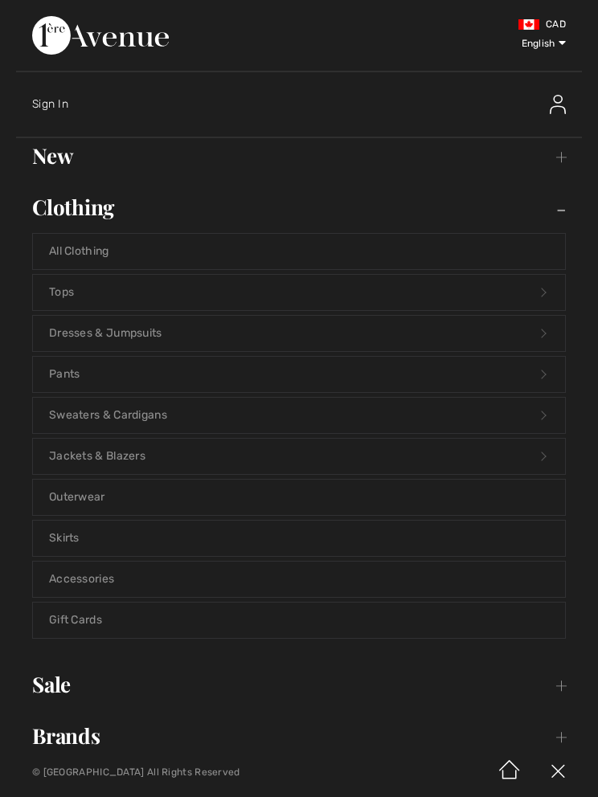
click at [103, 470] on link "Jackets & Blazers Open submenu" at bounding box center [299, 456] width 532 height 35
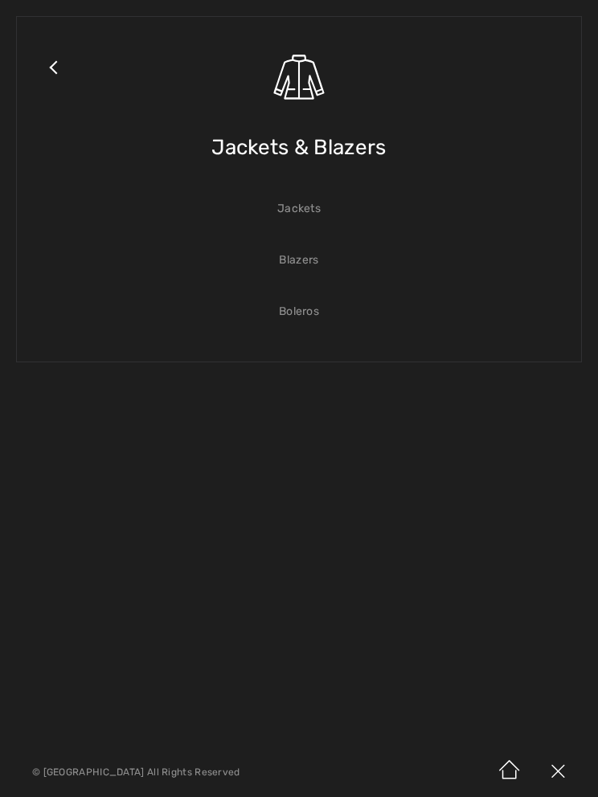
click at [296, 272] on link "Blazers" at bounding box center [299, 260] width 532 height 35
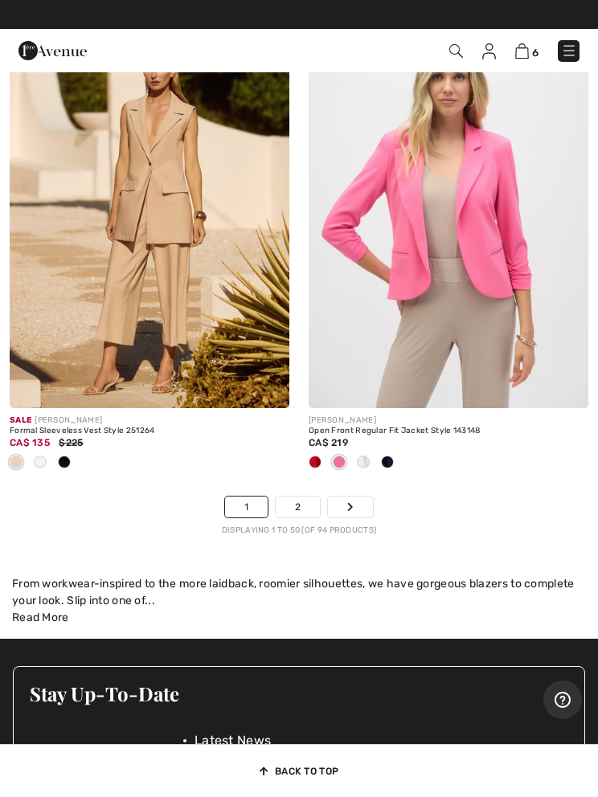
scroll to position [12684, 0]
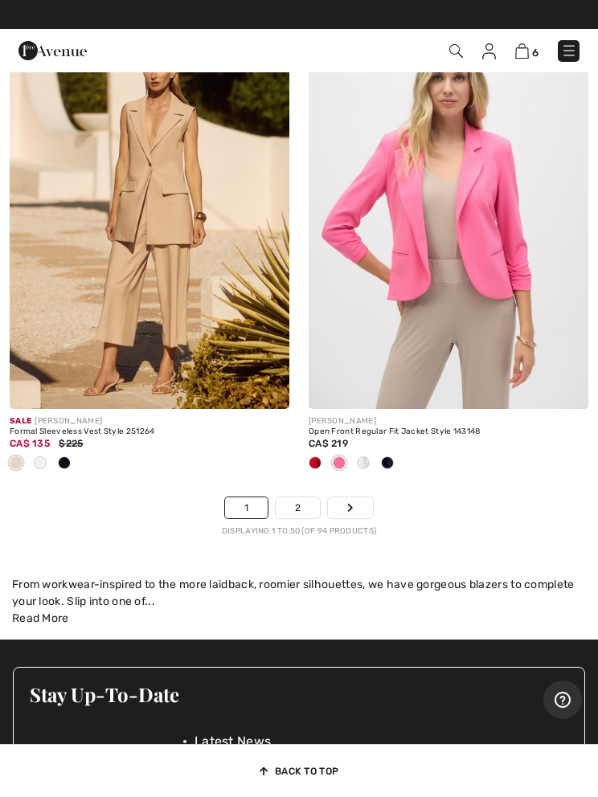
click at [289, 504] on link "2" at bounding box center [298, 507] width 44 height 21
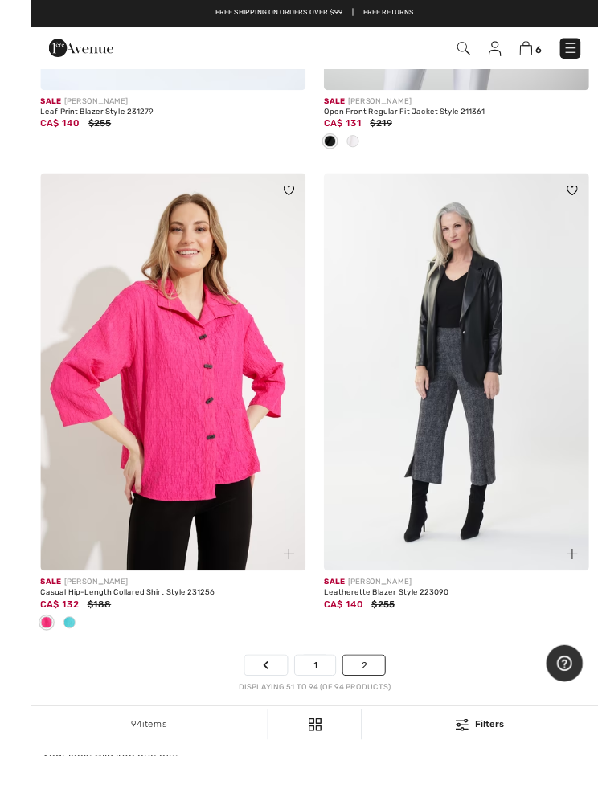
scroll to position [10809, 0]
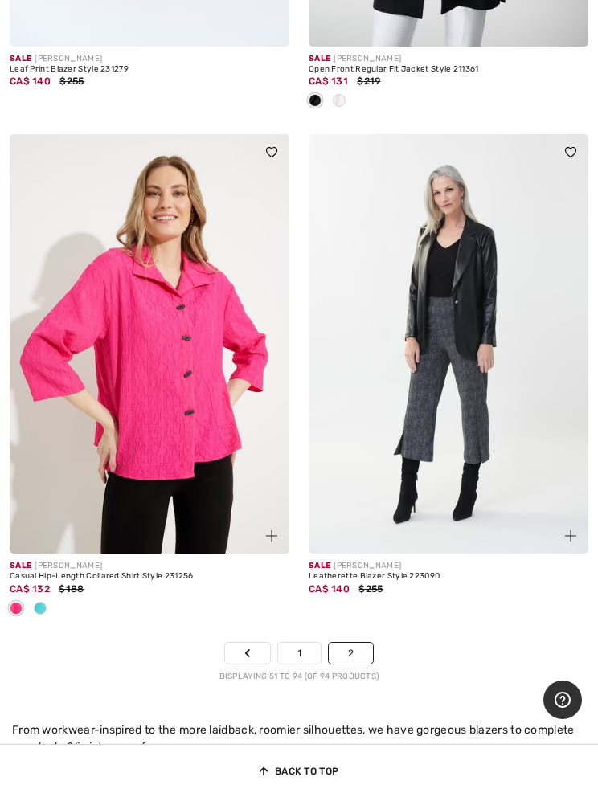
click at [28, 604] on div at bounding box center [40, 609] width 24 height 27
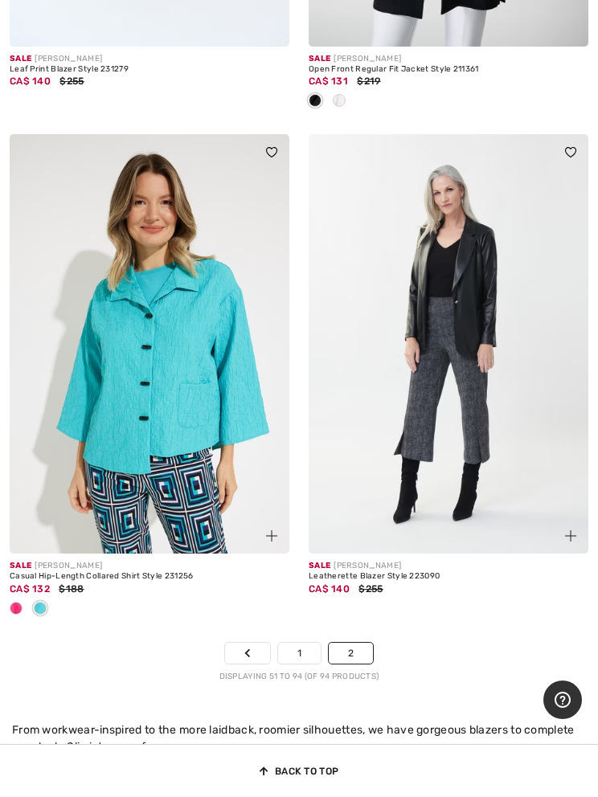
click at [0, 602] on div "Sale [PERSON_NAME] Casual Hip-Length Collared Shirt Style 231256 CA$ 132 $188" at bounding box center [149, 388] width 299 height 508
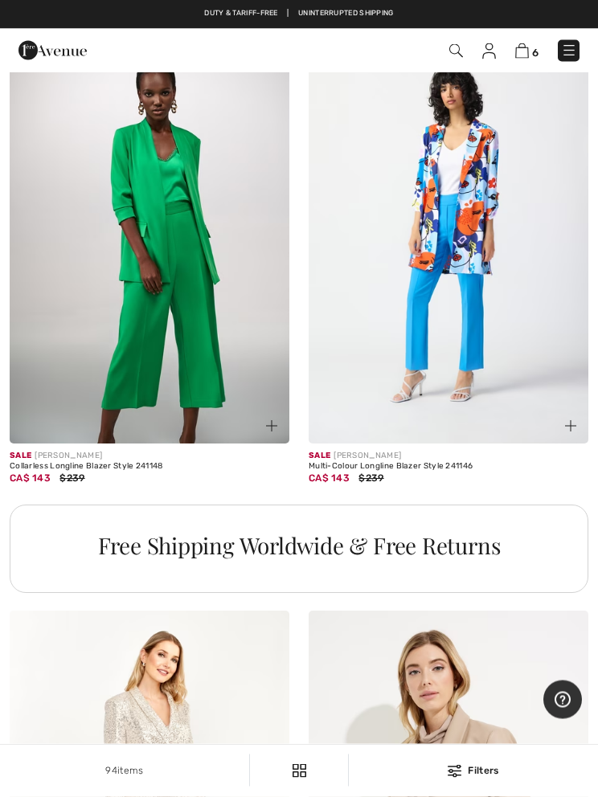
scroll to position [8857, 0]
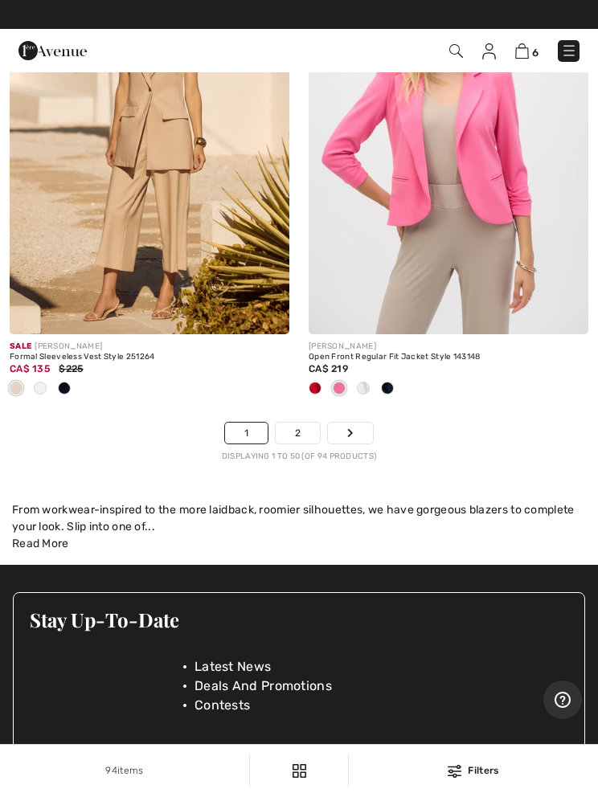
scroll to position [12758, 0]
